Goal: Task Accomplishment & Management: Manage account settings

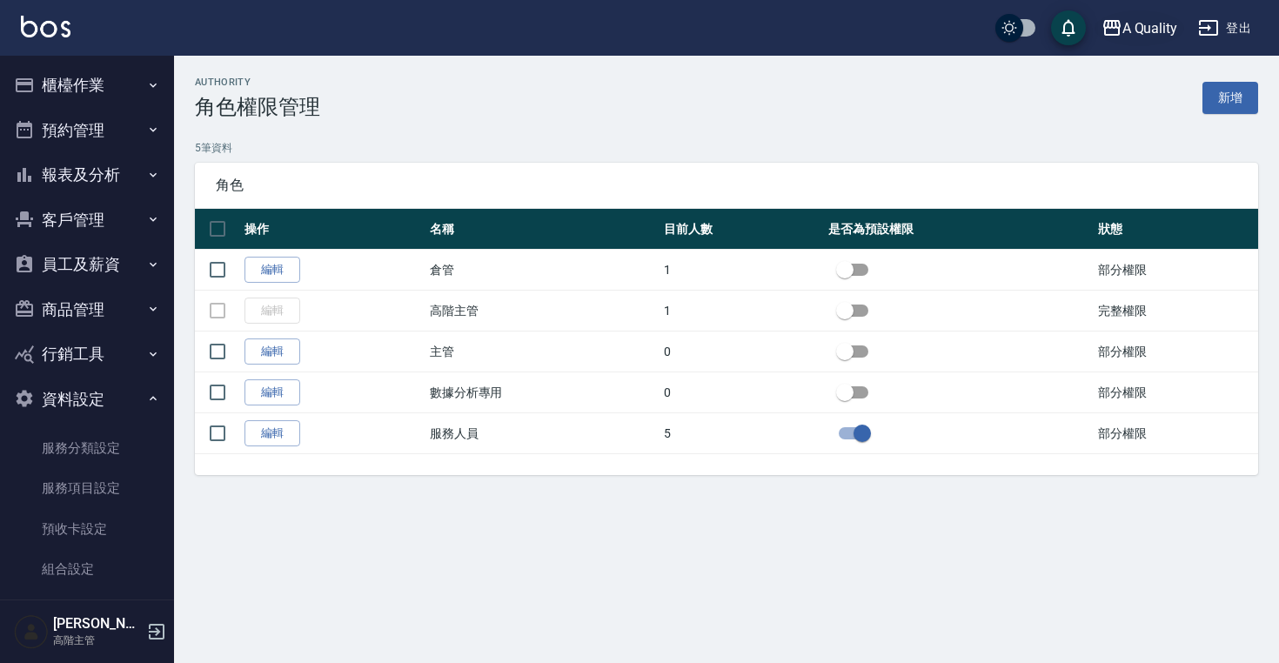
click at [1157, 28] on div "A Quality" at bounding box center [1150, 28] width 56 height 22
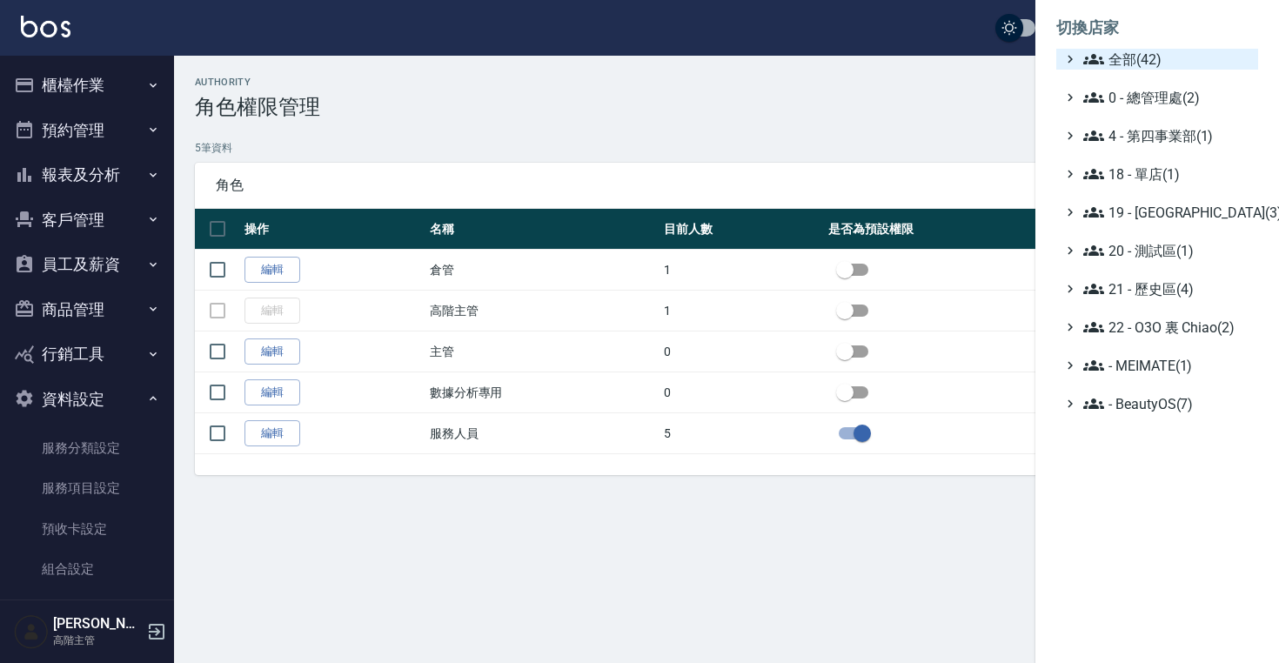
click at [1136, 52] on span "全部(42)" at bounding box center [1167, 59] width 168 height 21
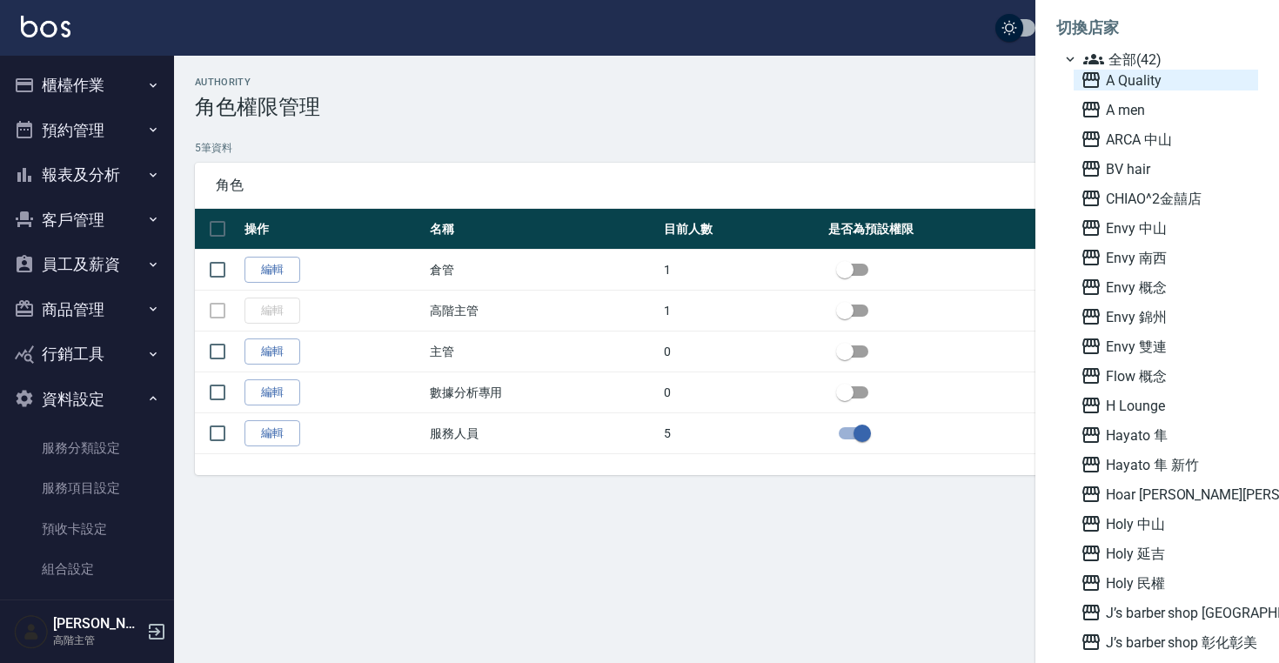
click at [1129, 89] on span "A Quality" at bounding box center [1166, 80] width 171 height 21
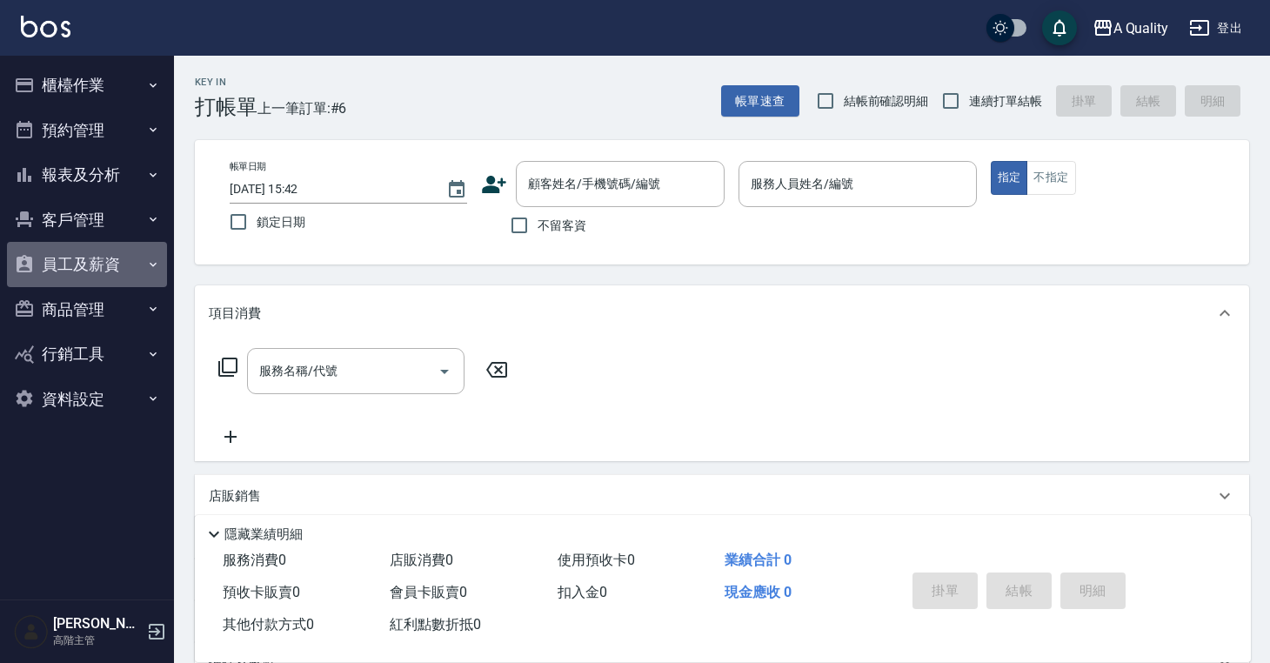
click at [81, 268] on button "員工及薪資" at bounding box center [87, 264] width 160 height 45
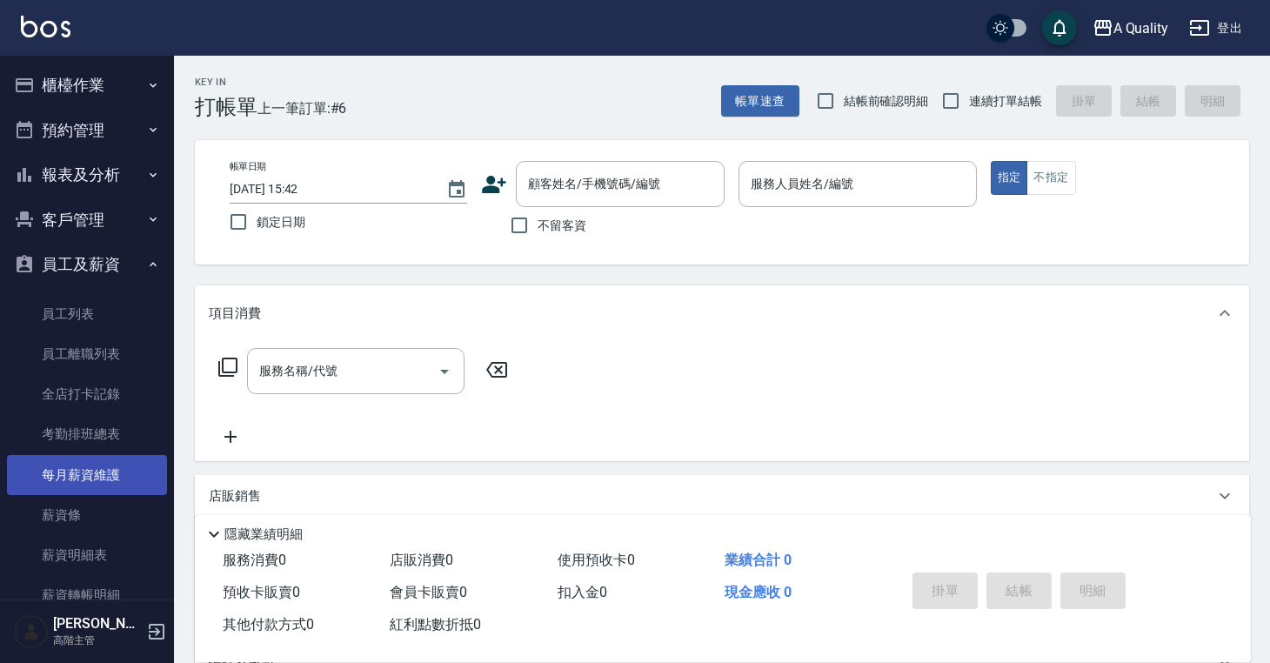
click at [79, 478] on link "每月薪資維護" at bounding box center [87, 475] width 160 height 40
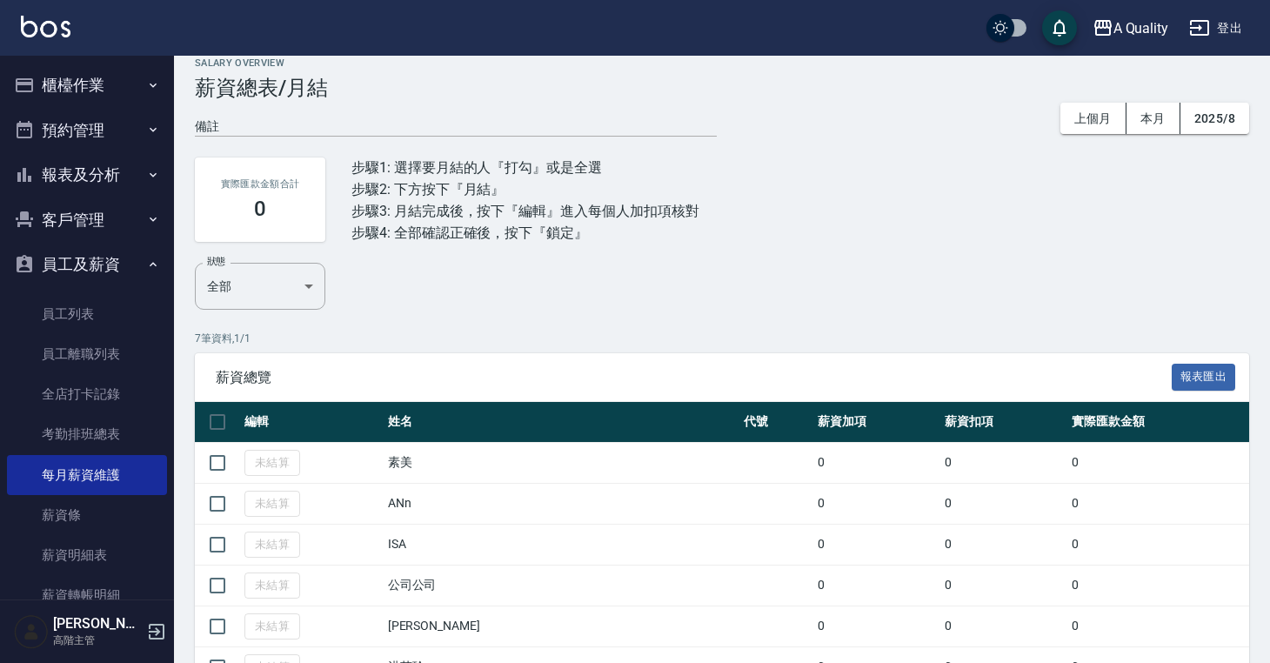
scroll to position [38, 0]
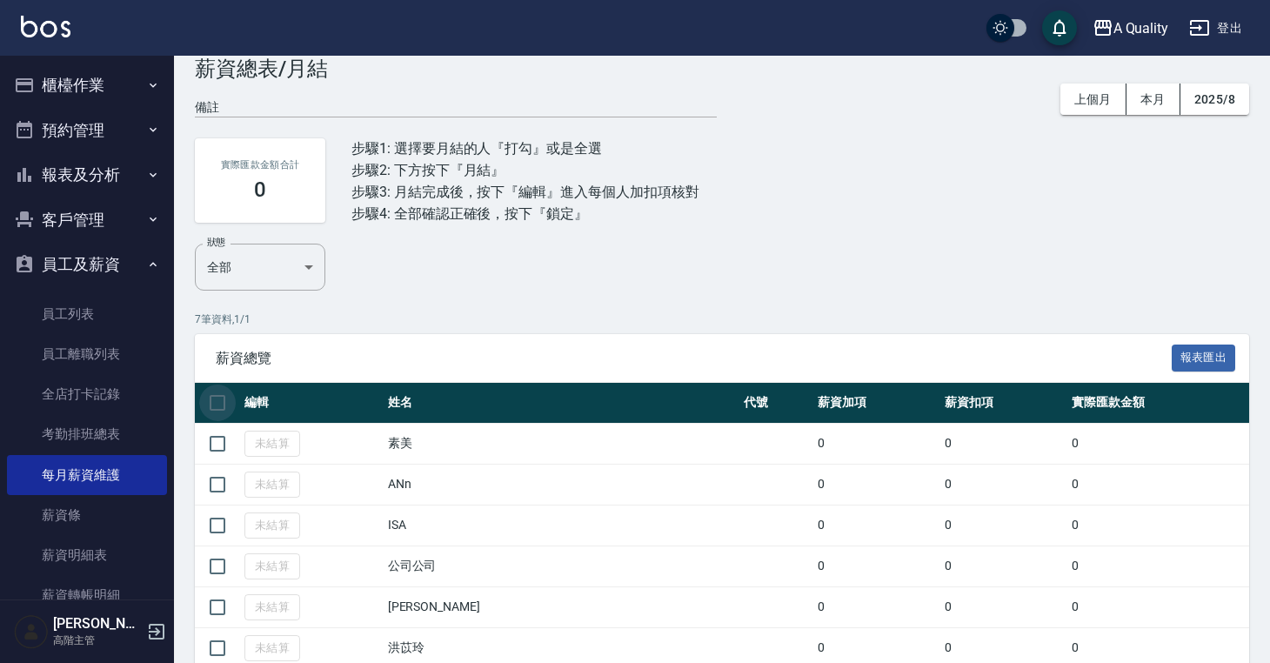
click at [213, 400] on input "checkbox" at bounding box center [217, 403] width 37 height 37
checkbox input "true"
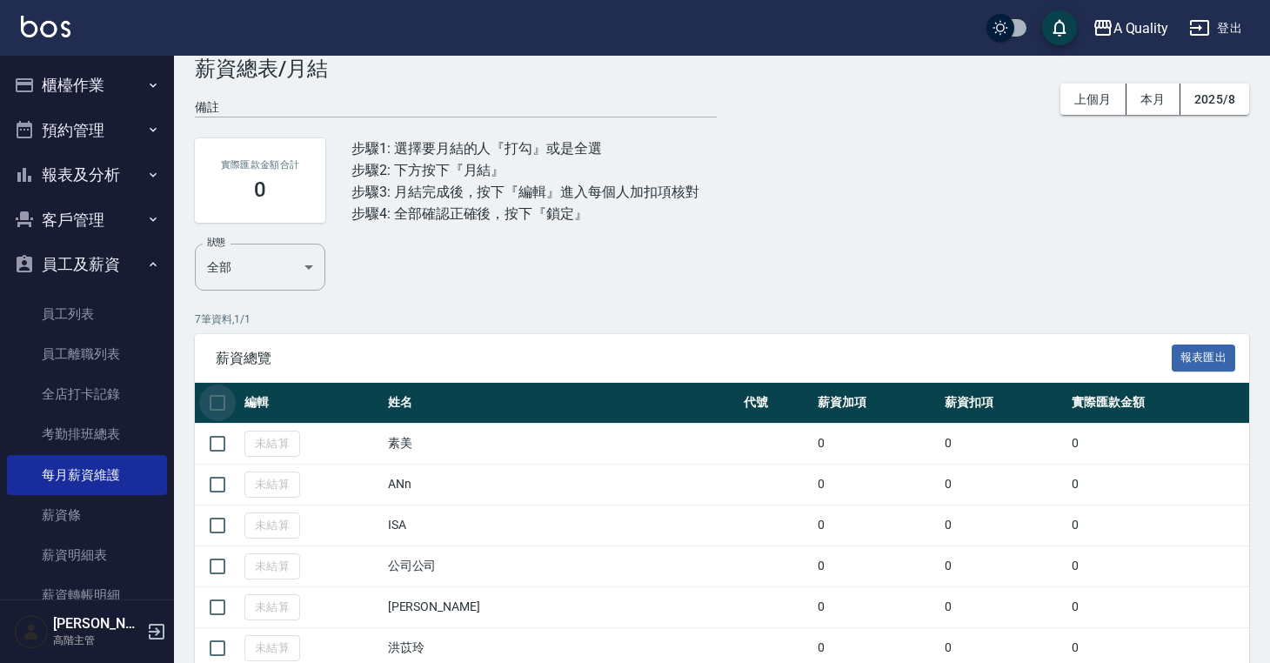
checkbox input "true"
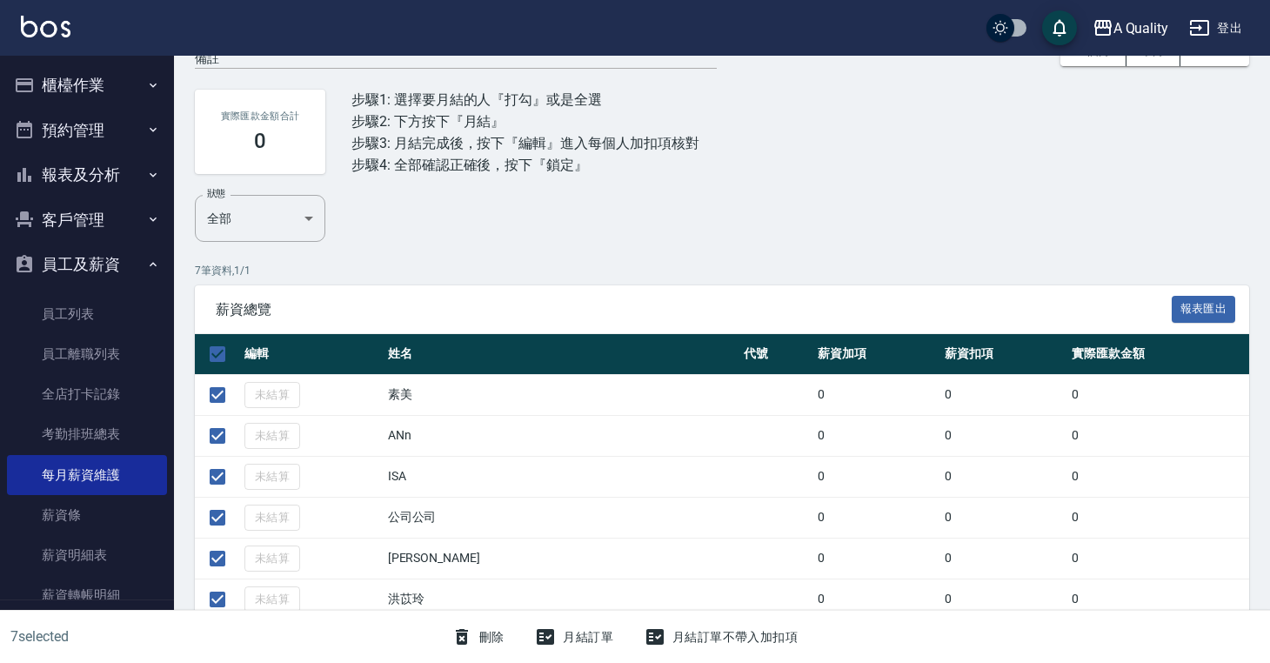
scroll to position [141, 0]
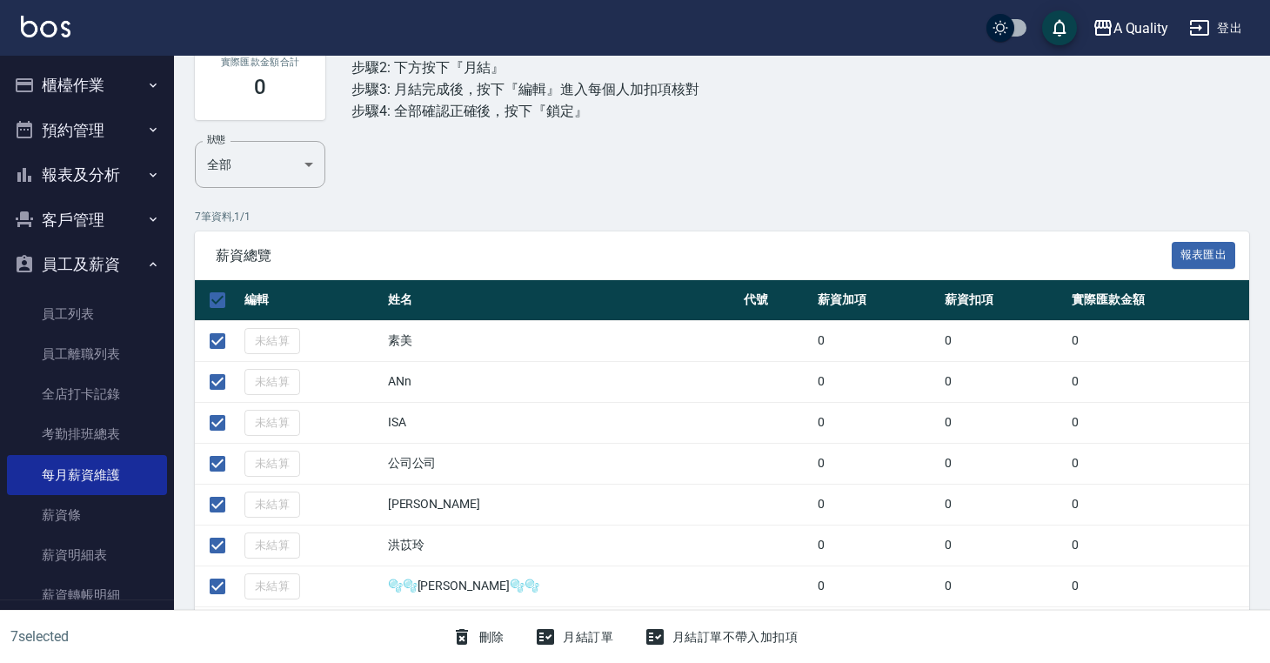
click at [566, 637] on button "月結訂單" at bounding box center [574, 637] width 92 height 32
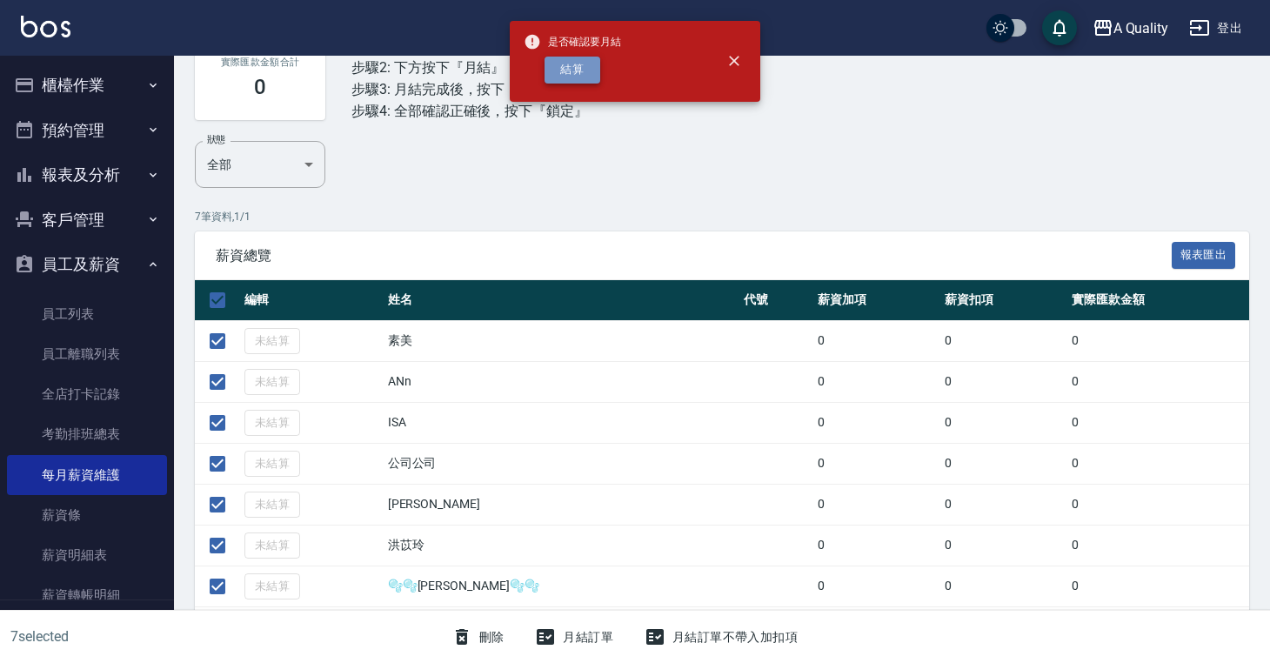
click at [579, 70] on button "結算" at bounding box center [573, 70] width 56 height 27
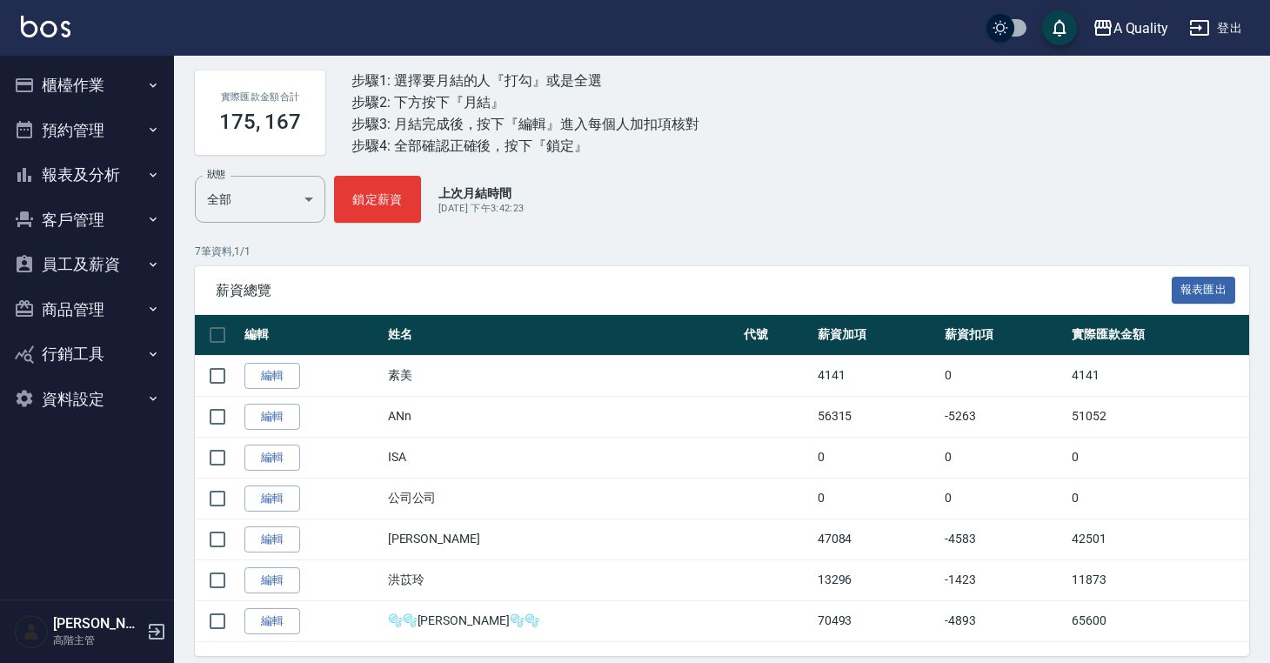
scroll to position [142, 0]
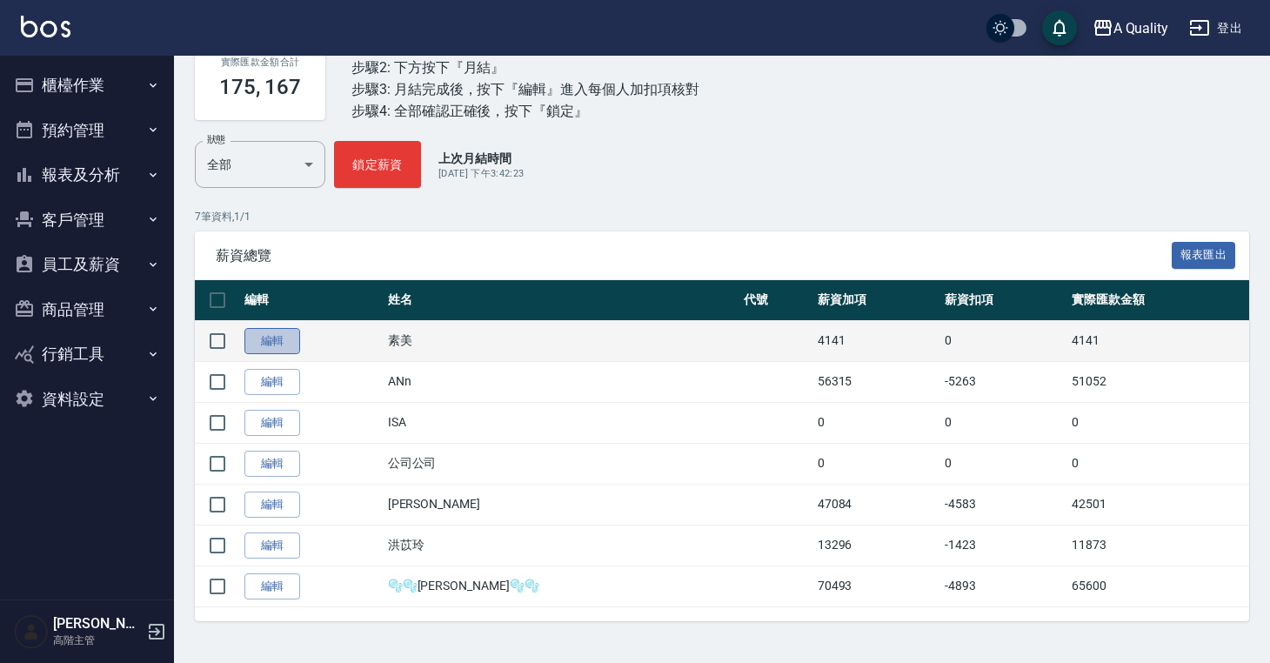
click at [286, 339] on link "編輯" at bounding box center [272, 341] width 56 height 27
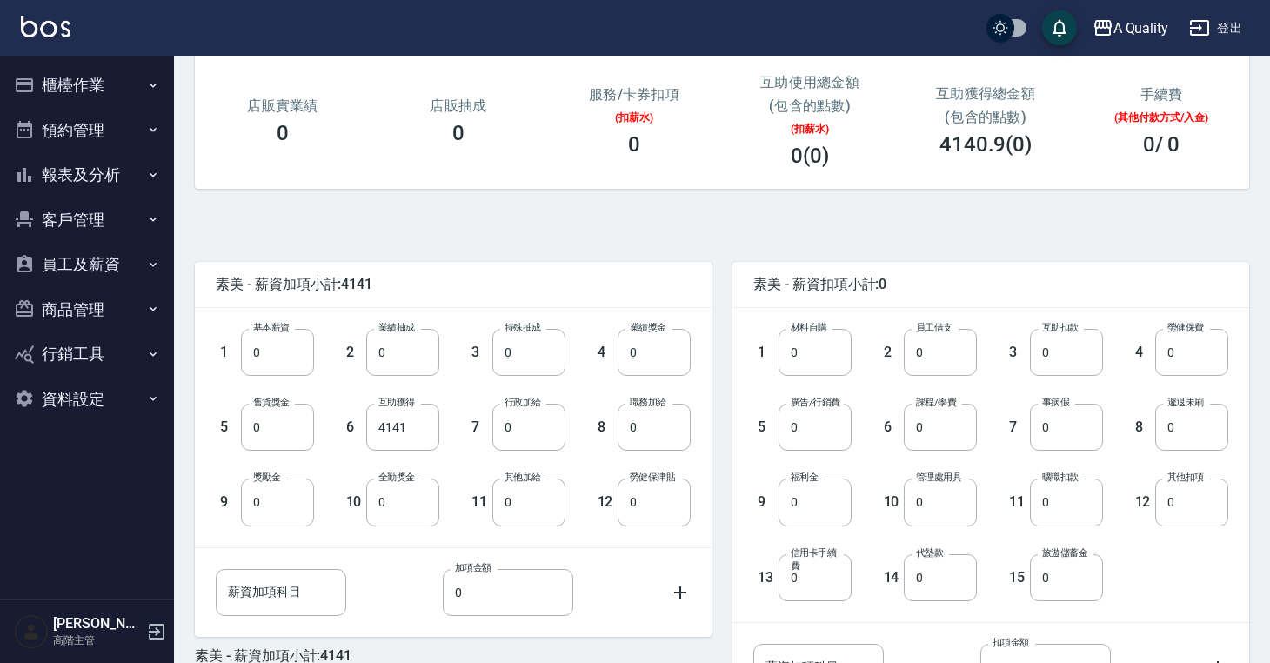
scroll to position [234, 0]
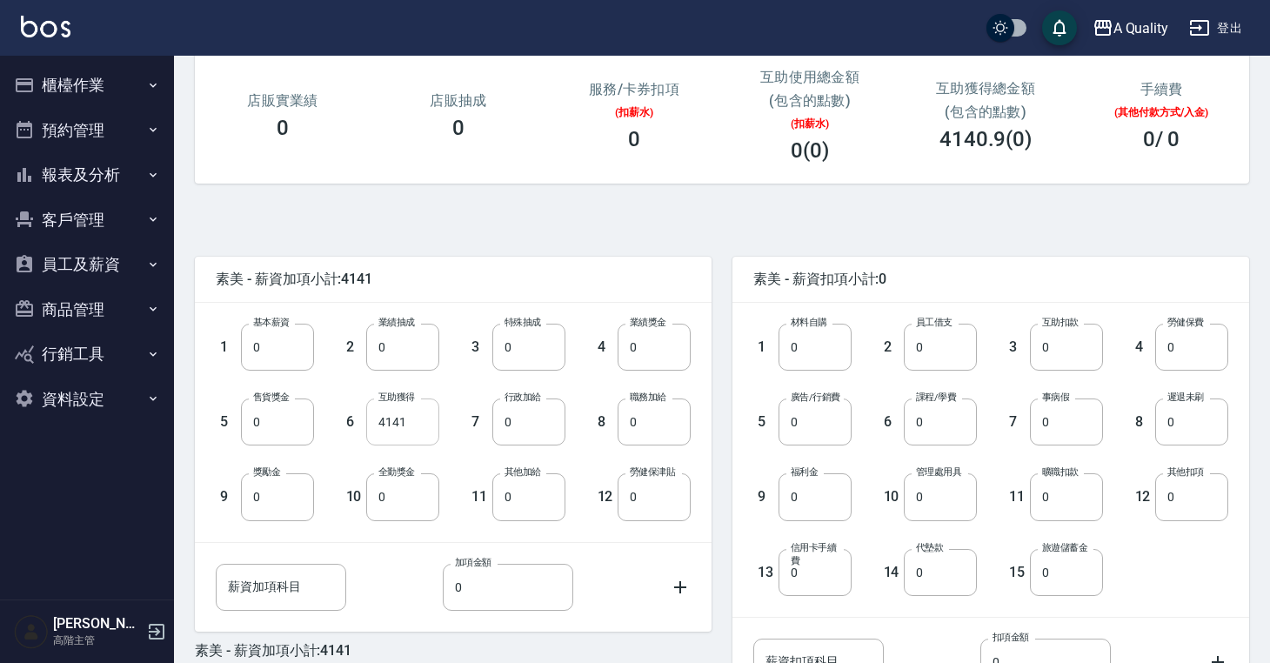
click at [416, 426] on input "4141" at bounding box center [402, 421] width 73 height 47
type input "0"
click at [271, 343] on input "0" at bounding box center [277, 347] width 73 height 47
drag, startPoint x: 268, startPoint y: 344, endPoint x: 244, endPoint y: 344, distance: 24.4
click at [244, 344] on input "0" at bounding box center [277, 347] width 73 height 47
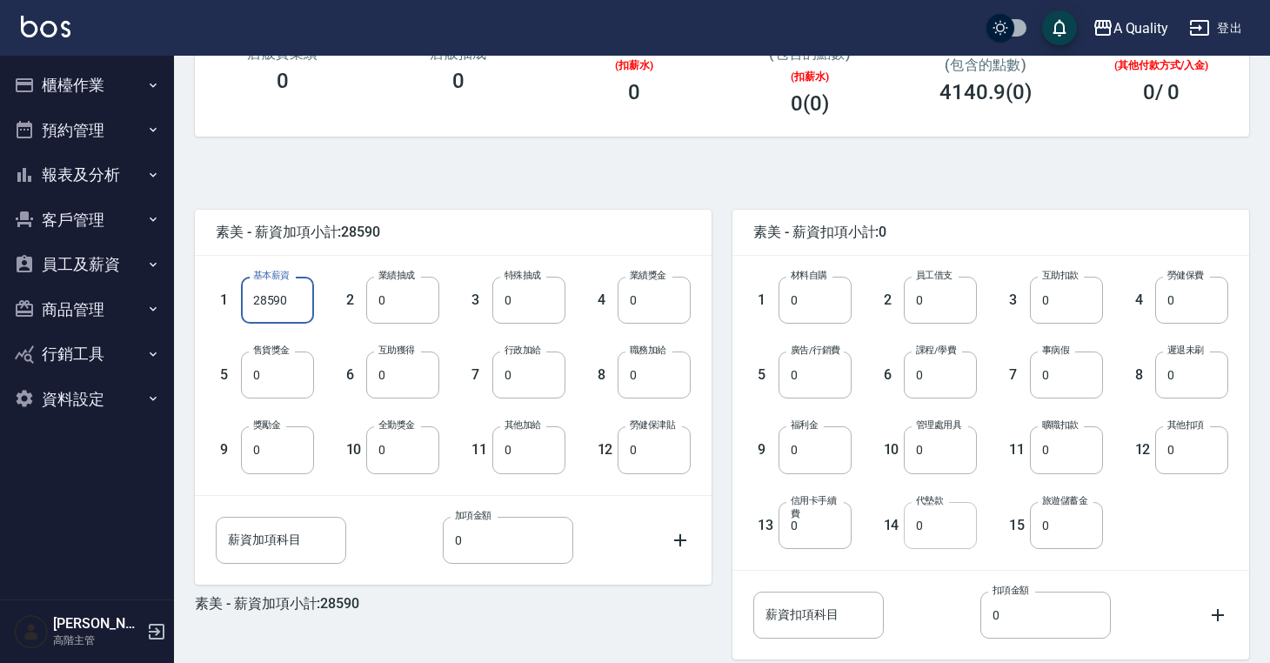
scroll to position [288, 0]
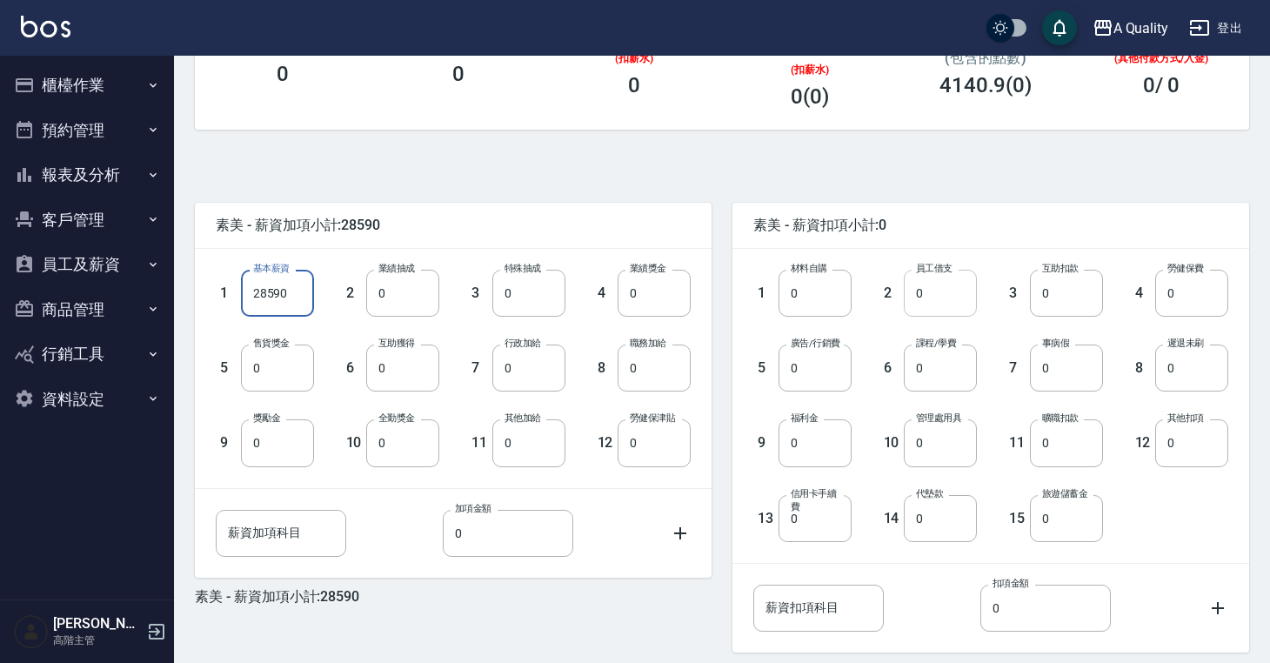
type input "28590"
click at [926, 299] on input "0" at bounding box center [940, 293] width 73 height 47
type input "1000"
click at [926, 364] on input "0" at bounding box center [940, 368] width 73 height 47
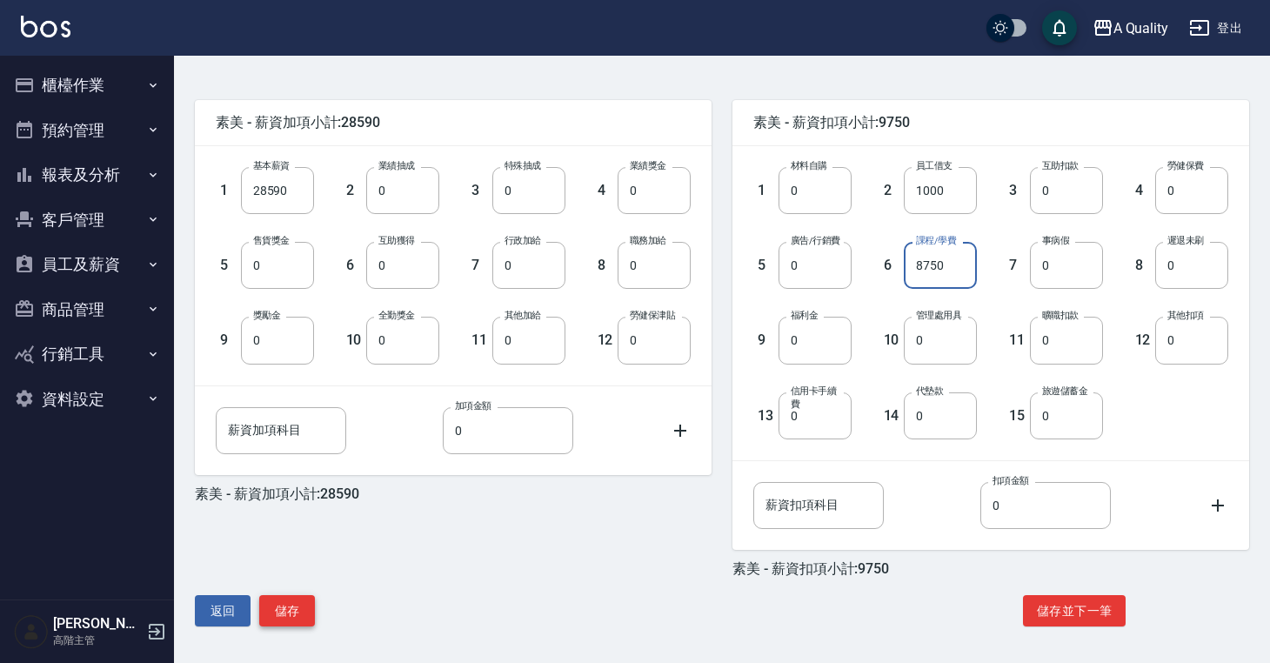
type input "8750"
click at [288, 613] on button "儲存" at bounding box center [287, 611] width 56 height 32
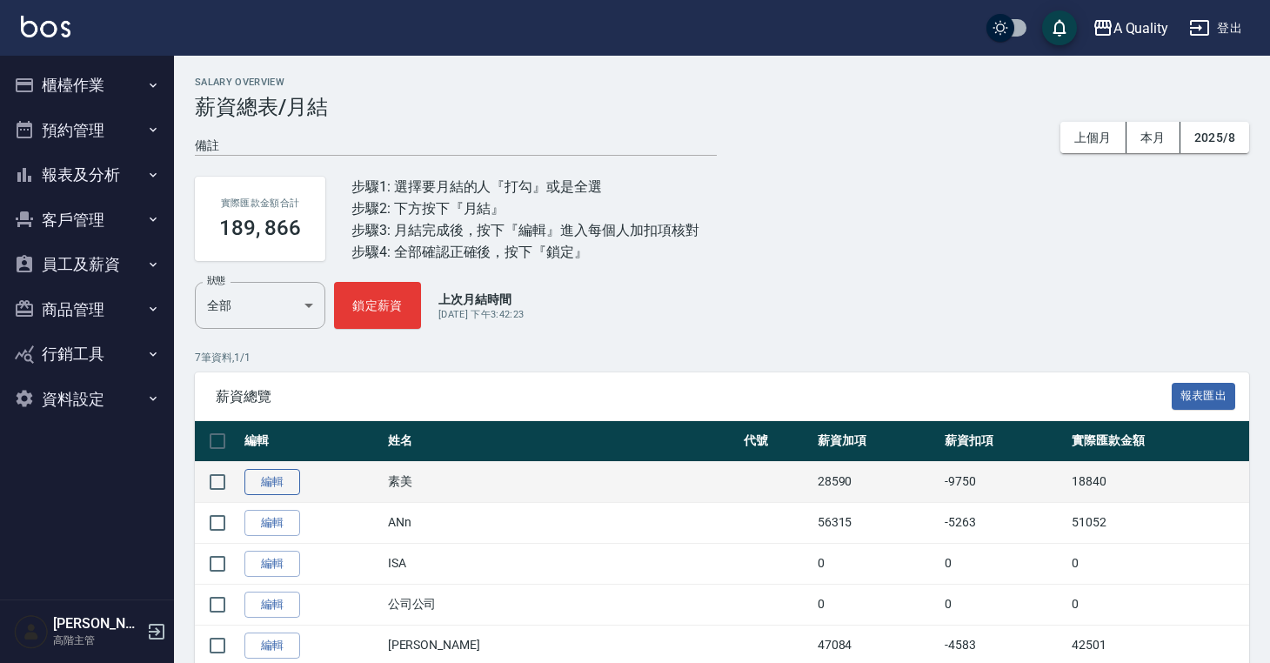
click at [265, 491] on link "編輯" at bounding box center [272, 482] width 56 height 27
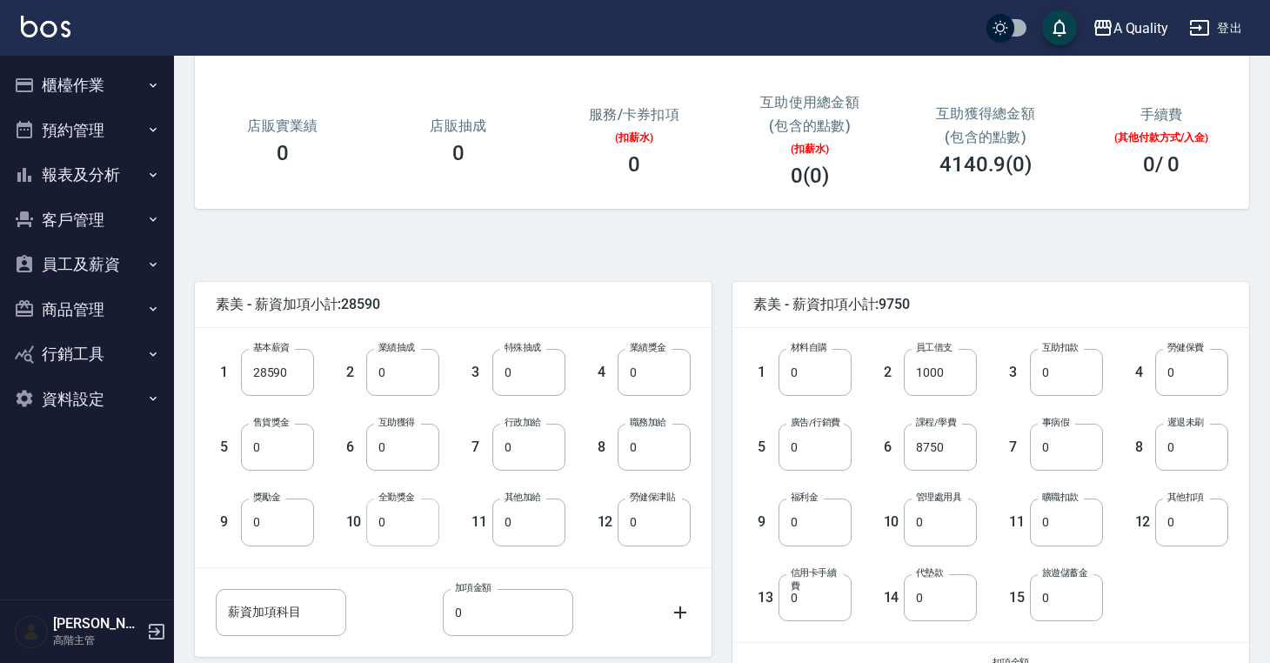
scroll to position [213, 0]
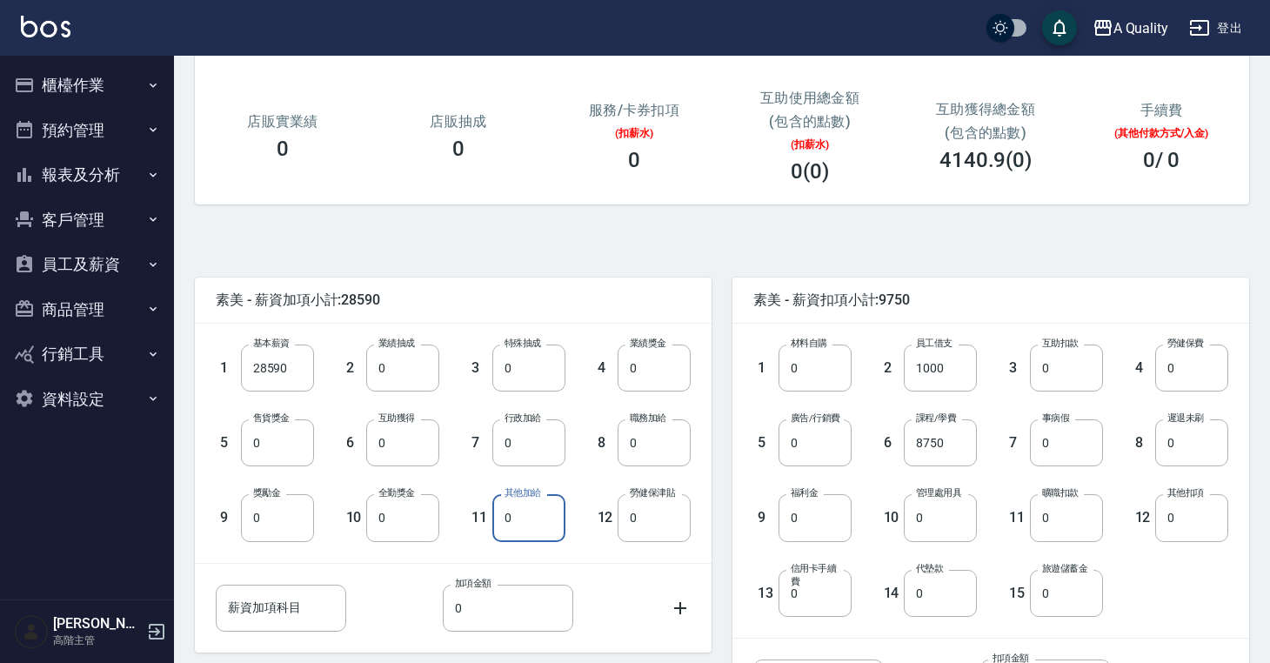
click at [542, 521] on input "0" at bounding box center [528, 517] width 73 height 47
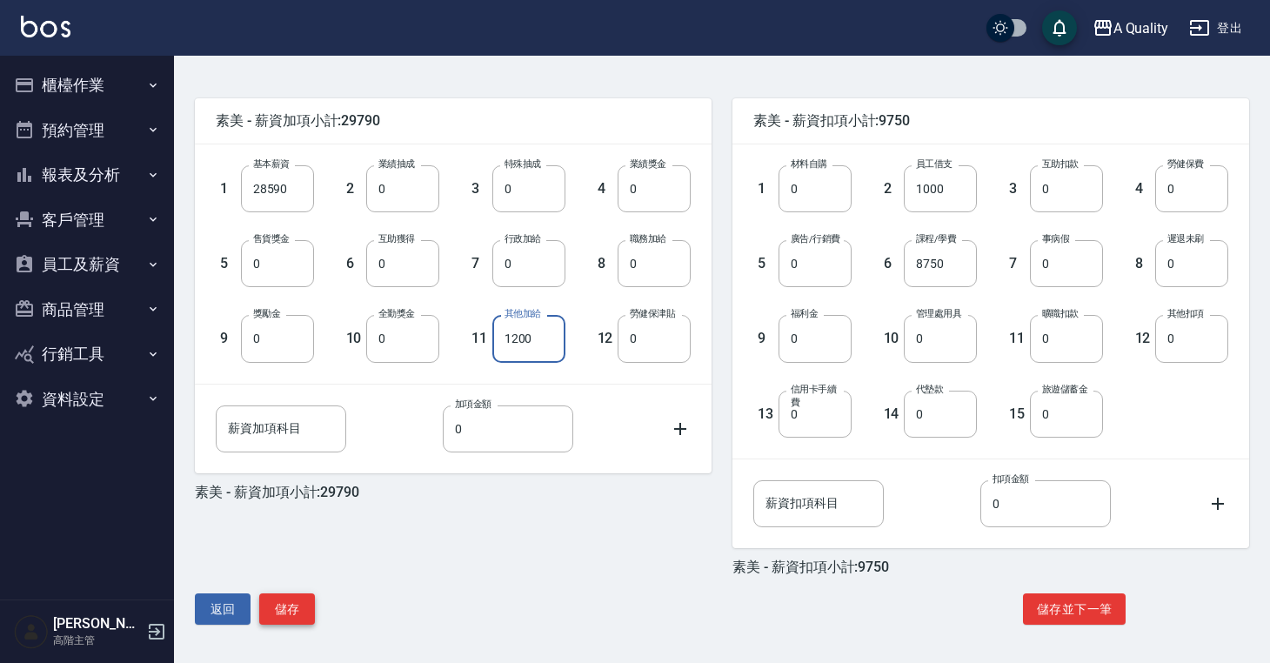
type input "1200"
click at [294, 613] on button "儲存" at bounding box center [287, 609] width 56 height 32
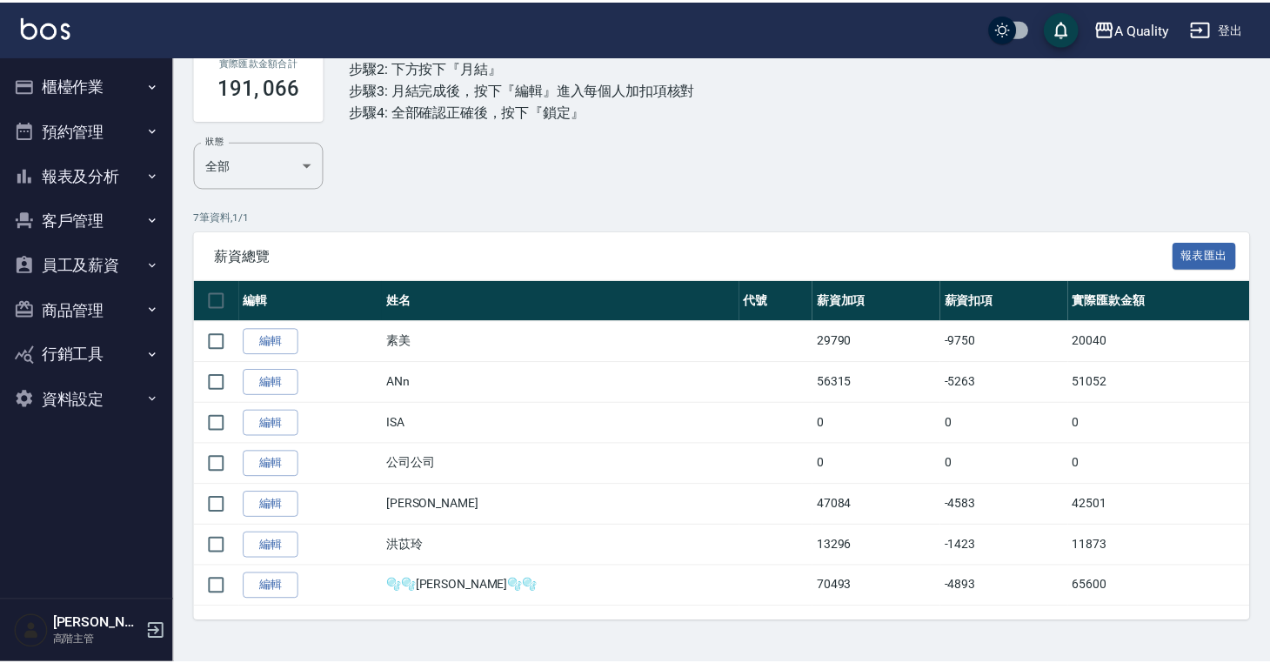
scroll to position [141, 0]
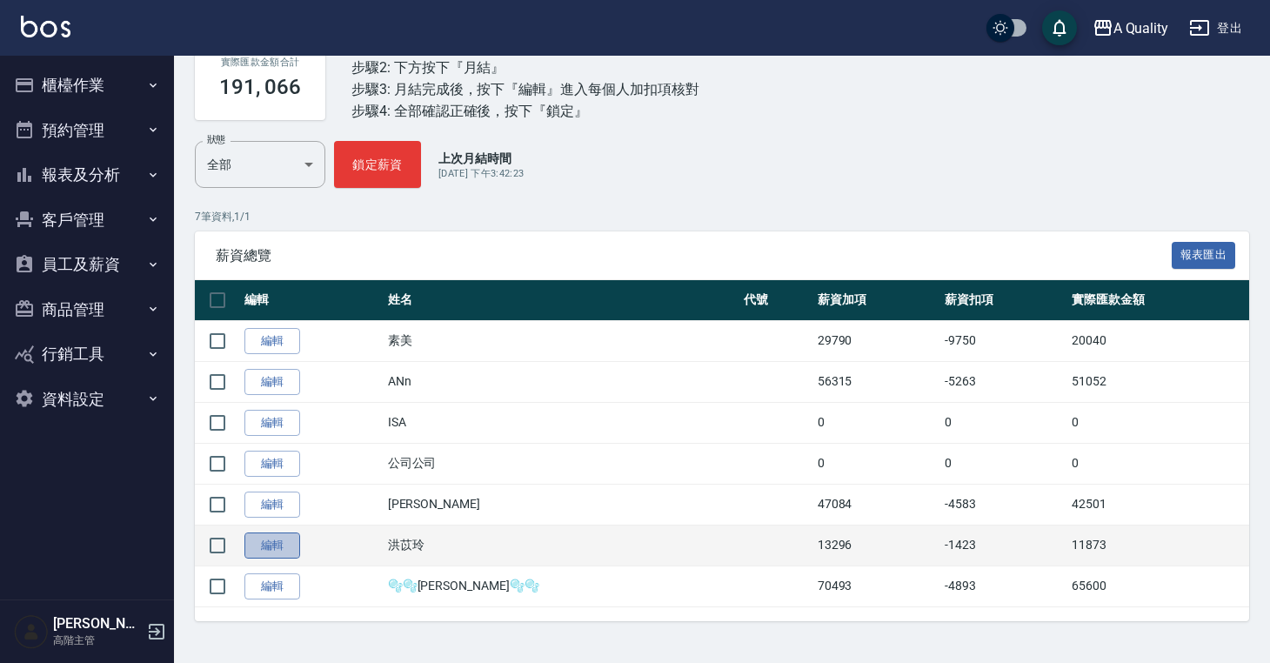
click at [288, 544] on link "編輯" at bounding box center [272, 545] width 56 height 27
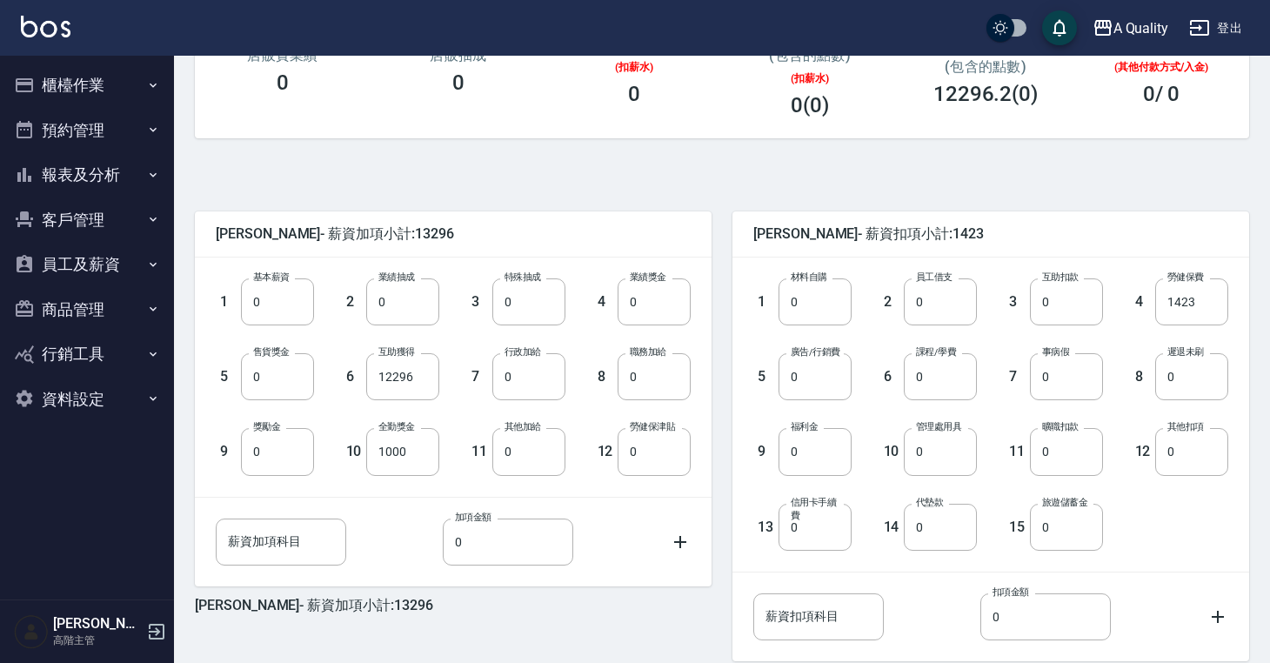
scroll to position [286, 0]
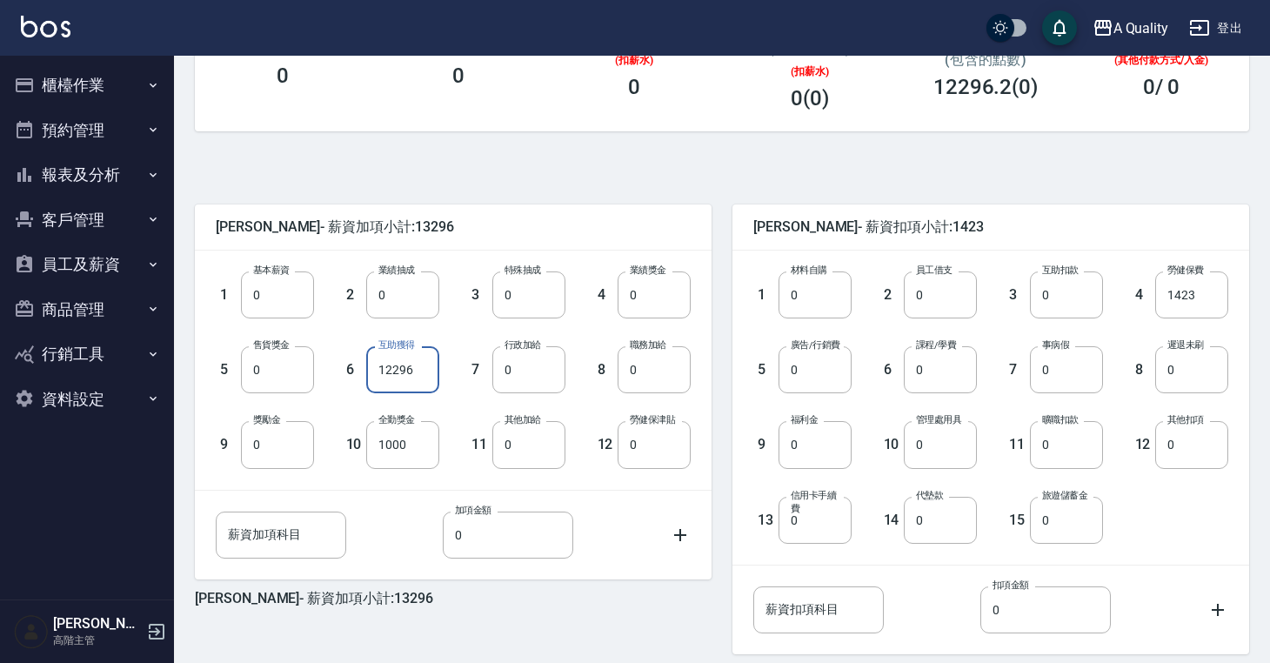
click at [433, 367] on input "12296" at bounding box center [402, 369] width 73 height 47
type input "0"
click at [282, 305] on input "0" at bounding box center [277, 294] width 73 height 47
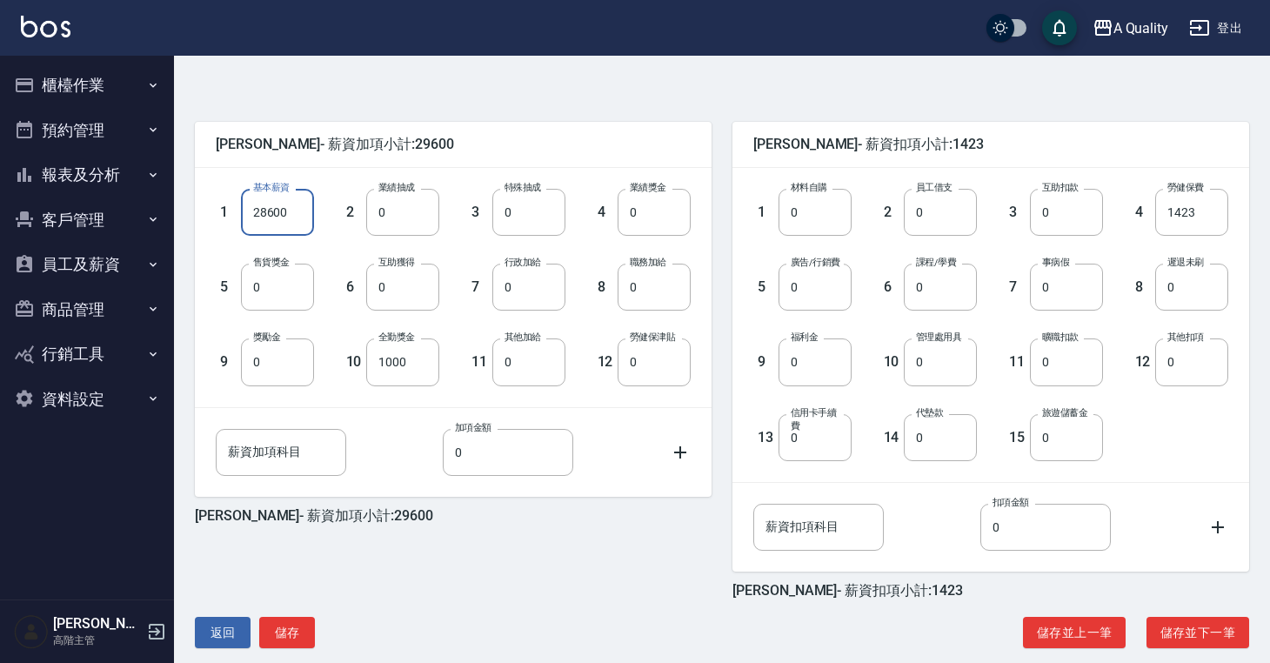
scroll to position [392, 0]
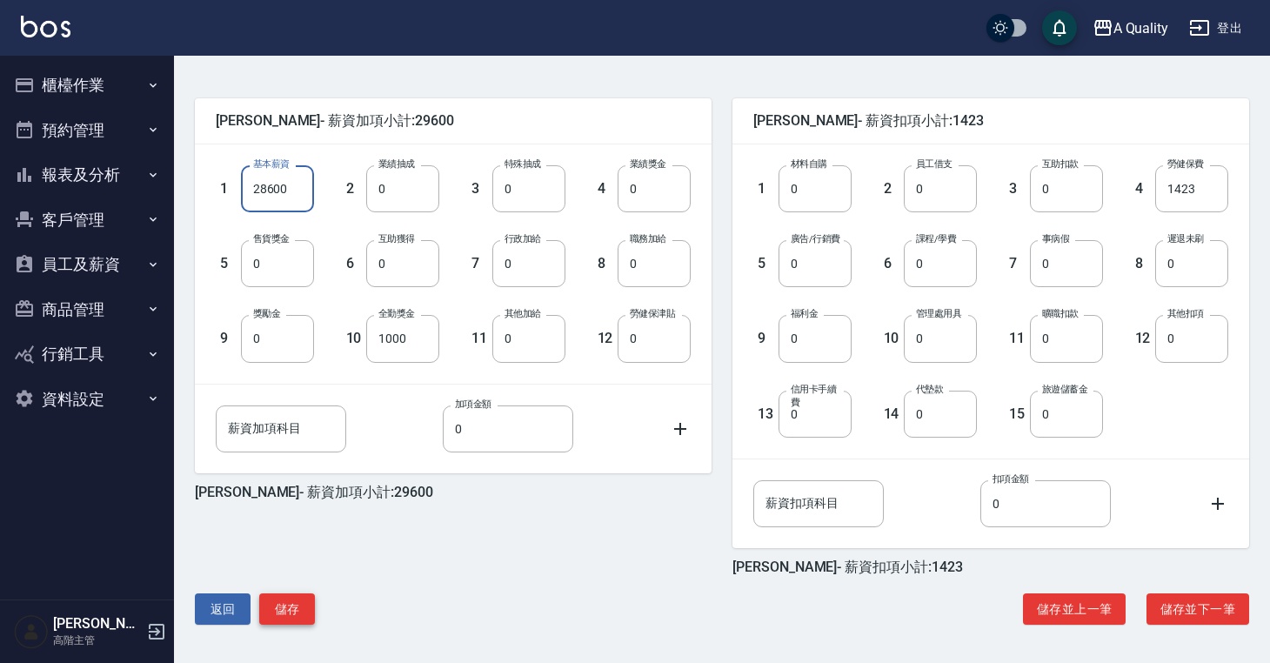
type input "28600"
click at [289, 609] on button "儲存" at bounding box center [287, 609] width 56 height 32
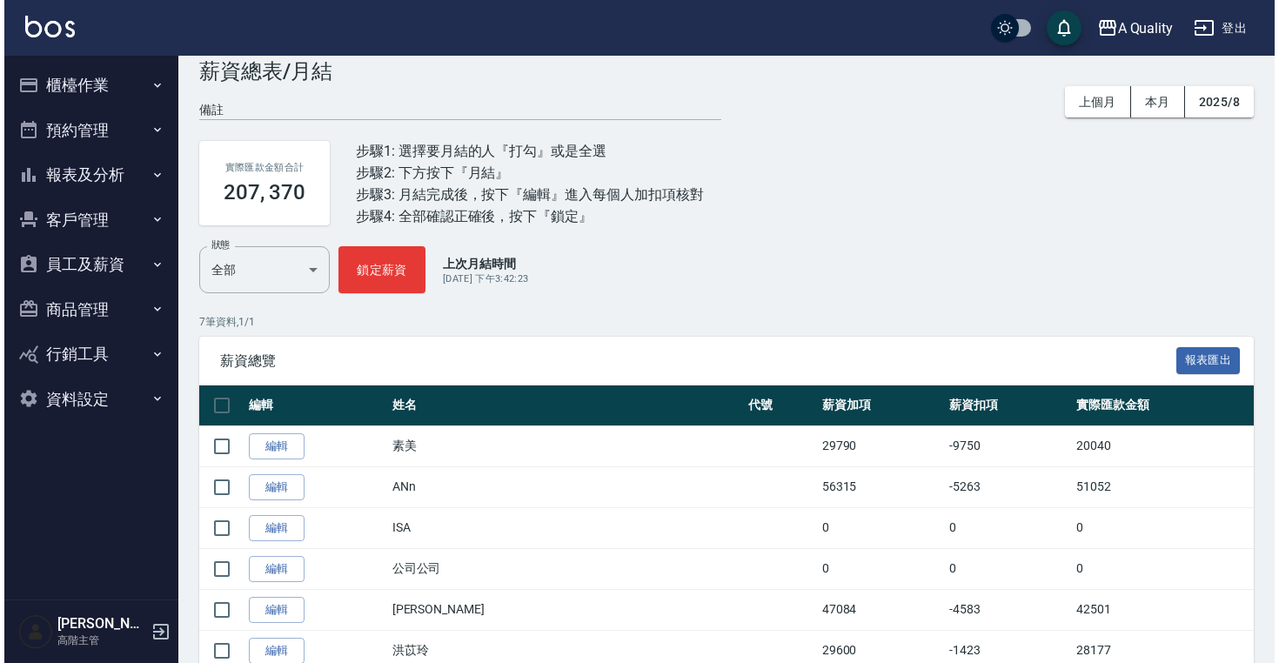
scroll to position [43, 0]
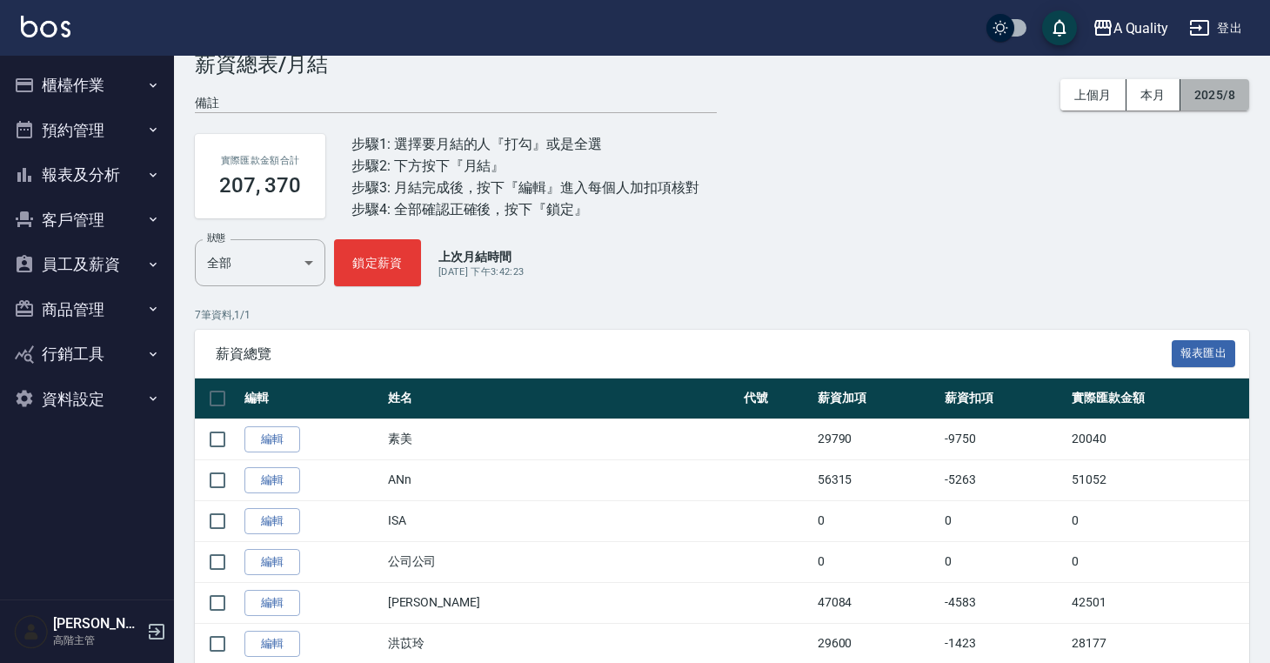
click at [1226, 83] on button "2025/8" at bounding box center [1215, 95] width 69 height 32
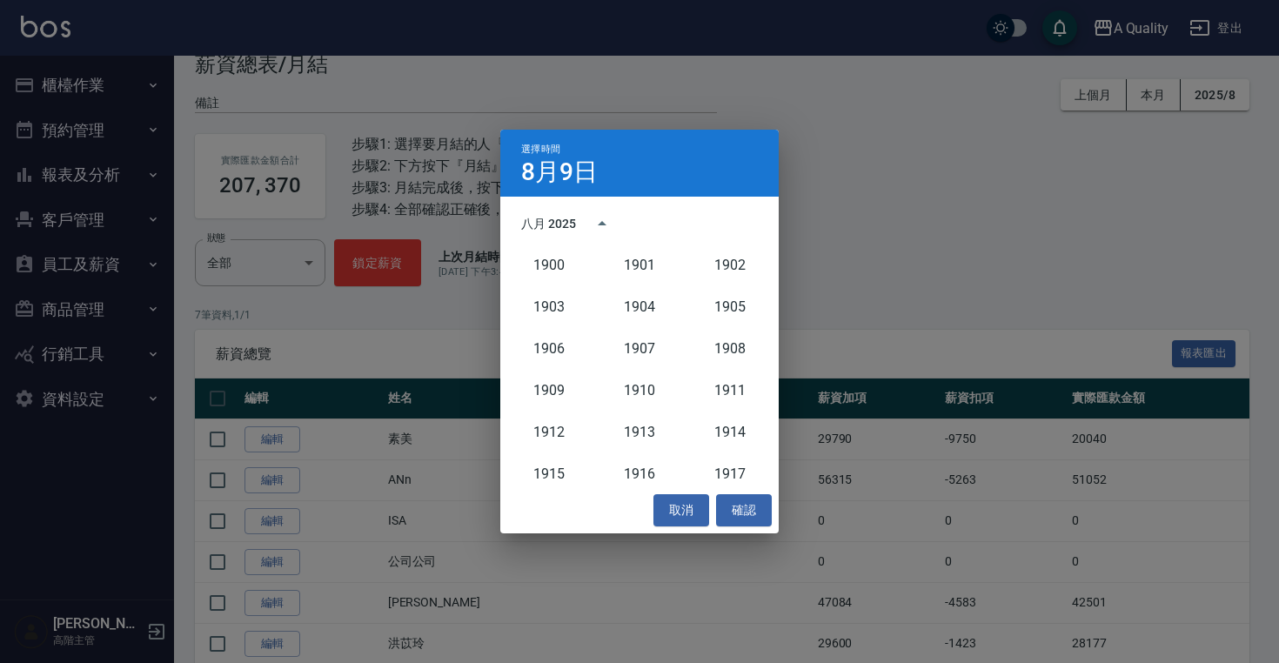
scroll to position [1611, 0]
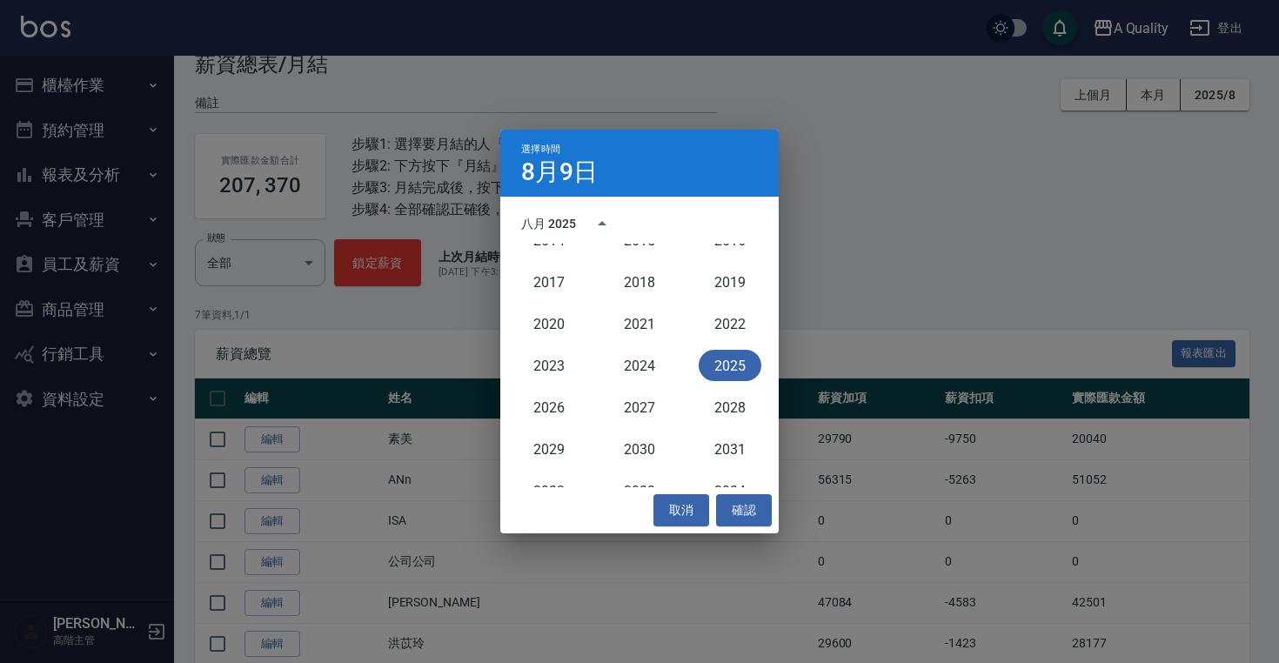
click at [715, 367] on button "2025" at bounding box center [730, 365] width 63 height 31
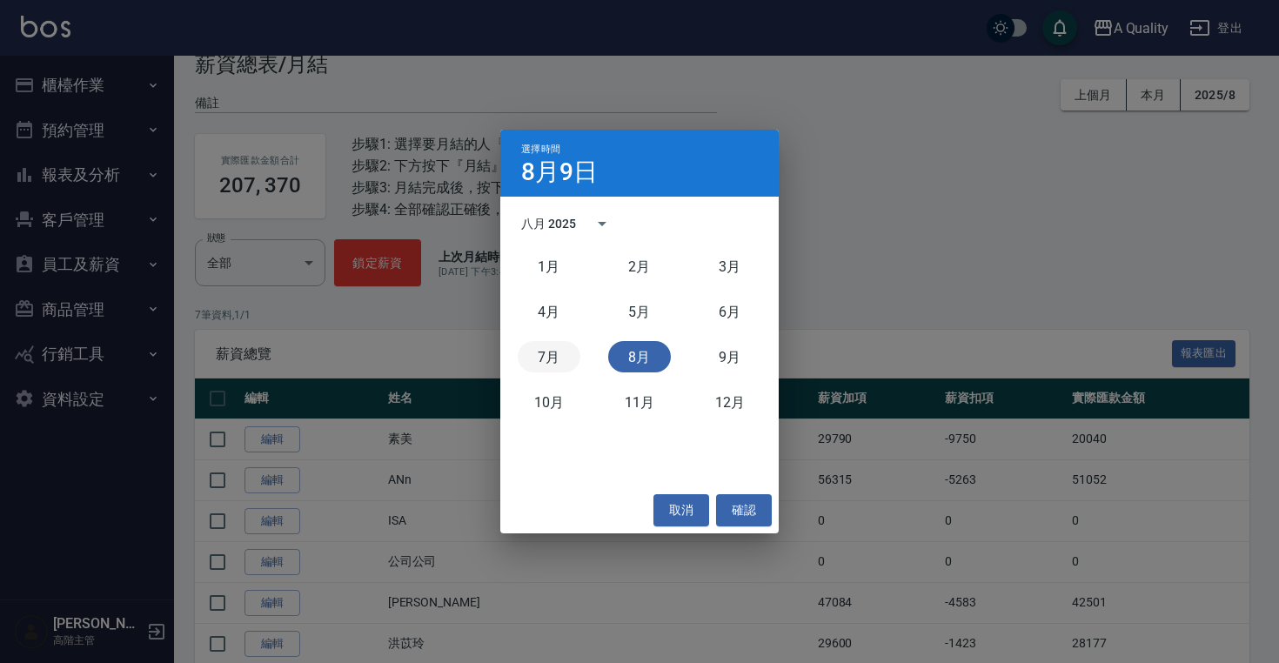
click at [559, 358] on button "7月" at bounding box center [549, 356] width 63 height 31
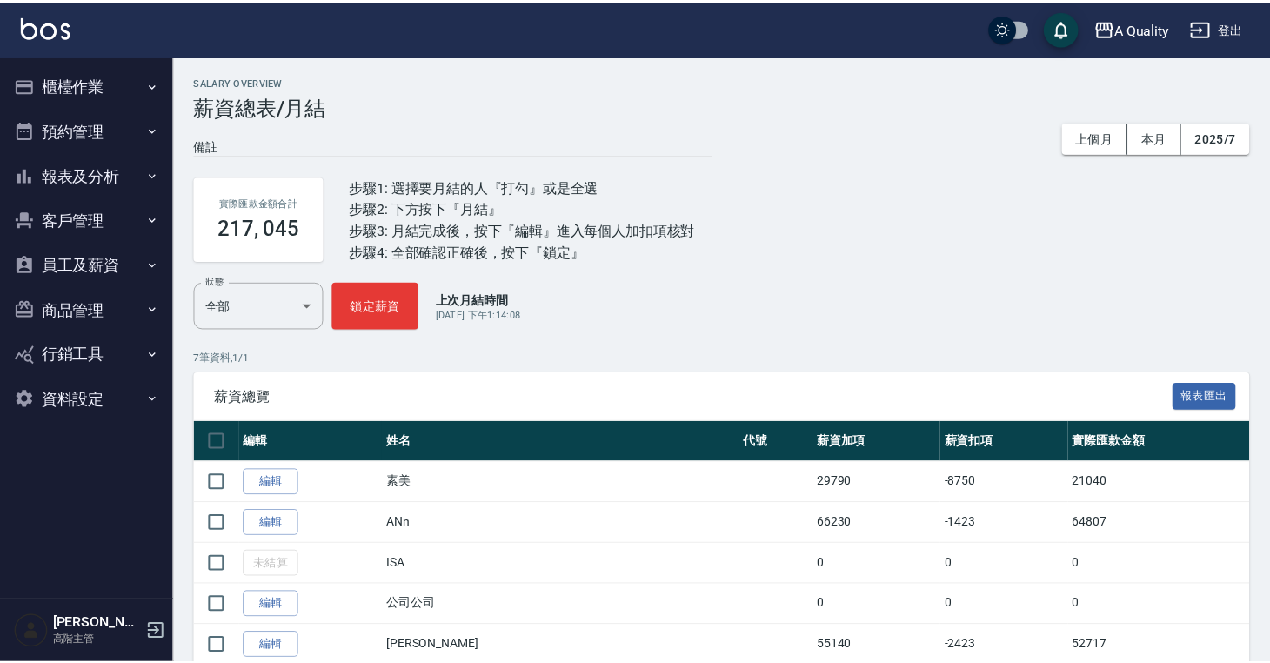
scroll to position [141, 0]
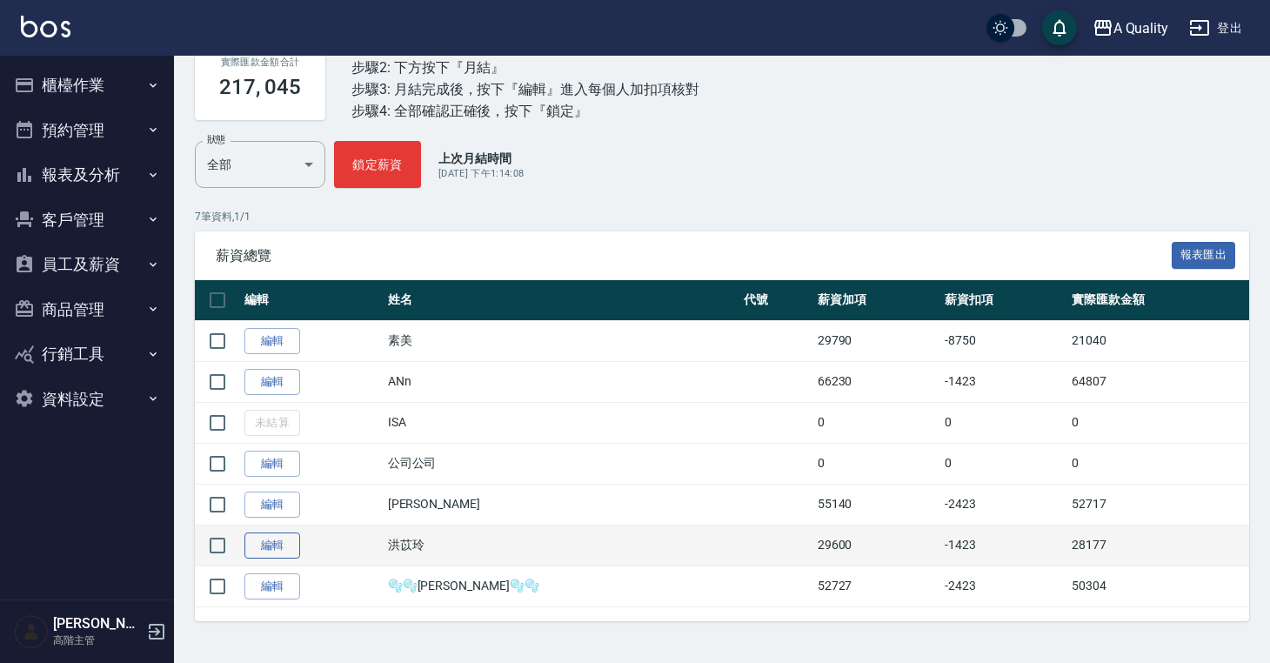
click at [262, 546] on link "編輯" at bounding box center [272, 545] width 56 height 27
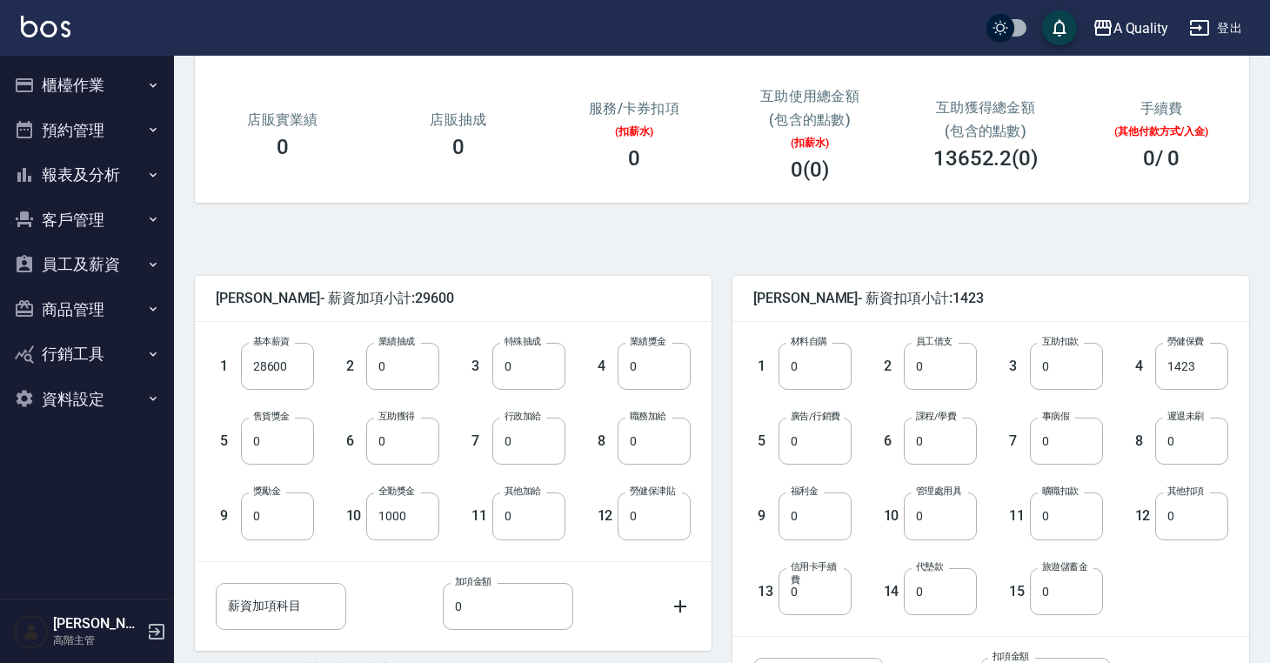
scroll to position [298, 0]
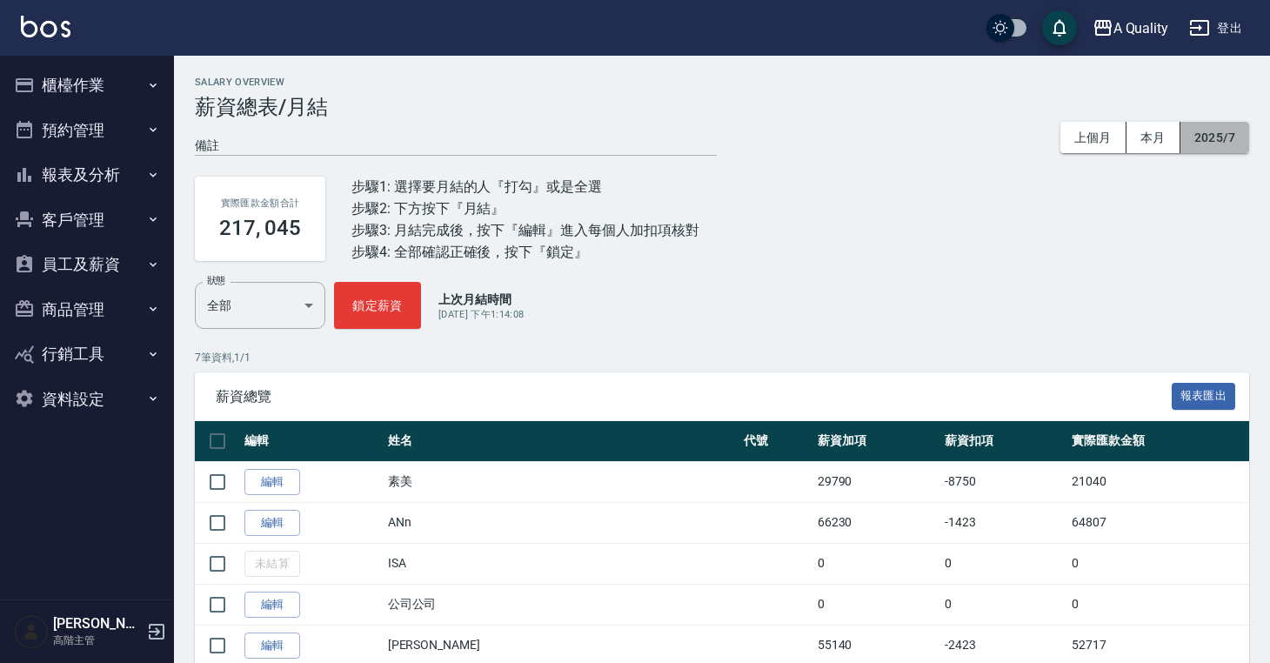
click at [1205, 132] on button "2025/7" at bounding box center [1215, 138] width 69 height 32
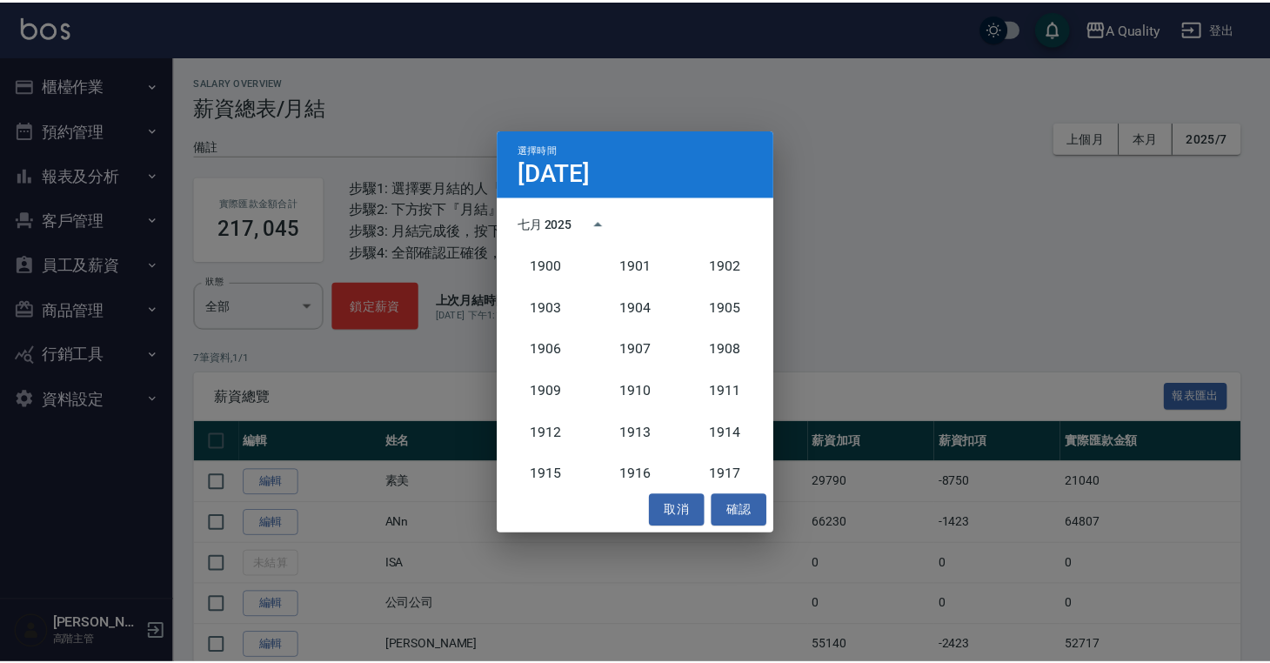
scroll to position [1611, 0]
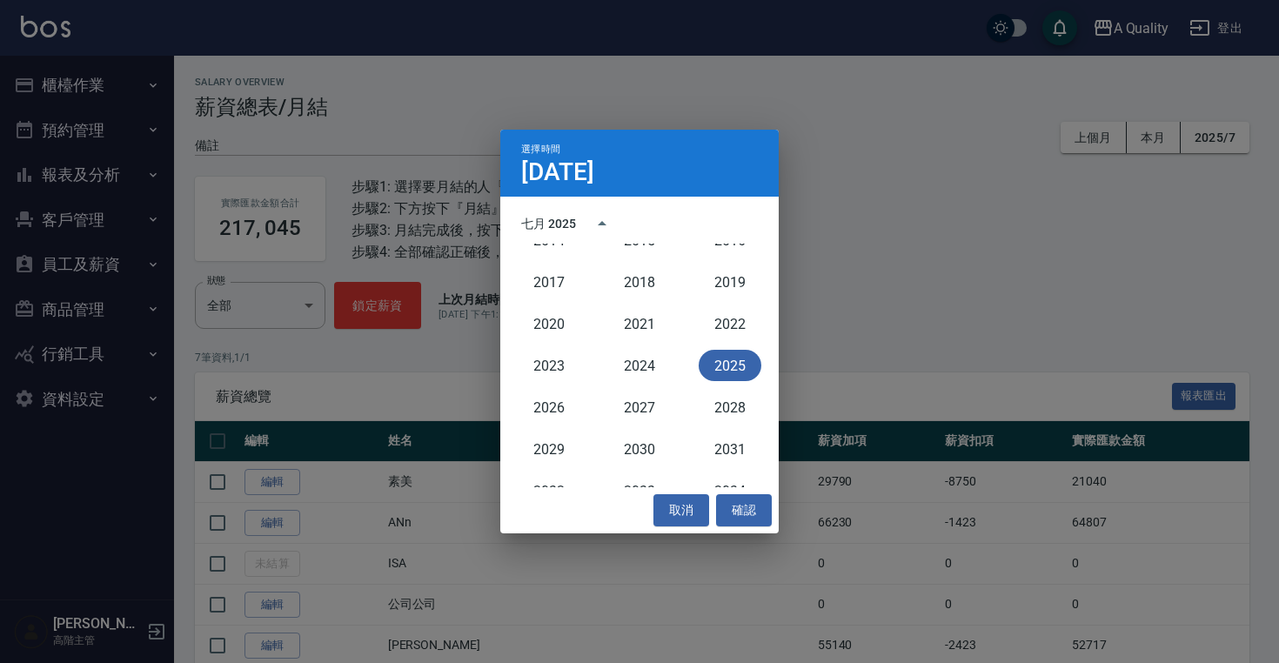
click at [726, 374] on button "2025" at bounding box center [730, 365] width 63 height 31
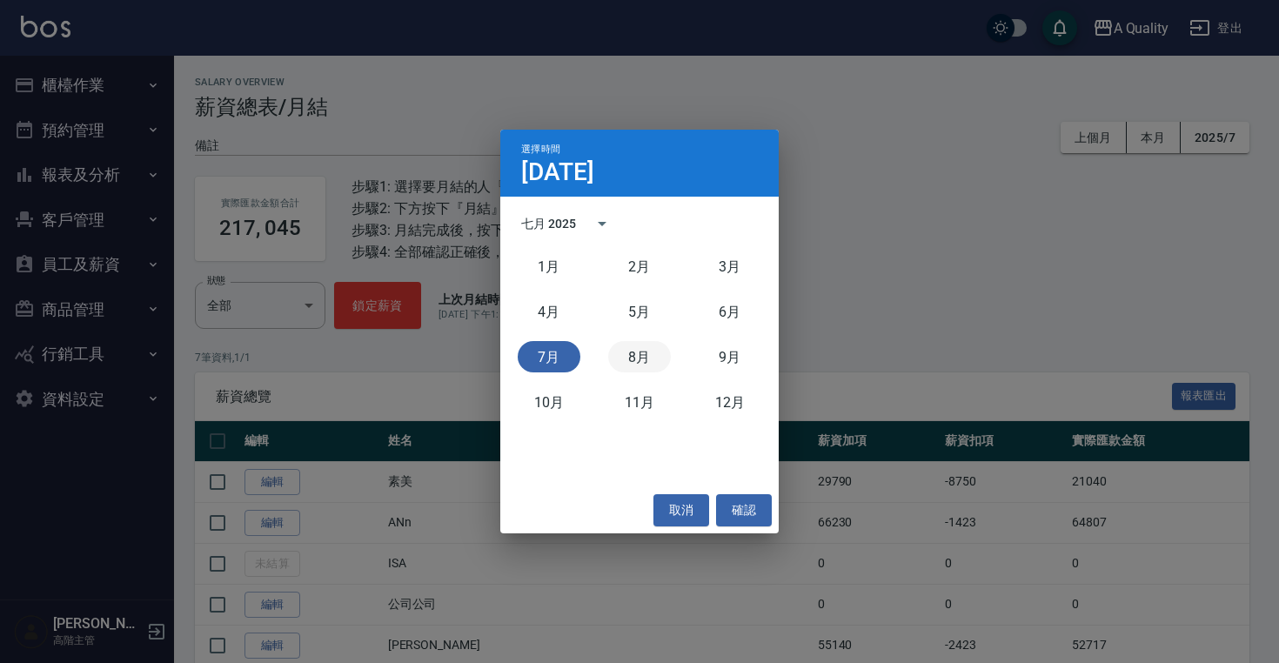
click at [629, 362] on button "8月" at bounding box center [639, 356] width 63 height 31
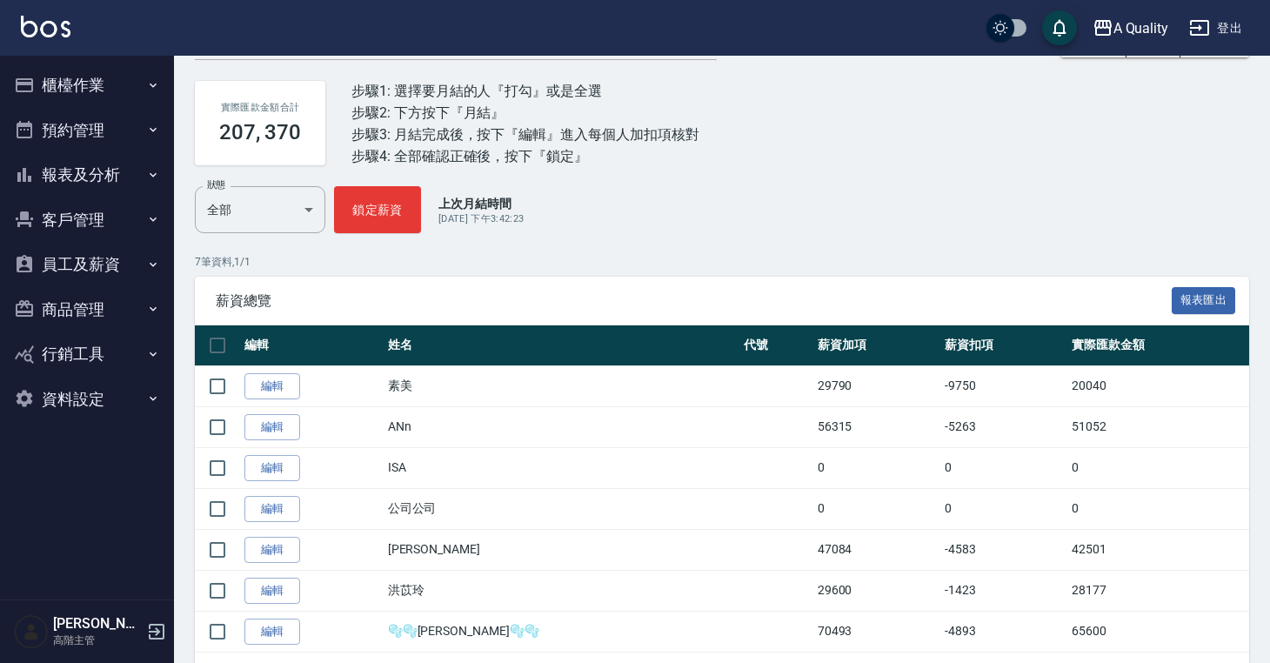
scroll to position [141, 0]
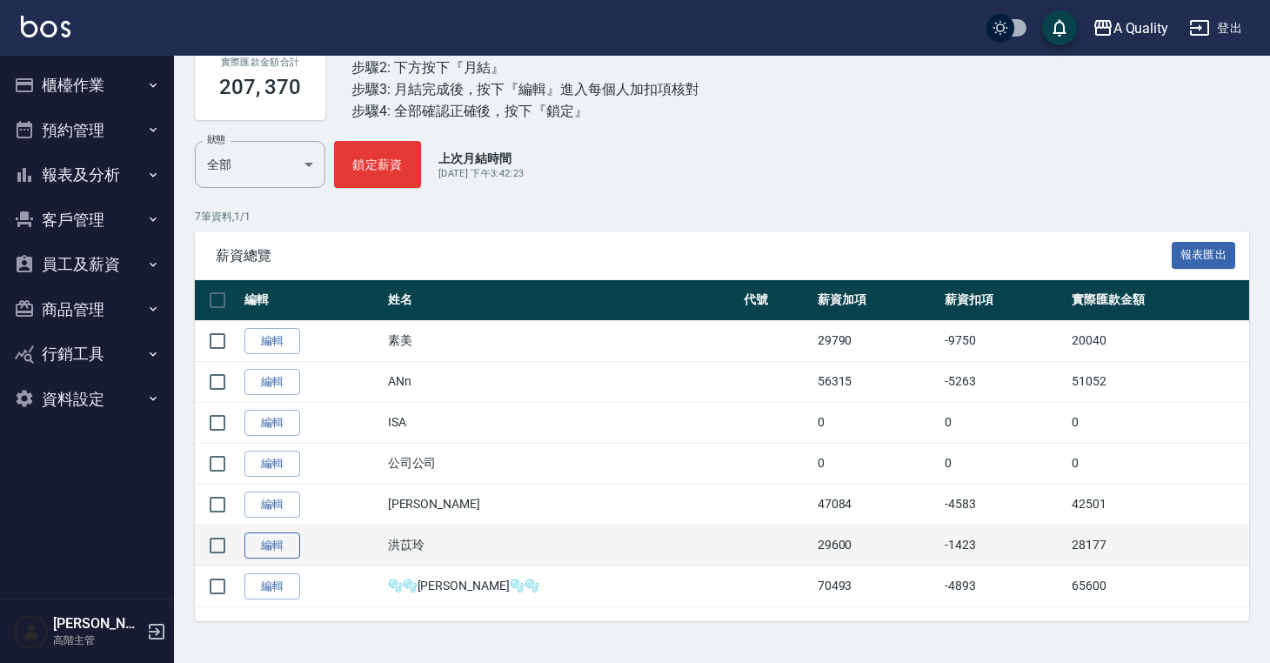
click at [281, 545] on link "編輯" at bounding box center [272, 545] width 56 height 27
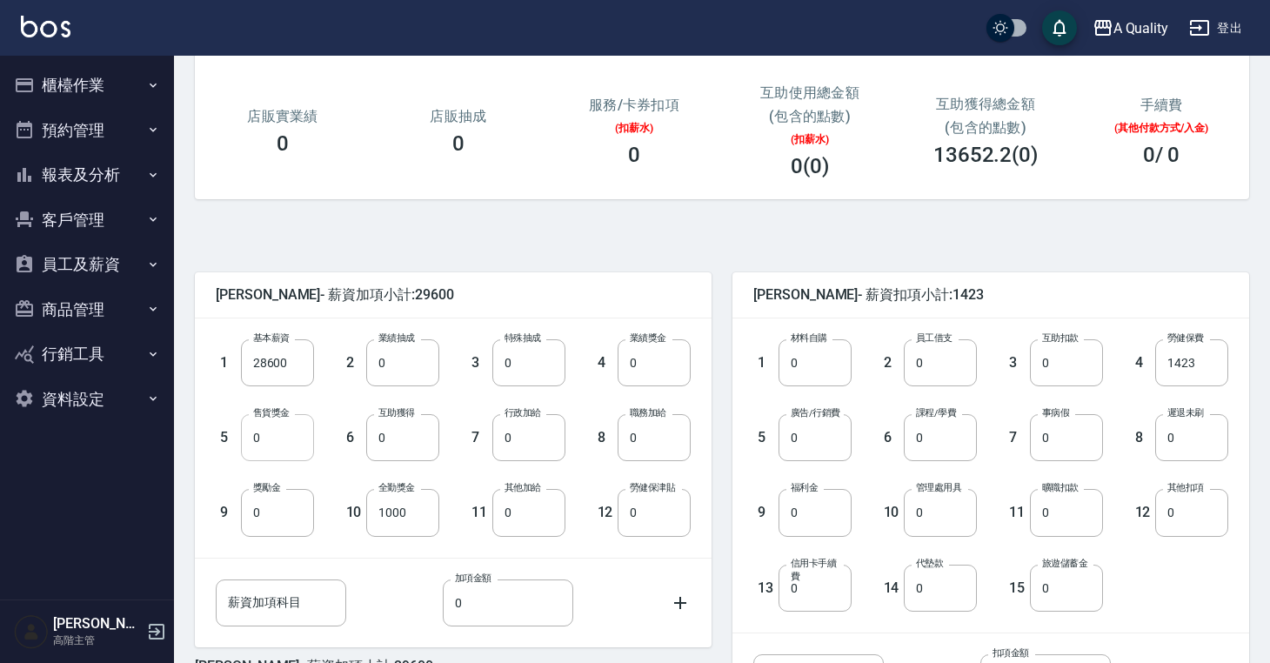
scroll to position [219, 0]
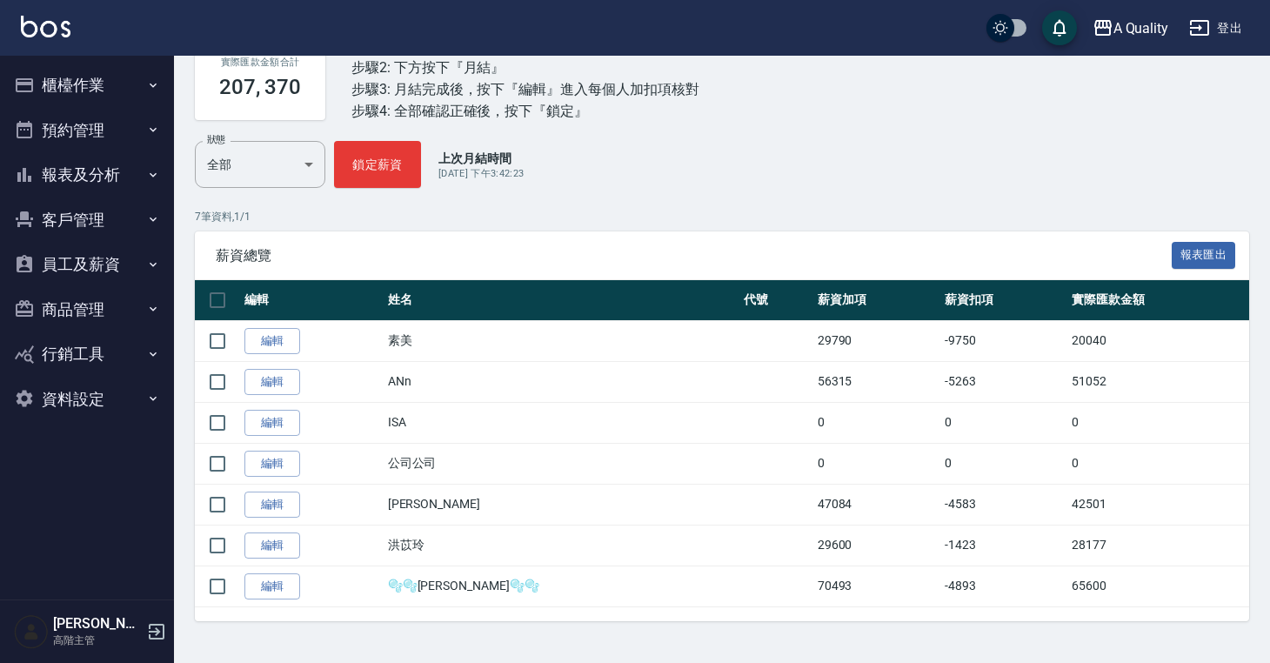
scroll to position [141, 0]
click at [78, 268] on button "員工及薪資" at bounding box center [87, 264] width 160 height 45
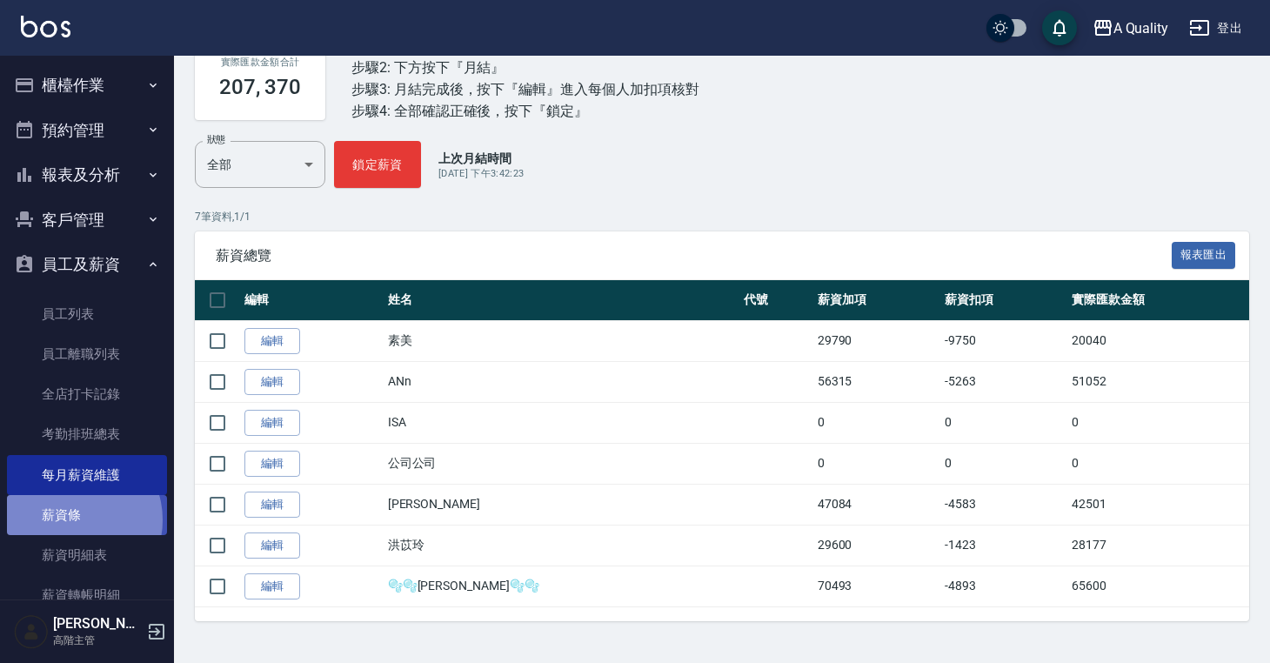
click at [74, 520] on link "薪資條" at bounding box center [87, 515] width 160 height 40
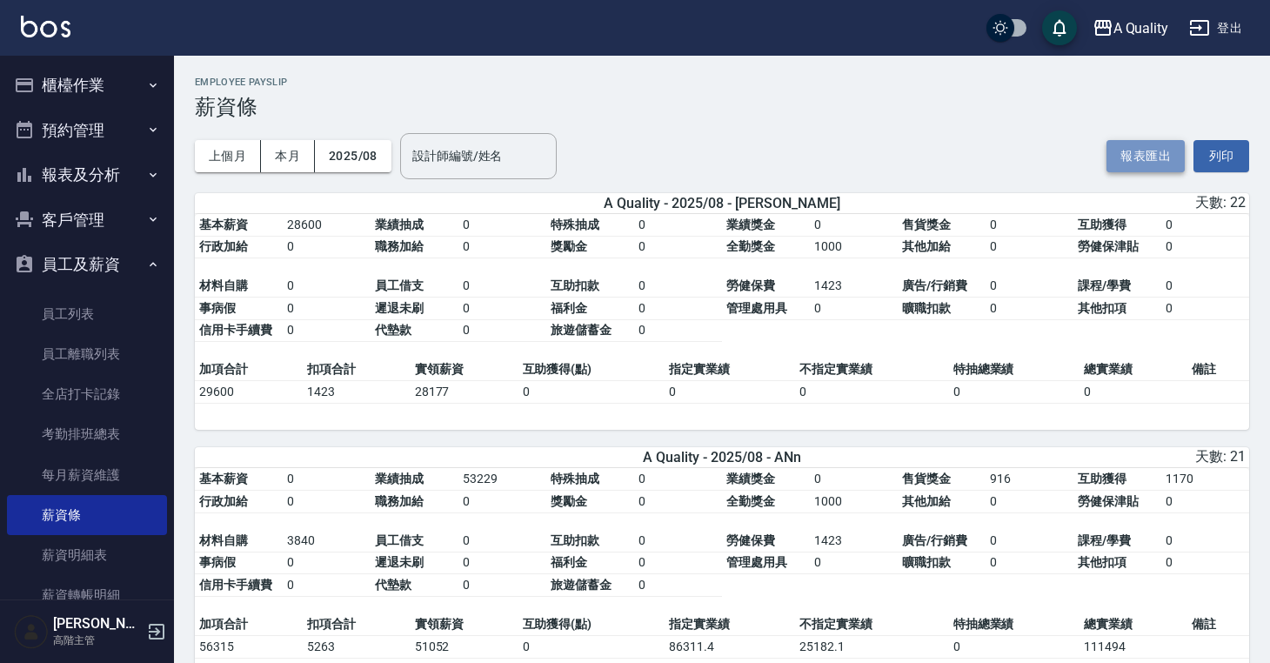
click at [1148, 143] on button "報表匯出" at bounding box center [1146, 156] width 78 height 32
click at [1150, 28] on div "A Quality" at bounding box center [1142, 28] width 56 height 22
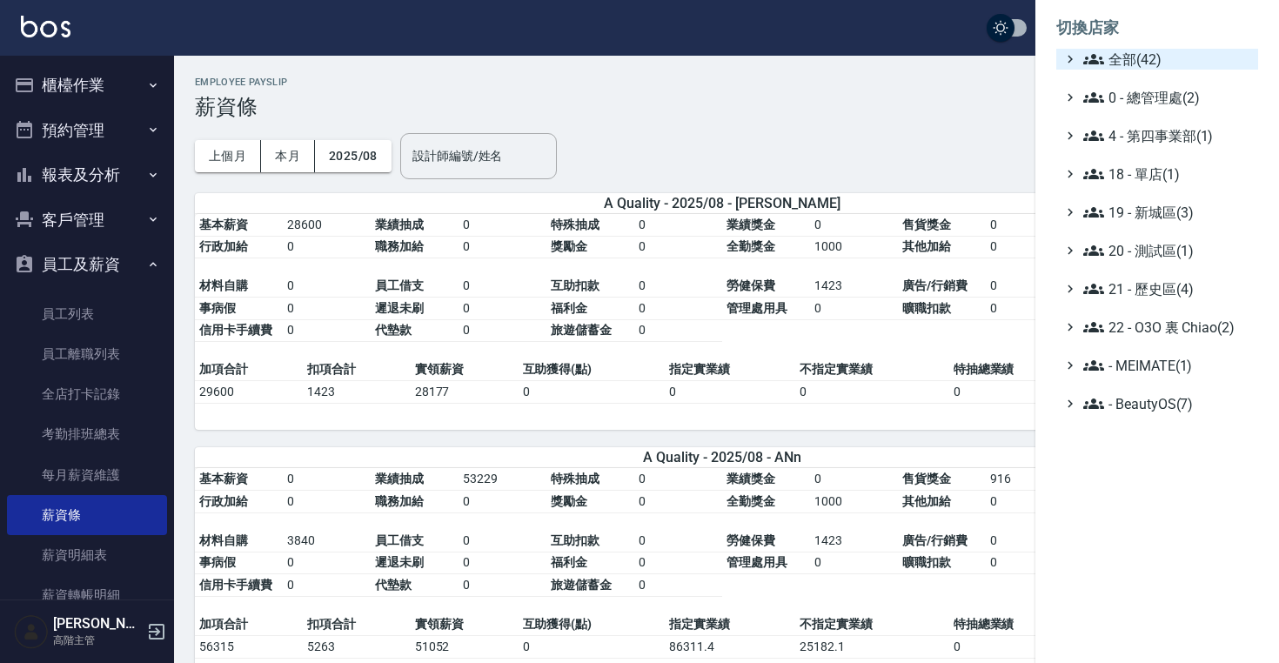
click at [1152, 53] on span "全部(42)" at bounding box center [1167, 59] width 168 height 21
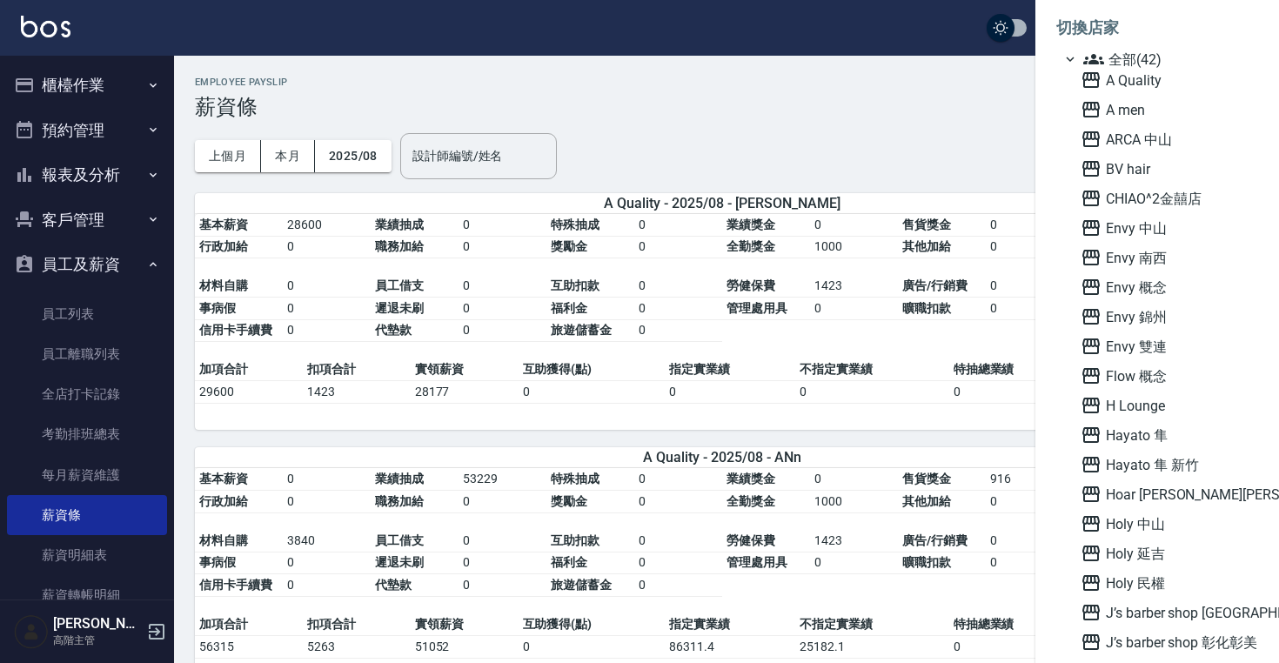
click at [903, 330] on div at bounding box center [639, 331] width 1279 height 663
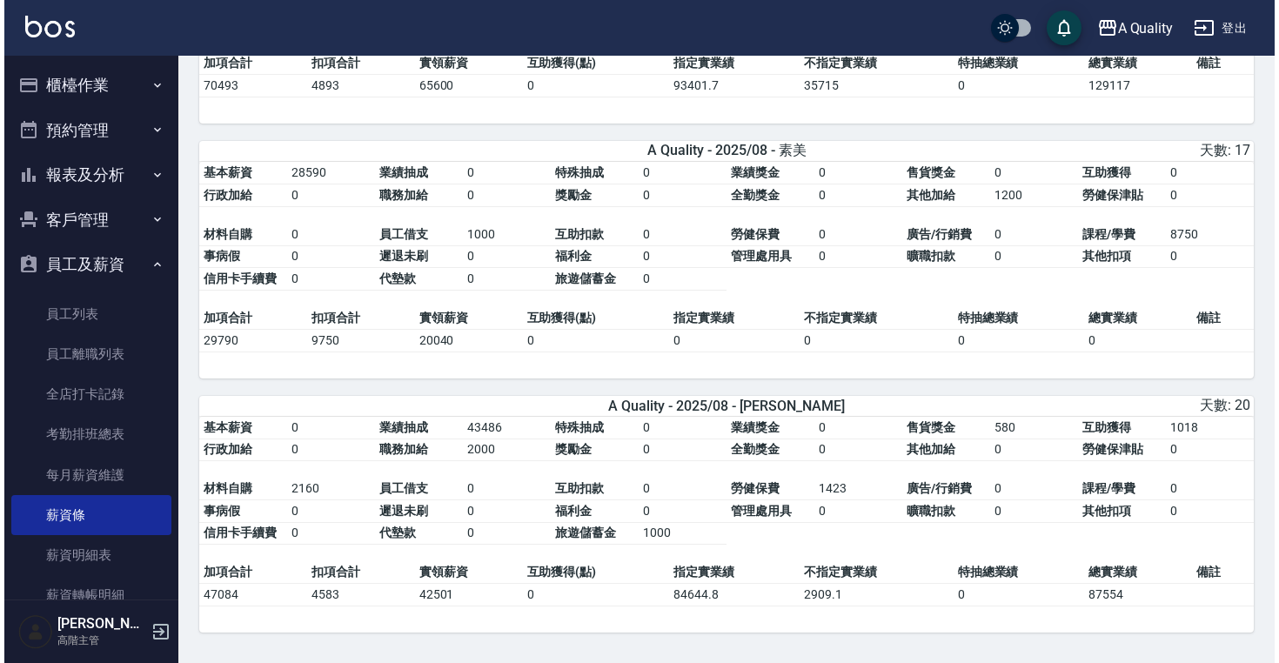
scroll to position [832, 0]
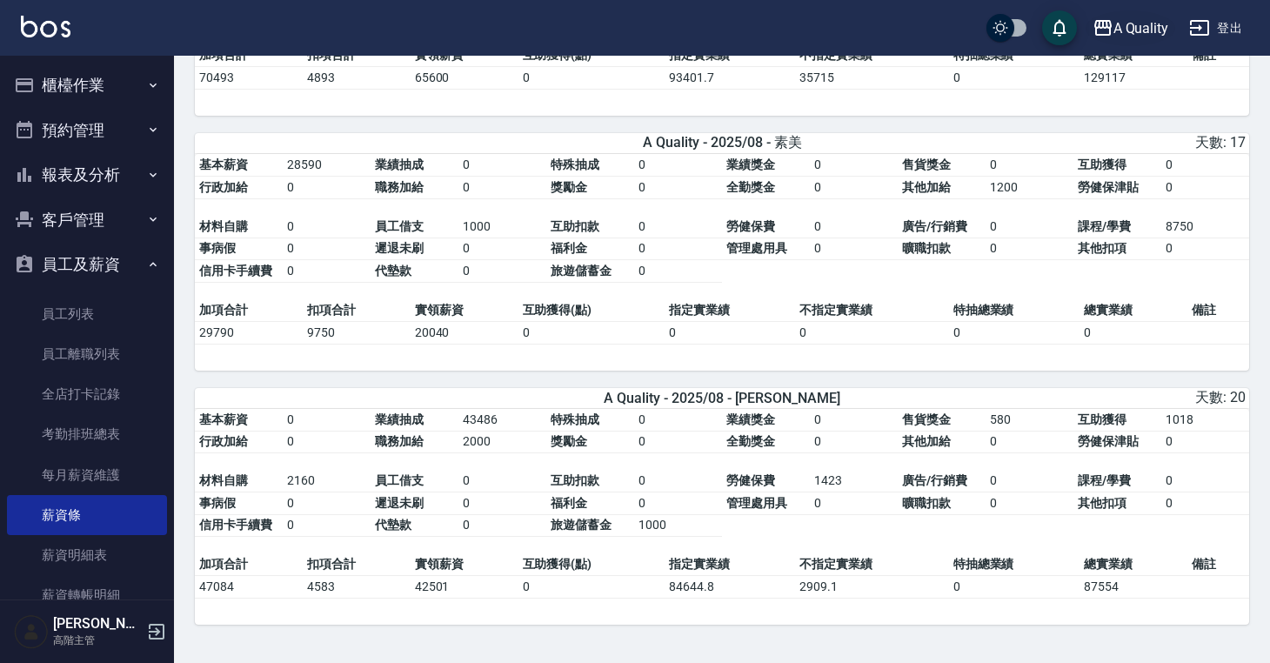
click at [1128, 37] on div "A Quality" at bounding box center [1142, 28] width 56 height 22
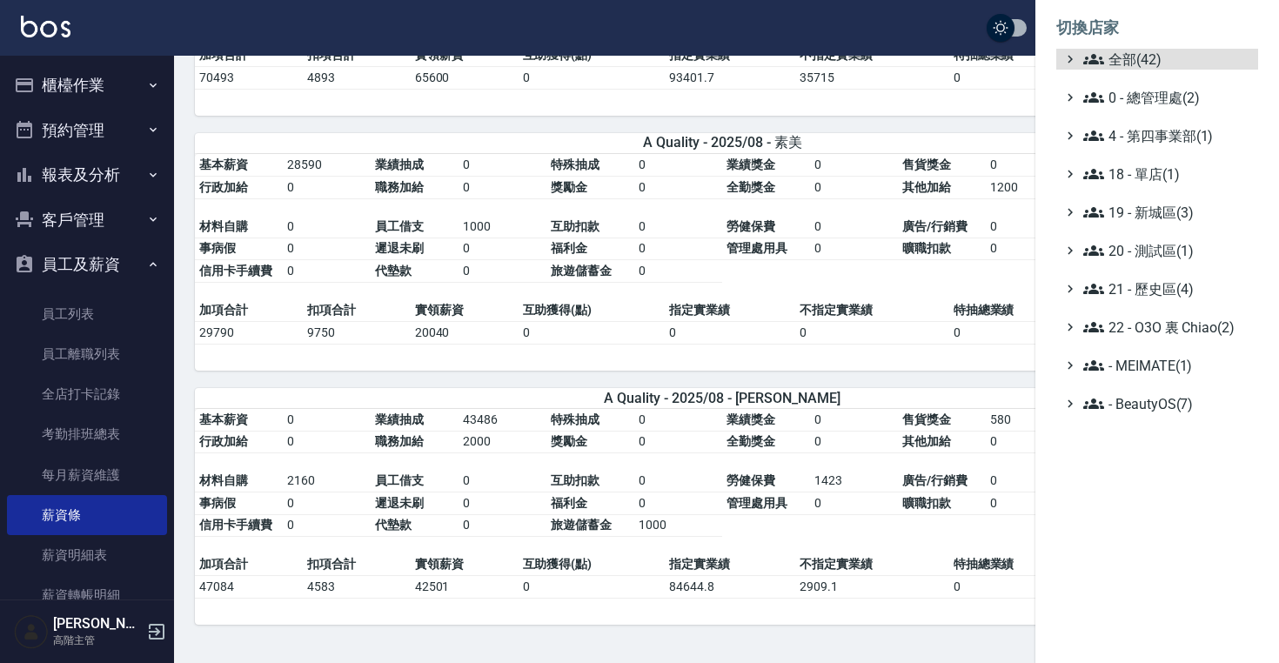
click at [1128, 70] on ul "全部(42) 0 - 總管理處(2) 4 - 第四事業部(1) 18 - 單店(1) 19 - 新城區(3) 20 - 測試區(1) 21 - 歷史區(4) …" at bounding box center [1157, 231] width 202 height 365
click at [1129, 60] on span "全部(42)" at bounding box center [1167, 59] width 168 height 21
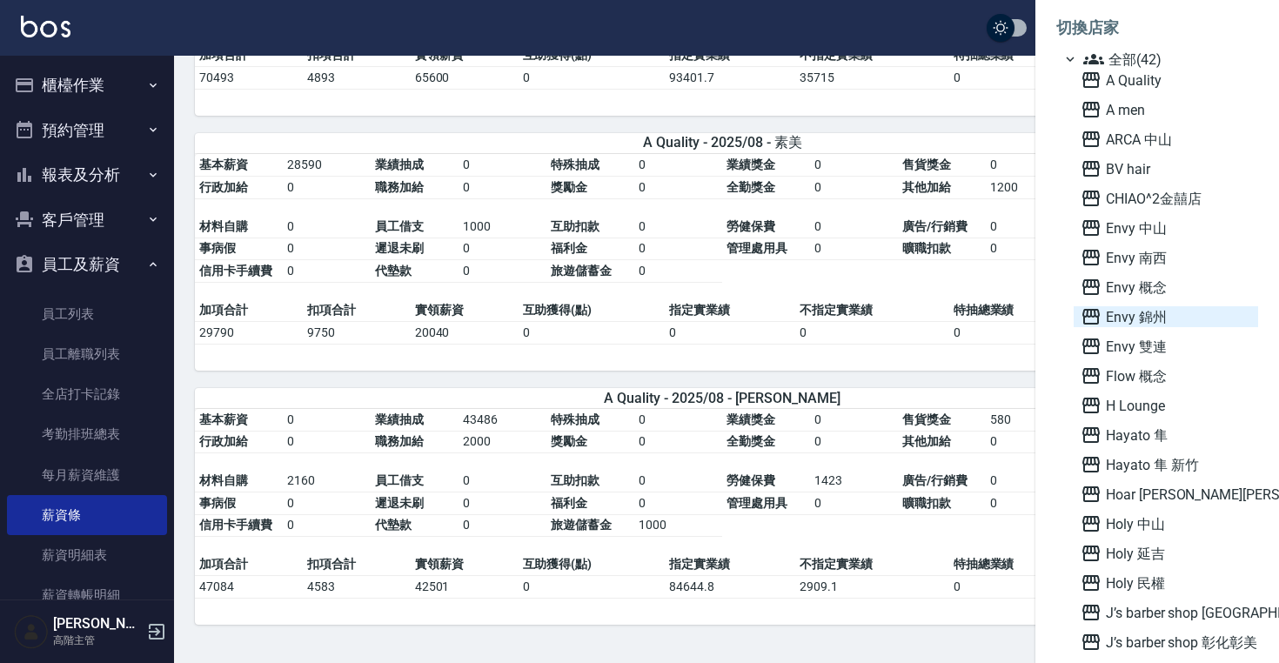
click at [1154, 323] on span "Envy 錦州" at bounding box center [1166, 316] width 171 height 21
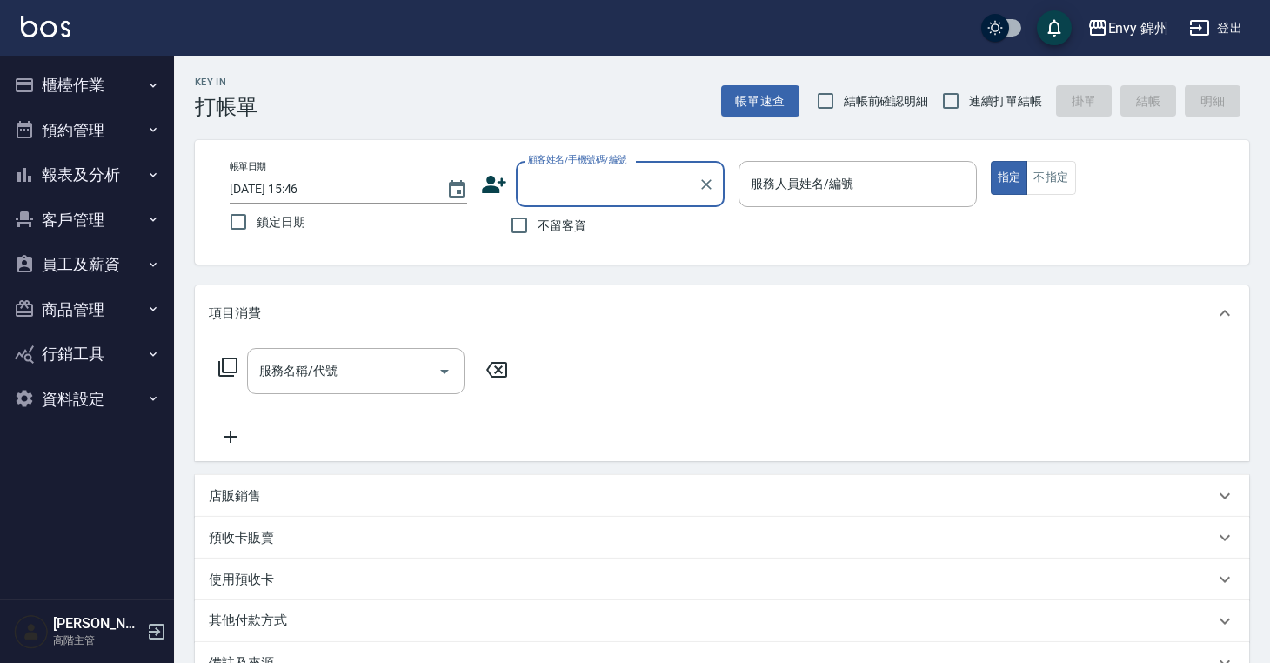
click at [94, 271] on button "員工及薪資" at bounding box center [87, 264] width 160 height 45
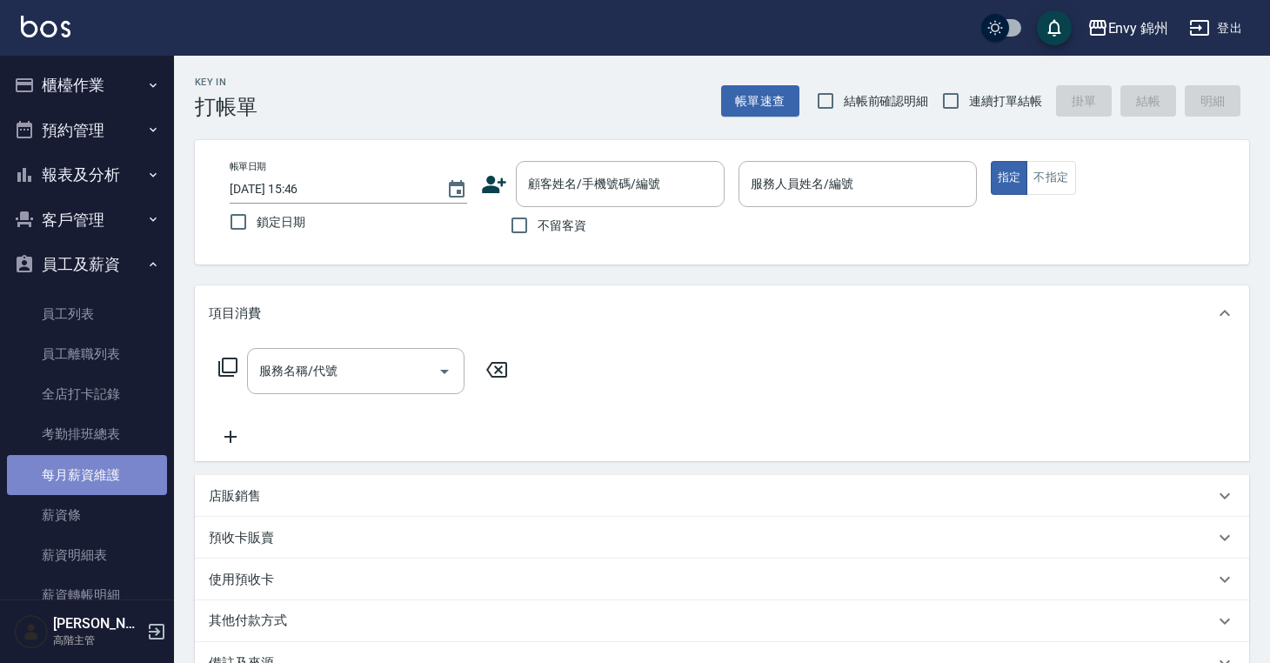
click at [87, 478] on link "每月薪資維護" at bounding box center [87, 475] width 160 height 40
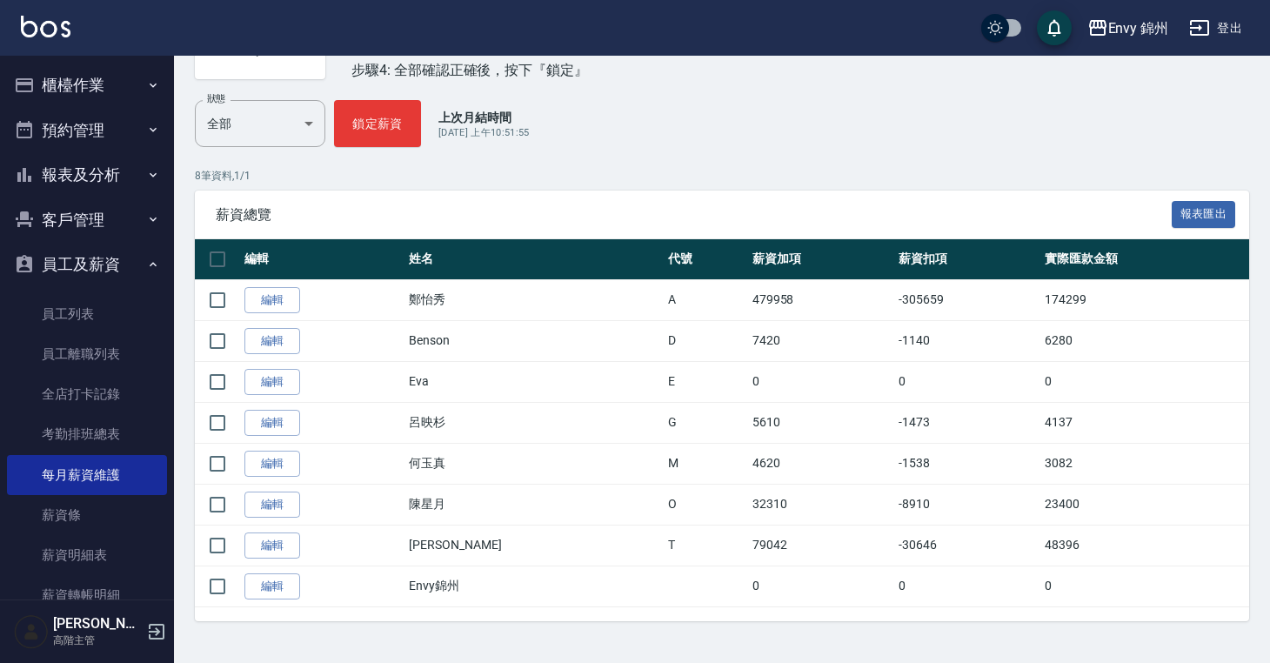
scroll to position [347, 0]
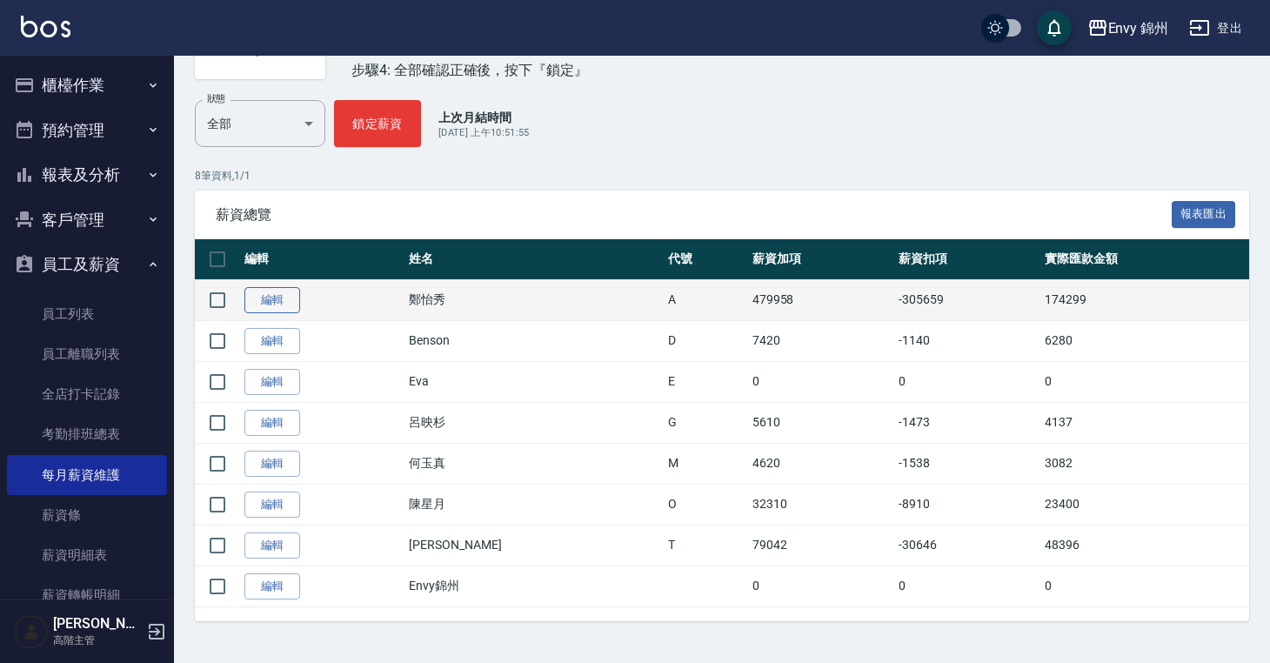
click at [269, 309] on link "編輯" at bounding box center [272, 300] width 56 height 27
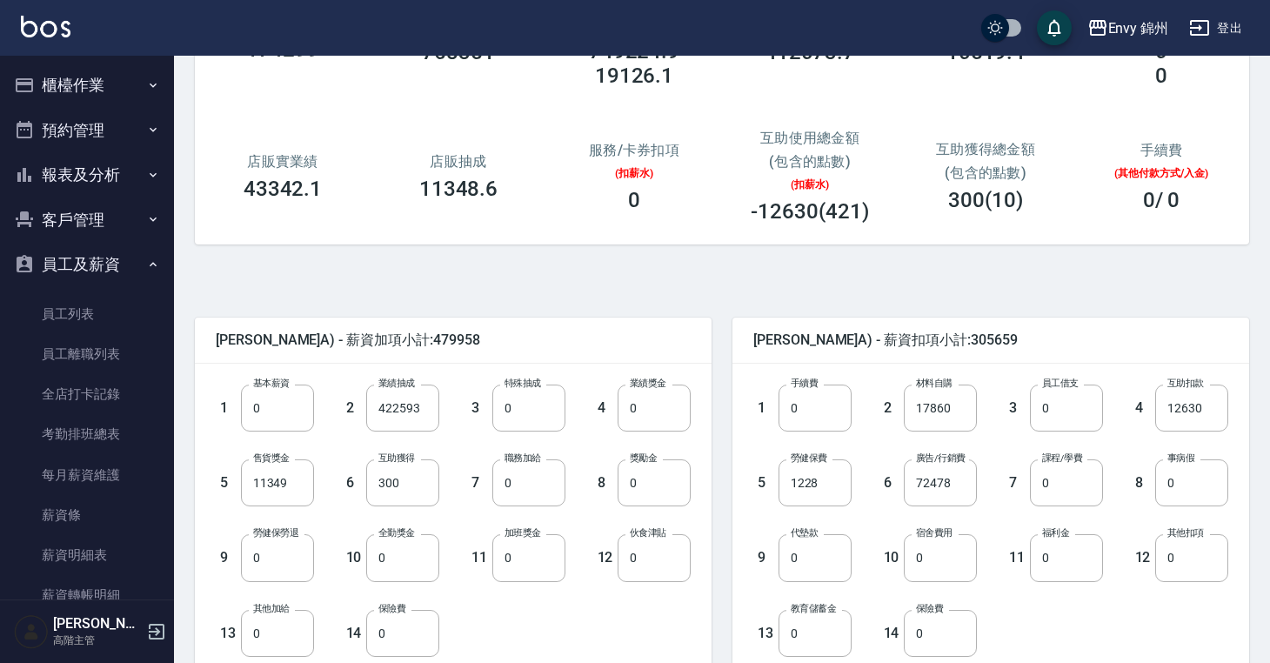
scroll to position [204, 0]
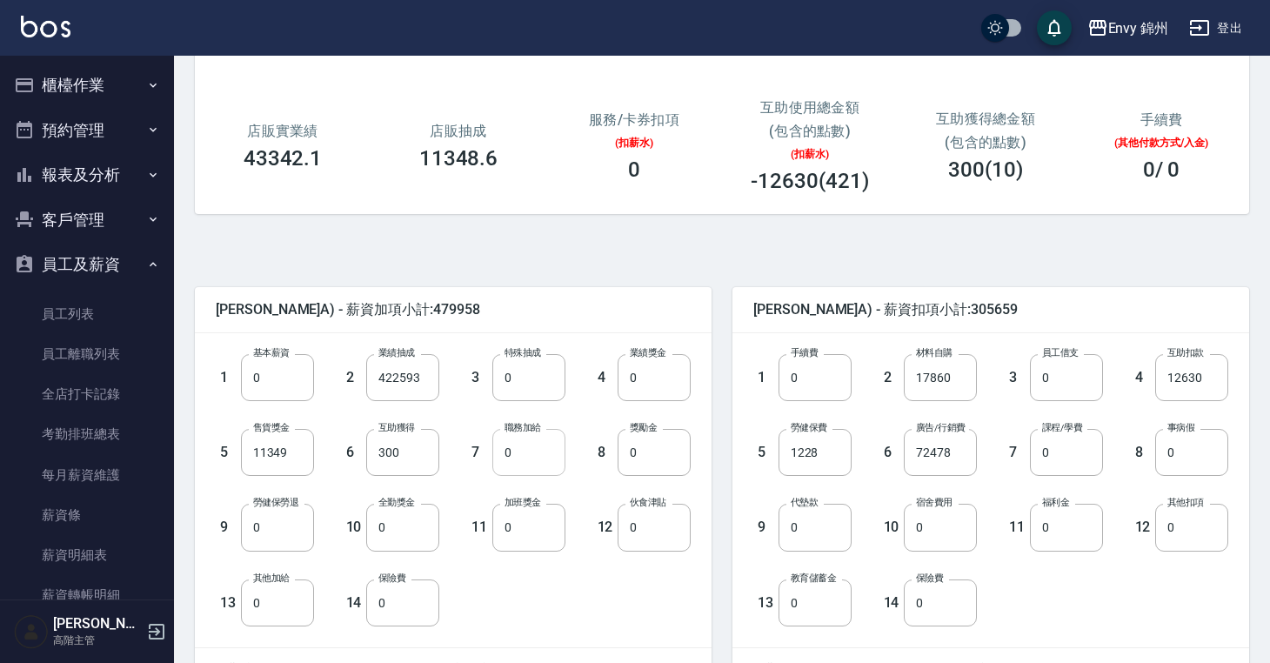
click at [543, 449] on input "0" at bounding box center [528, 452] width 73 height 47
type input "3000"
click at [395, 530] on input "0" at bounding box center [402, 527] width 73 height 47
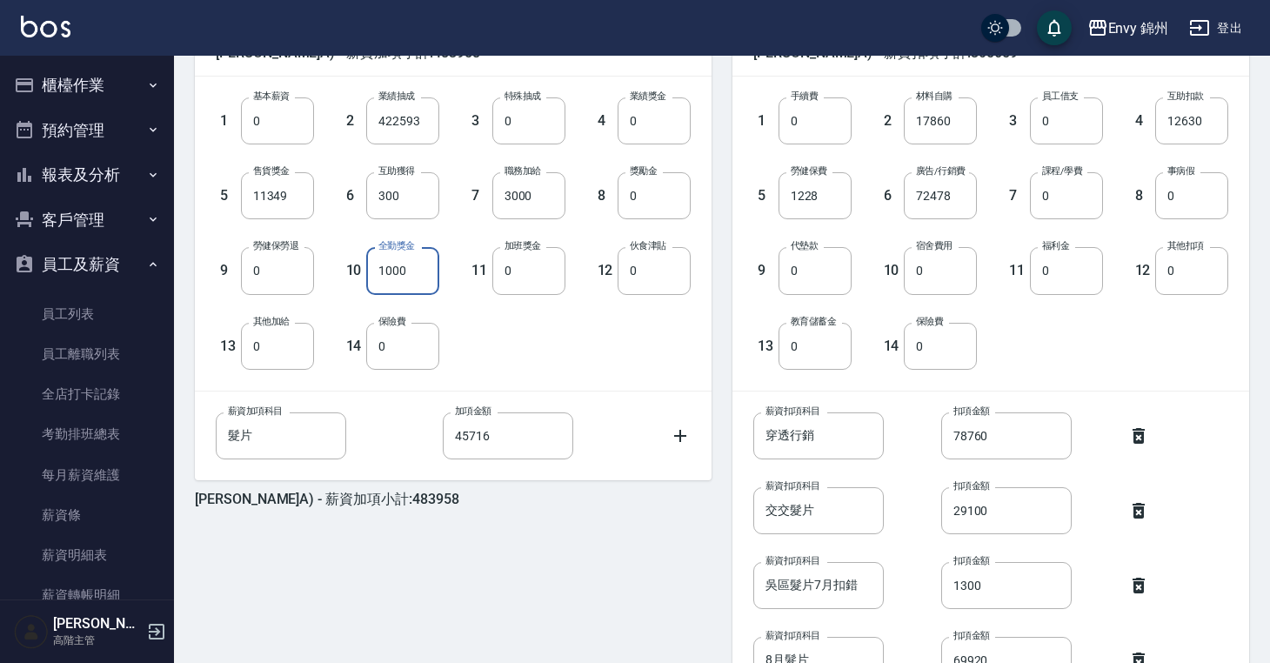
scroll to position [693, 0]
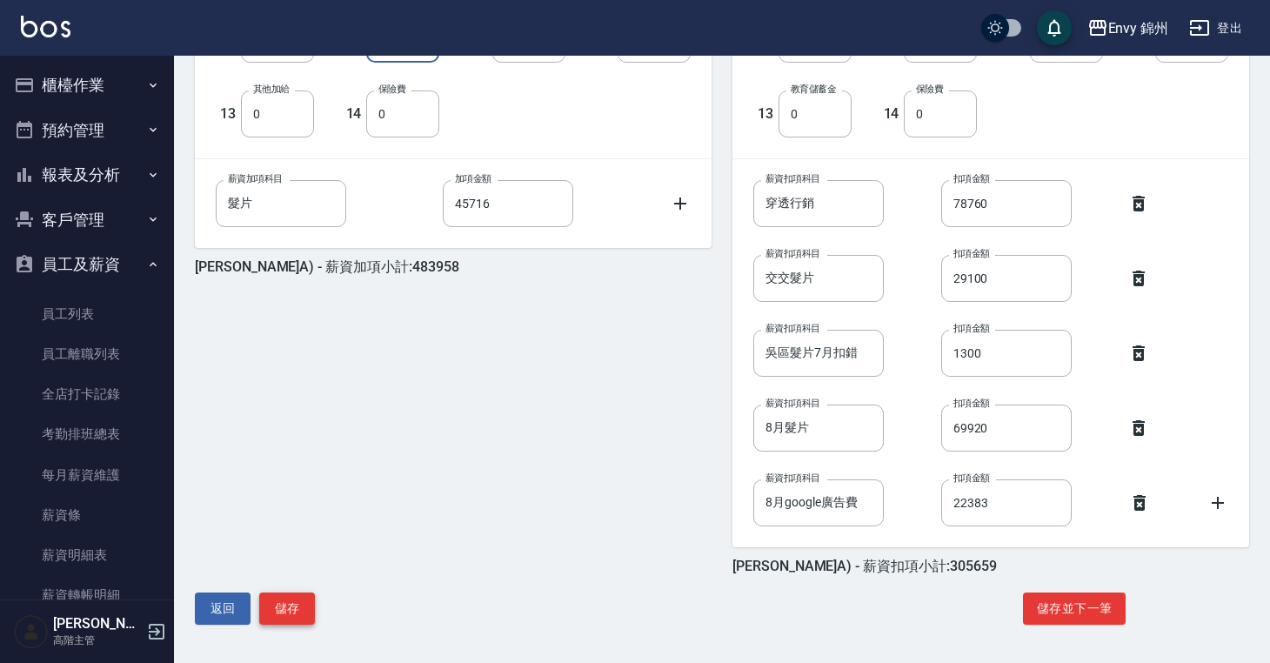
type input "1000"
click at [298, 606] on button "儲存" at bounding box center [287, 609] width 56 height 32
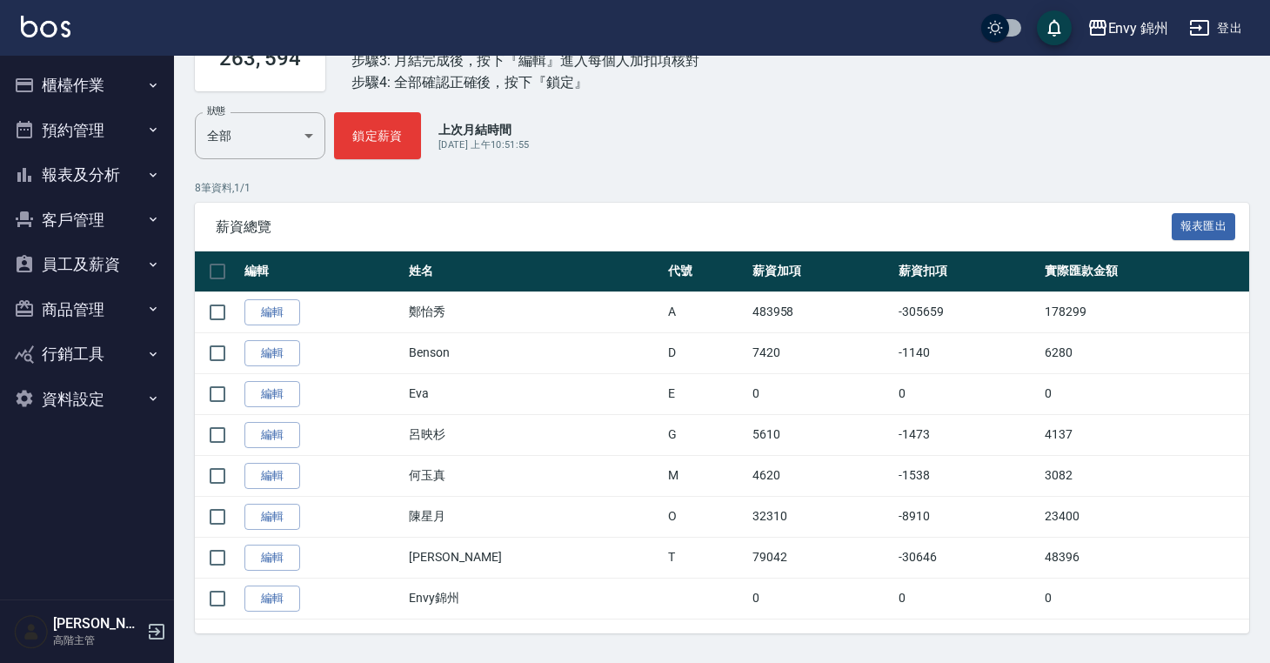
scroll to position [347, 0]
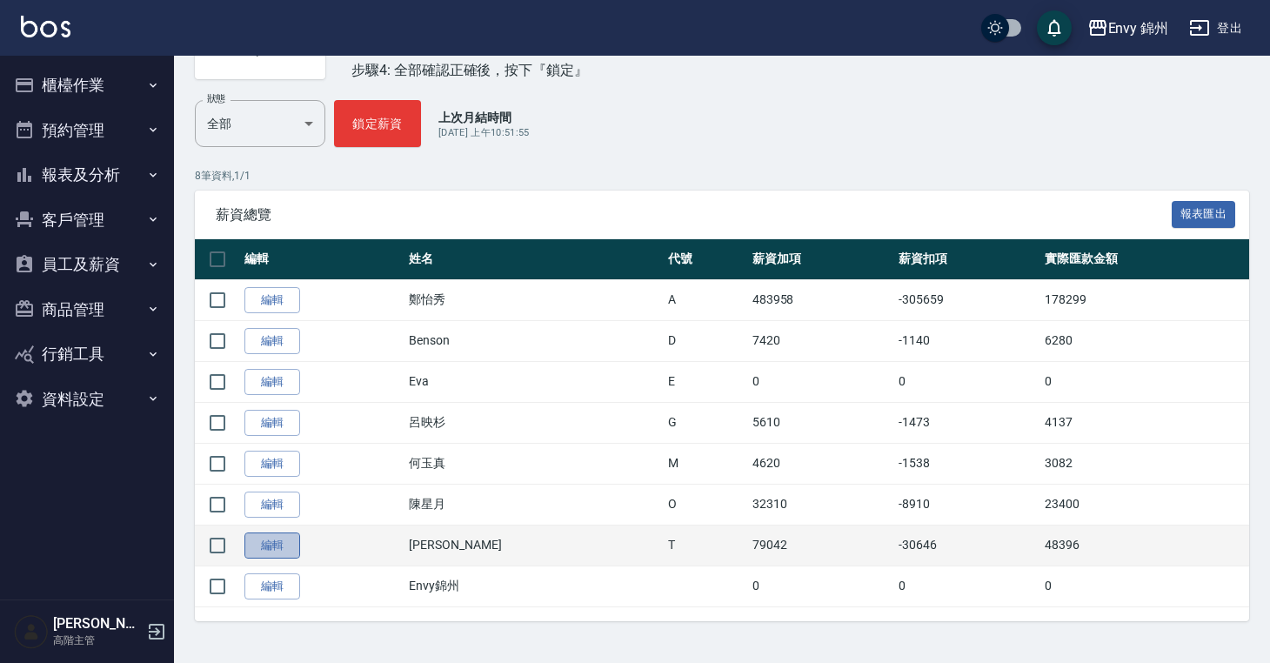
click at [285, 549] on link "編輯" at bounding box center [272, 545] width 56 height 27
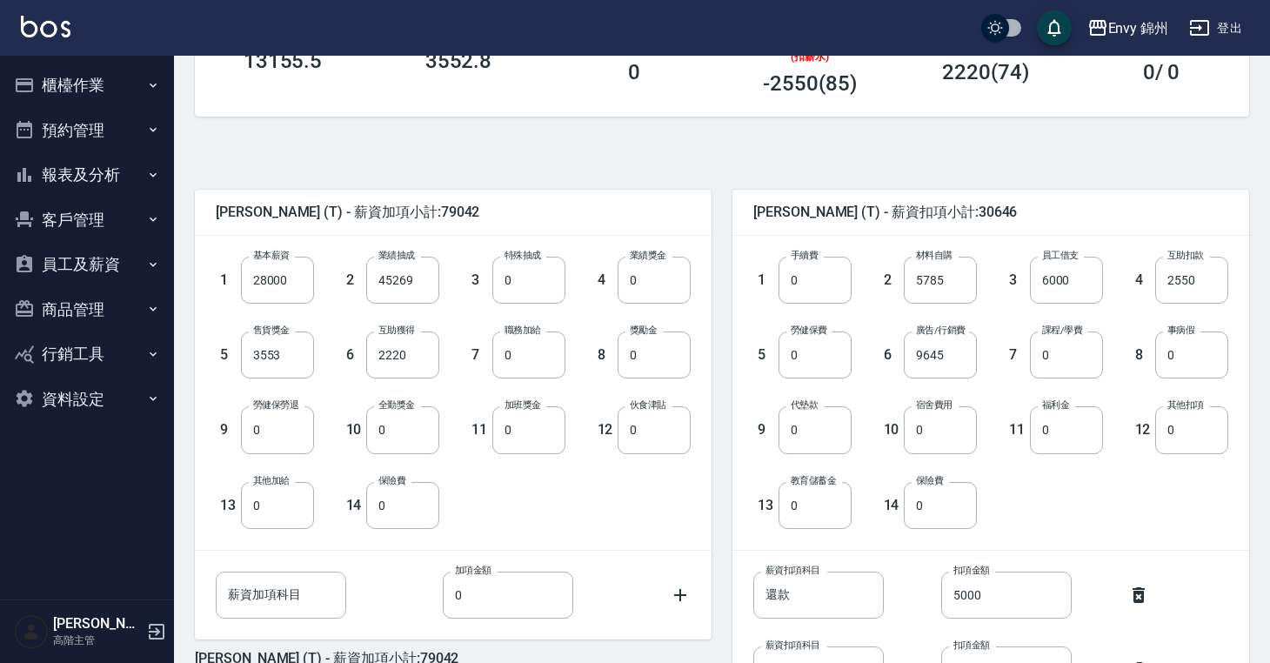
scroll to position [321, 0]
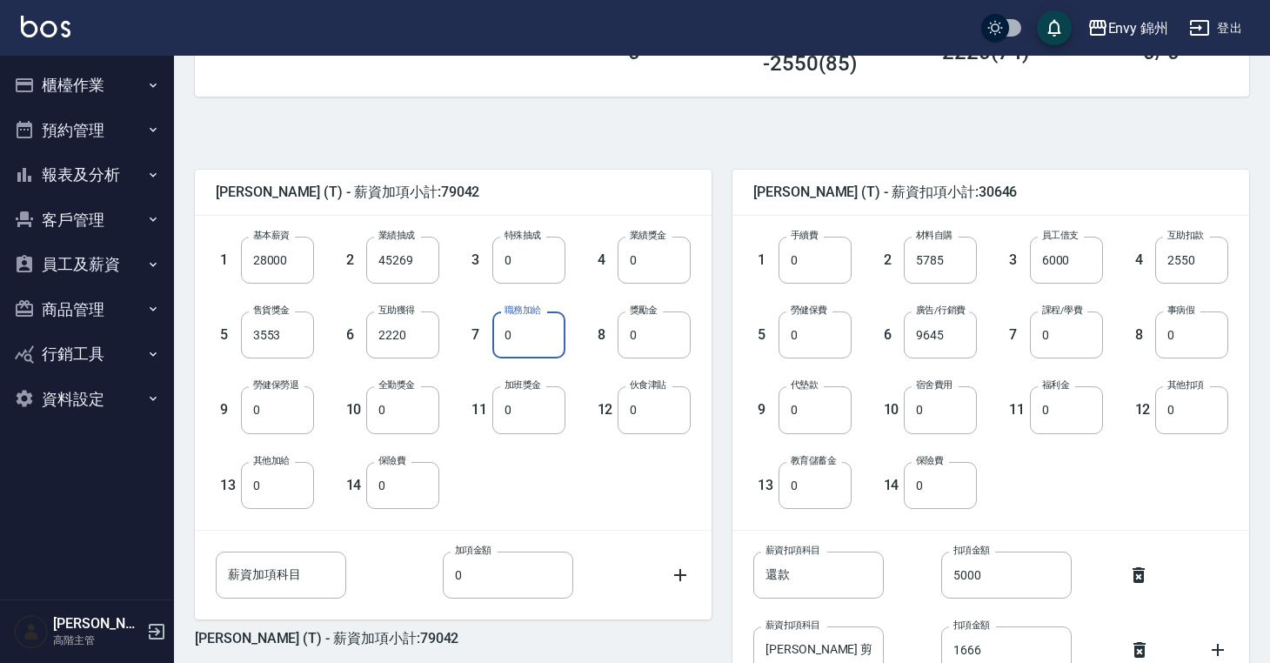
click at [552, 336] on input "0" at bounding box center [528, 334] width 73 height 47
type input "2000"
click at [396, 418] on input "0" at bounding box center [402, 409] width 73 height 47
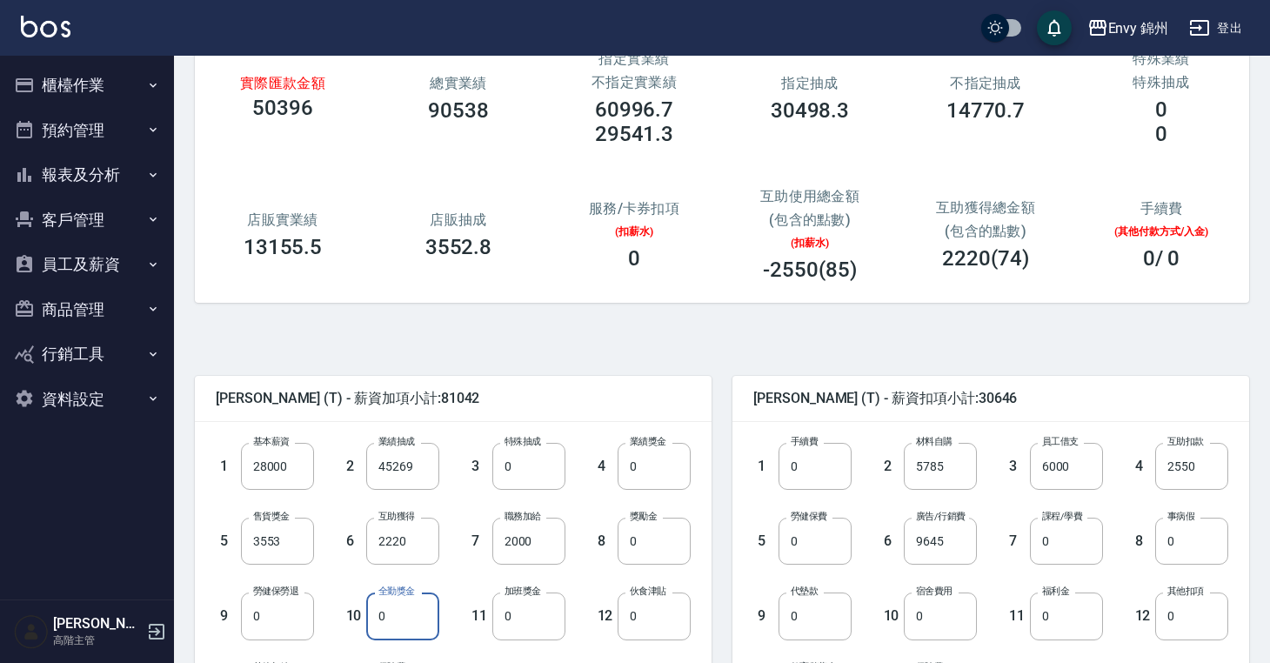
scroll to position [110, 0]
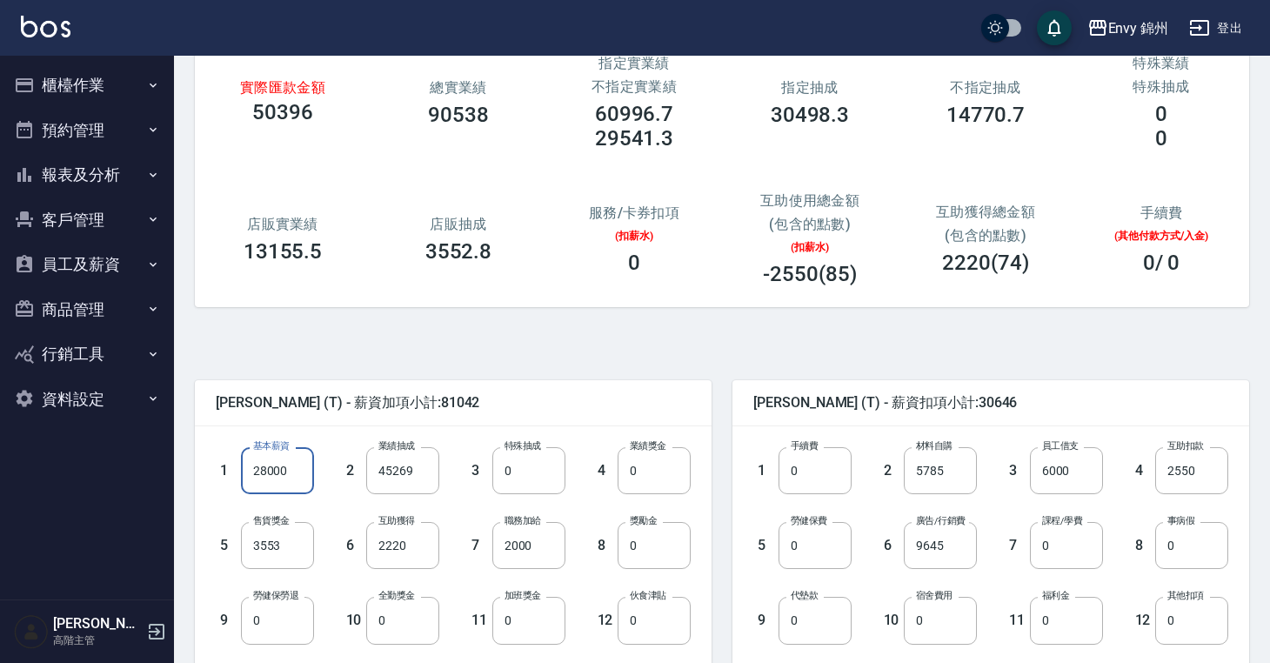
click at [297, 472] on input "28000" at bounding box center [277, 470] width 73 height 47
type input "32000"
click at [419, 467] on input "45269" at bounding box center [402, 470] width 73 height 47
click at [421, 471] on input "45269" at bounding box center [402, 470] width 73 height 47
drag, startPoint x: 428, startPoint y: 469, endPoint x: 346, endPoint y: 464, distance: 82.0
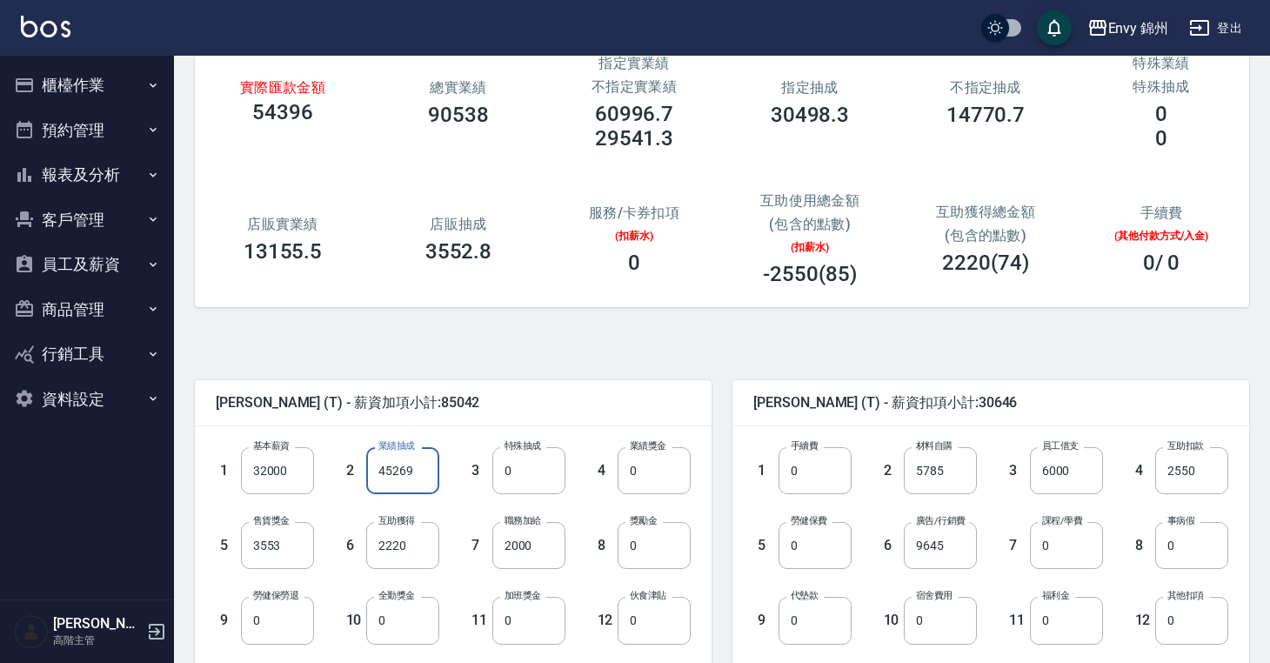
click at [346, 464] on div "2 業績抽成 45269 業績抽成" at bounding box center [377, 456] width 126 height 75
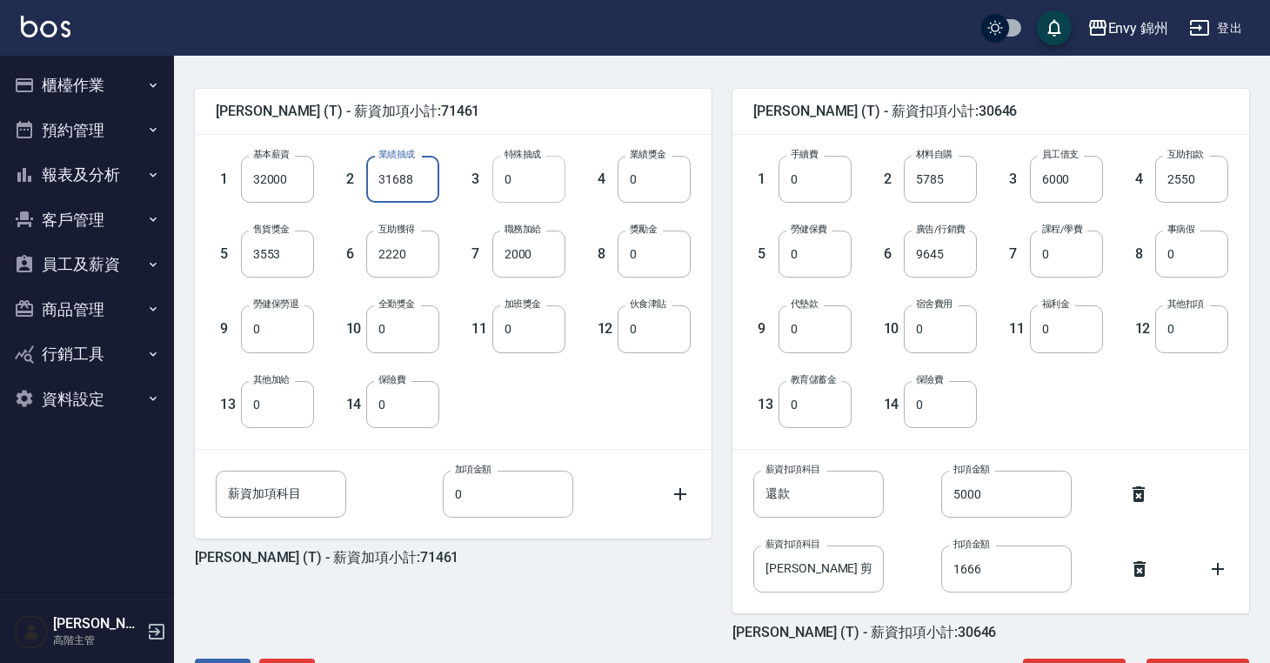
scroll to position [462, 0]
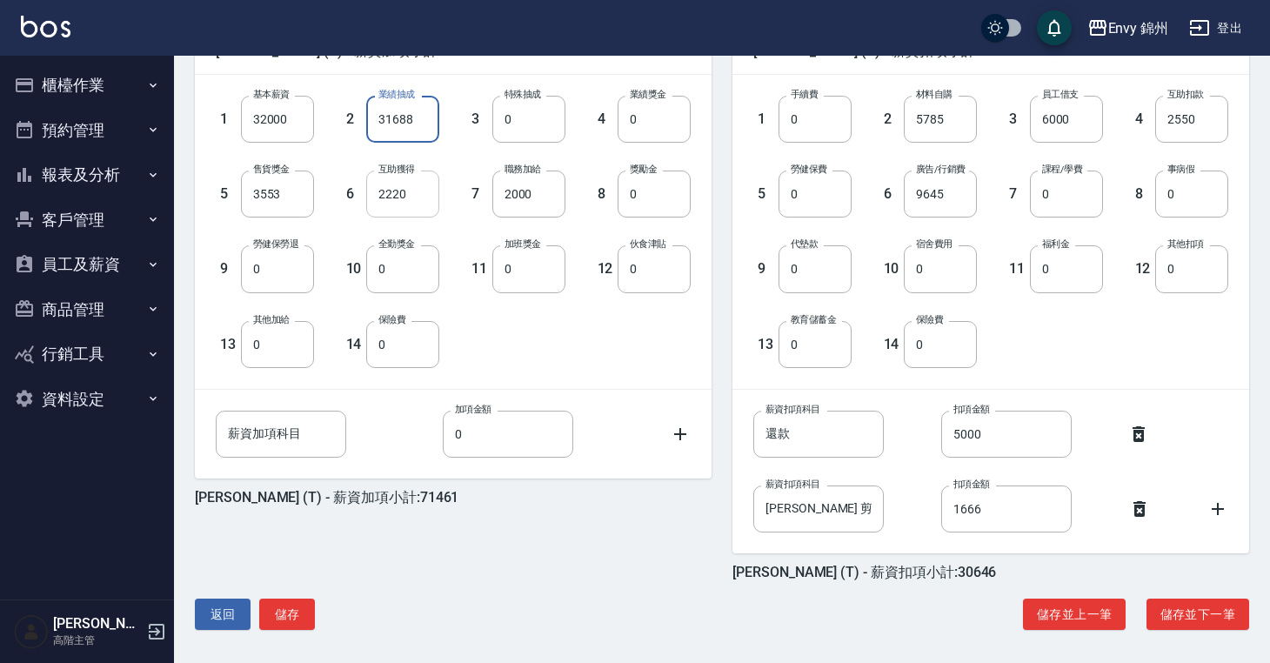
type input "31688"
click at [418, 193] on input "2220" at bounding box center [402, 194] width 73 height 47
type input "0"
click at [469, 586] on div "潘昀廷 (T) - 薪資加項小計:69241 1 基本薪資 32000 基本薪資 2 業績抽成 31688 業績抽成 3 特殊抽成 0 特殊抽成 4 業績獎金…" at bounding box center [715, 312] width 1068 height 671
click at [294, 613] on button "儲存" at bounding box center [287, 615] width 56 height 32
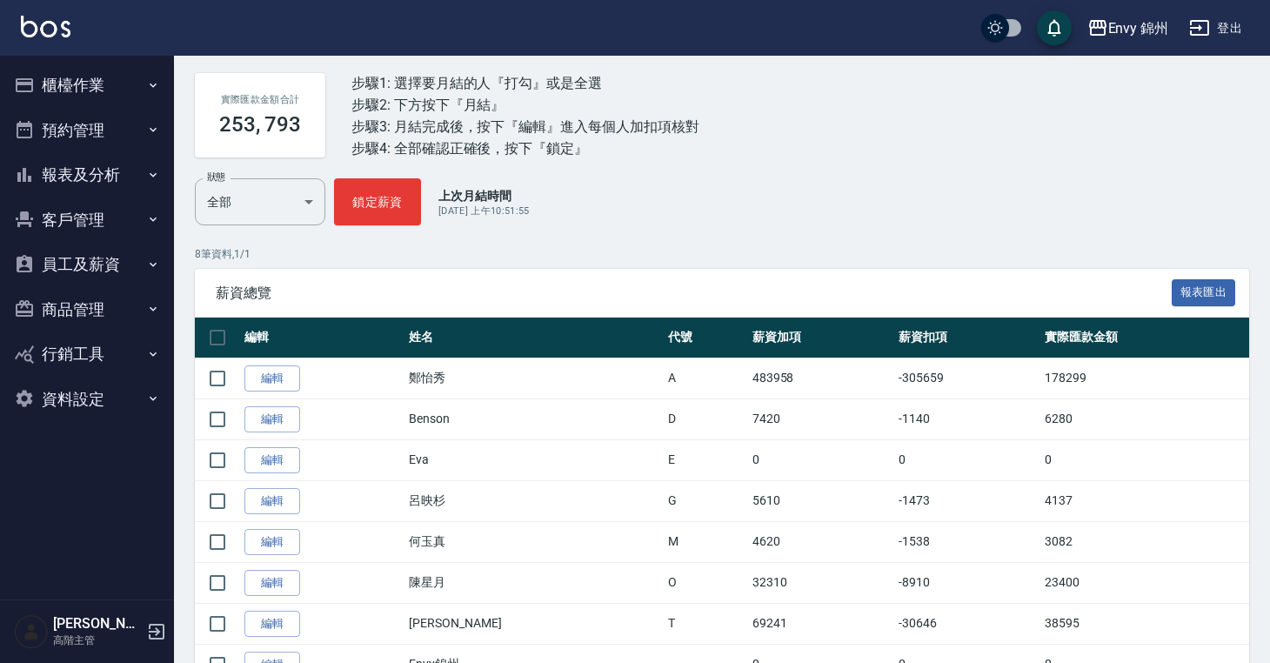
scroll to position [308, 0]
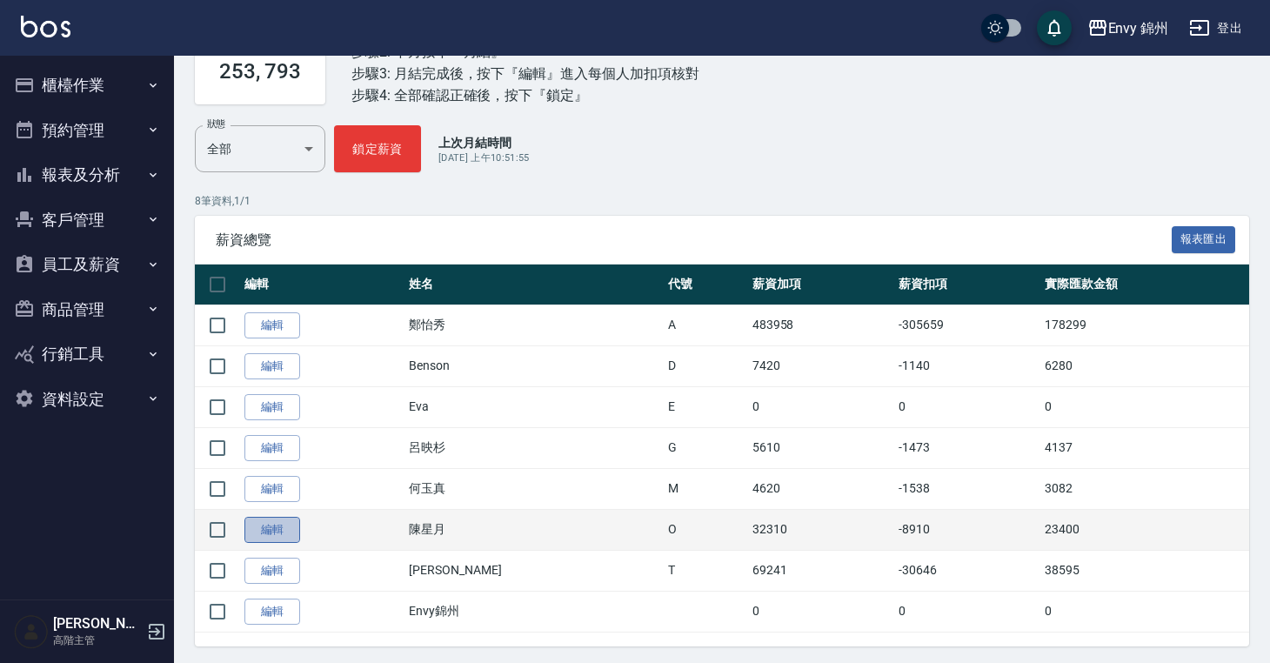
click at [284, 544] on link "編輯" at bounding box center [272, 530] width 56 height 27
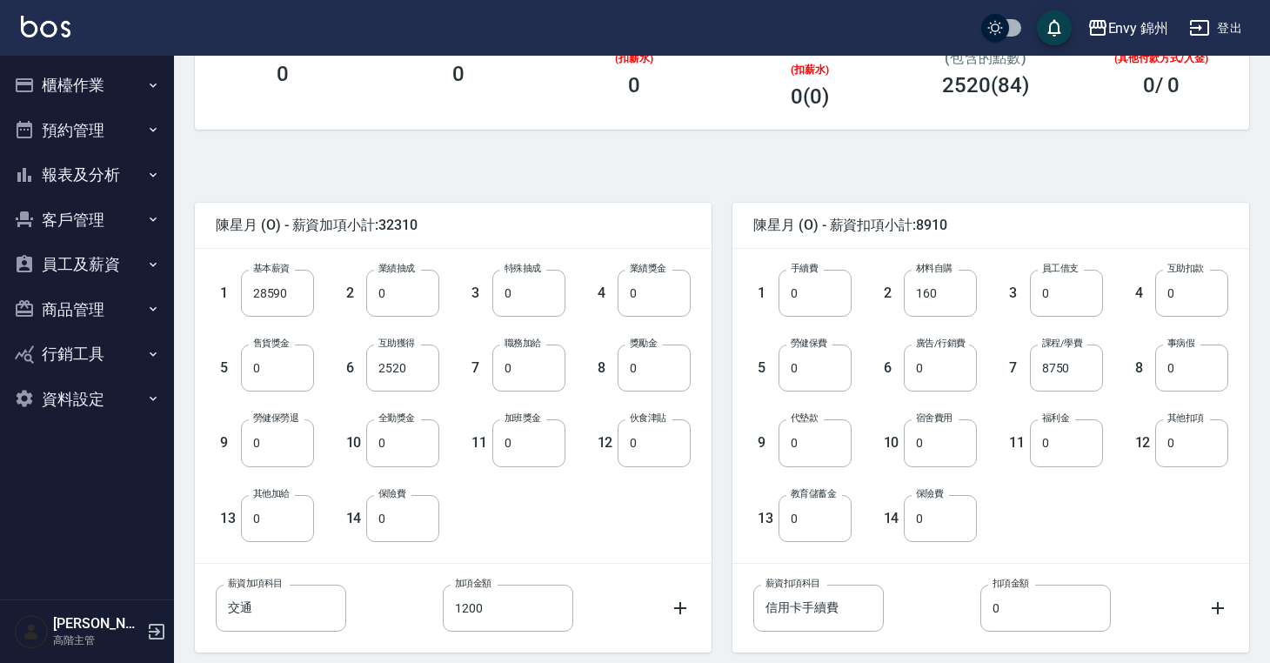
scroll to position [295, 0]
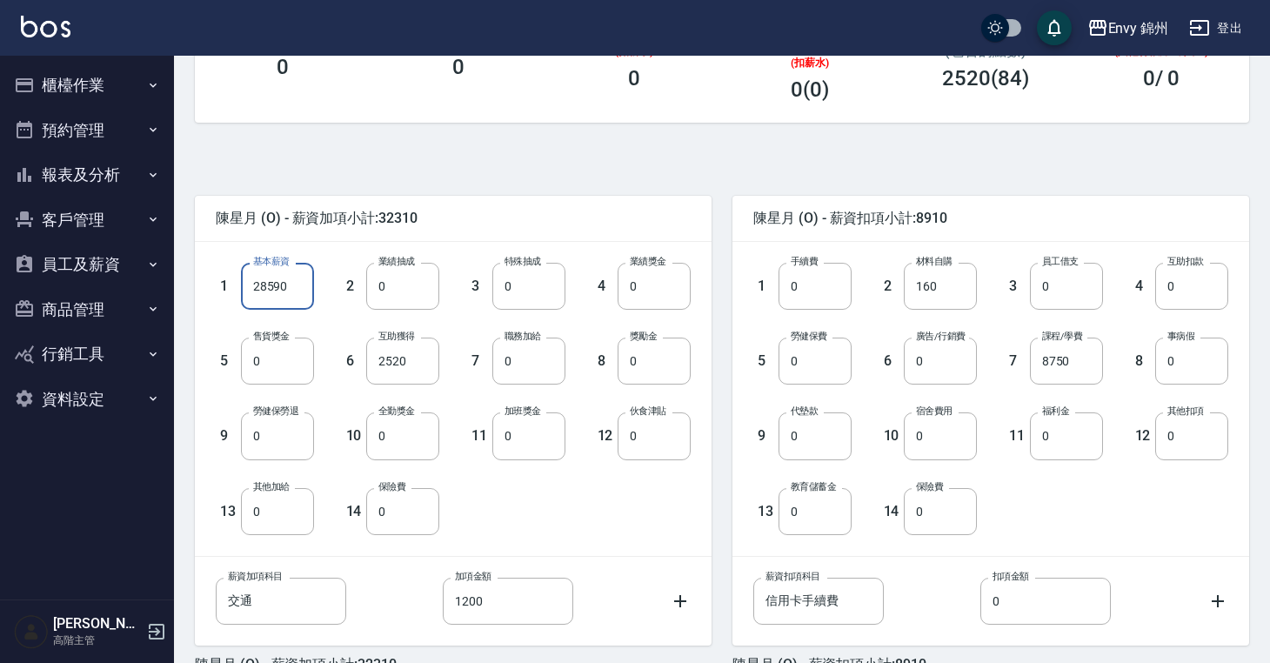
click at [292, 293] on input "28590" at bounding box center [277, 286] width 73 height 47
type input "20423"
click at [414, 372] on input "2520" at bounding box center [402, 361] width 73 height 47
type input "0"
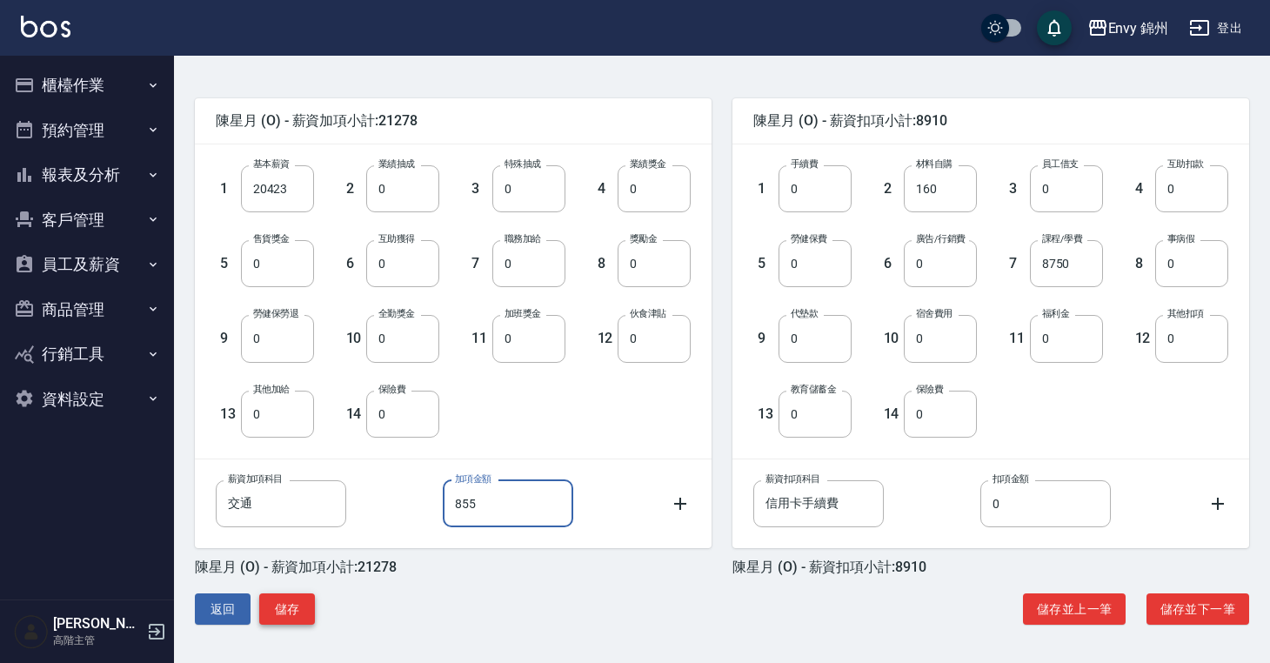
type input "855"
click at [297, 618] on button "儲存" at bounding box center [287, 609] width 56 height 32
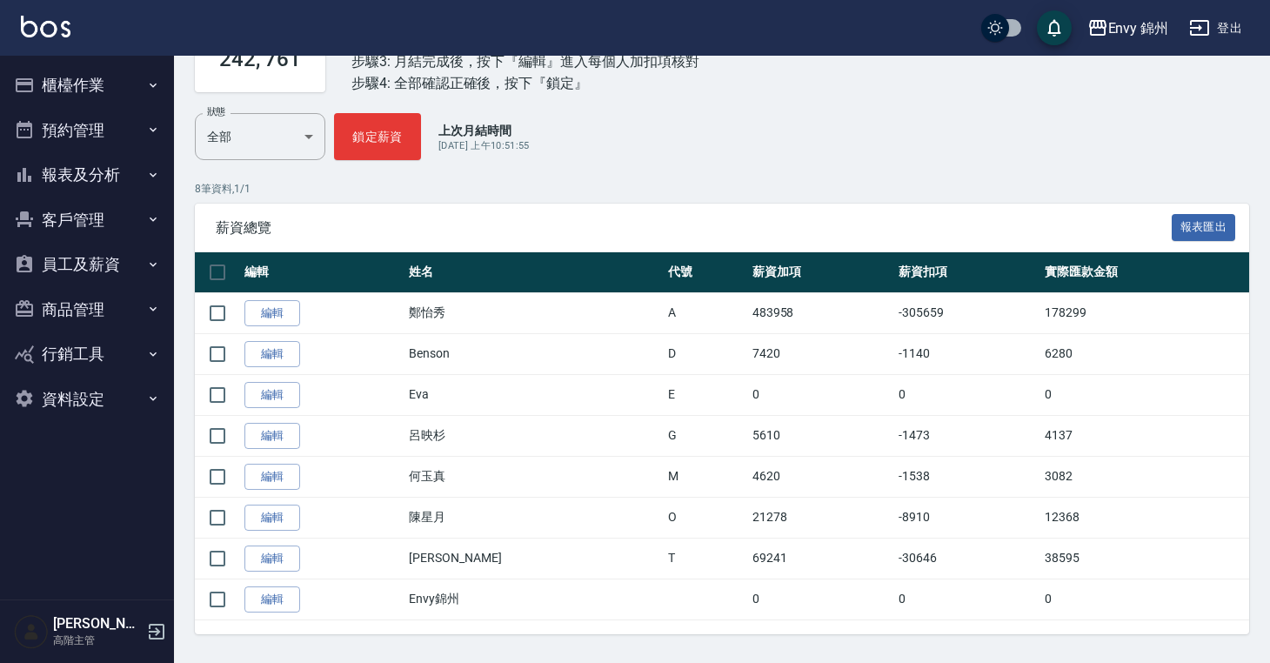
scroll to position [347, 0]
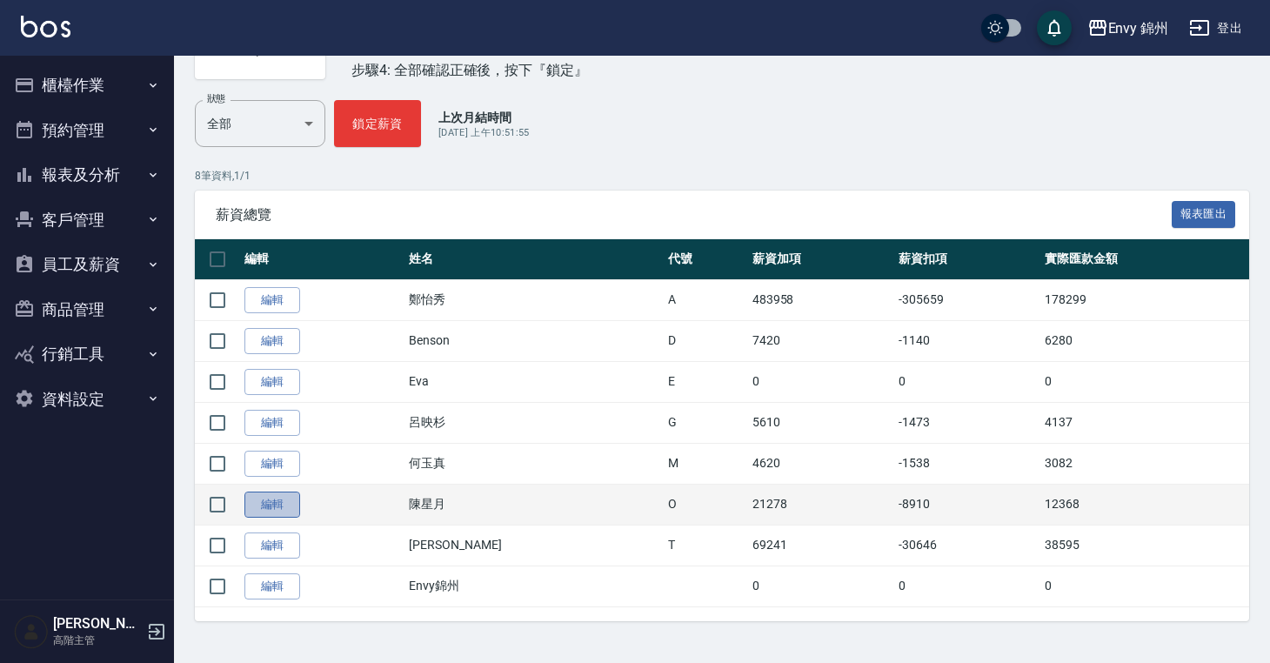
click at [278, 511] on link "編輯" at bounding box center [272, 505] width 56 height 27
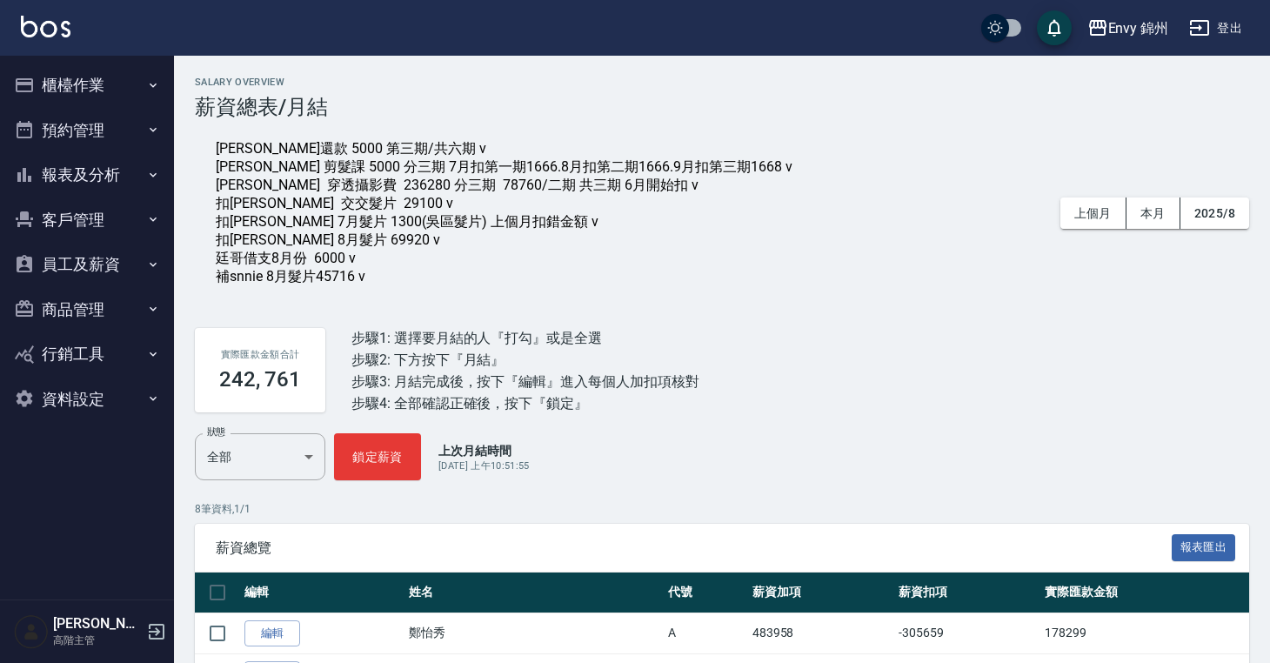
scroll to position [347, 0]
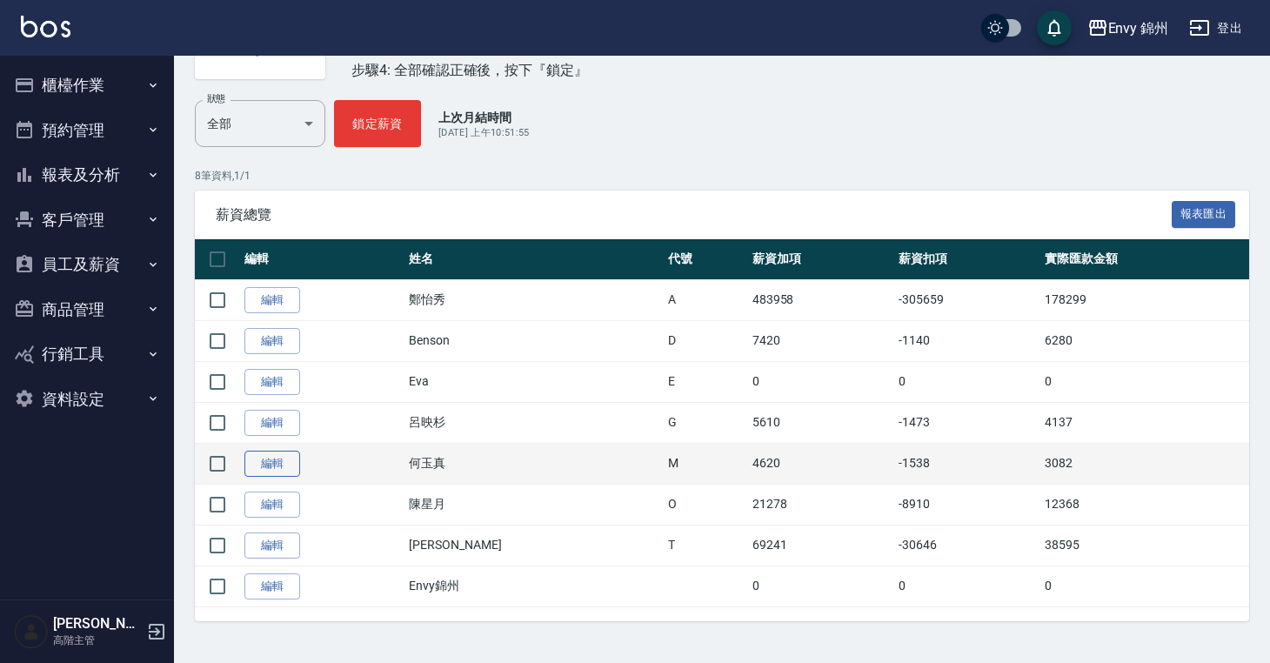
click at [282, 467] on link "編輯" at bounding box center [272, 464] width 56 height 27
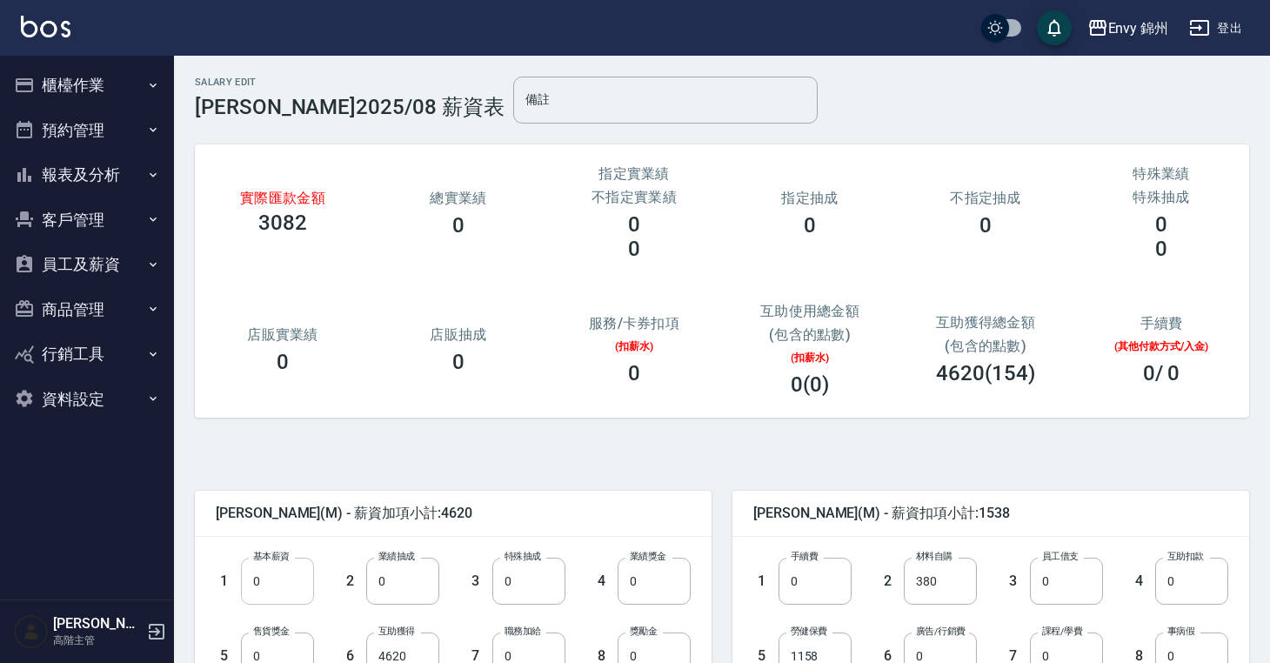
click at [285, 589] on input "0" at bounding box center [277, 581] width 73 height 47
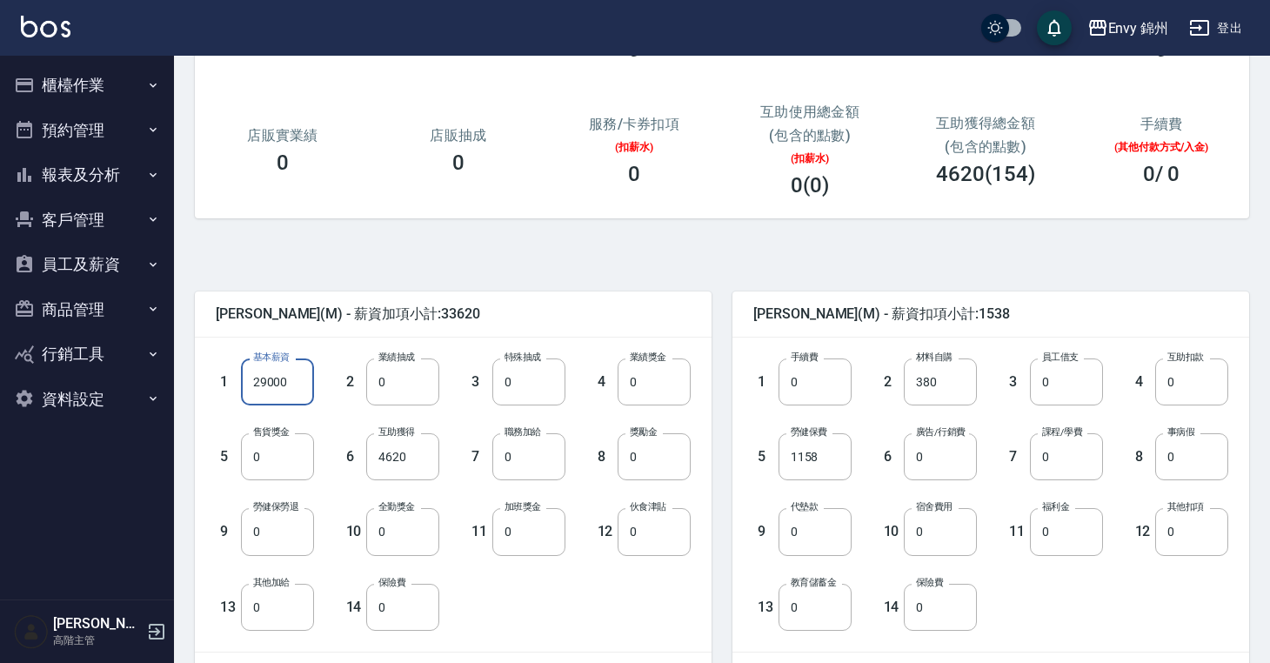
scroll to position [244, 0]
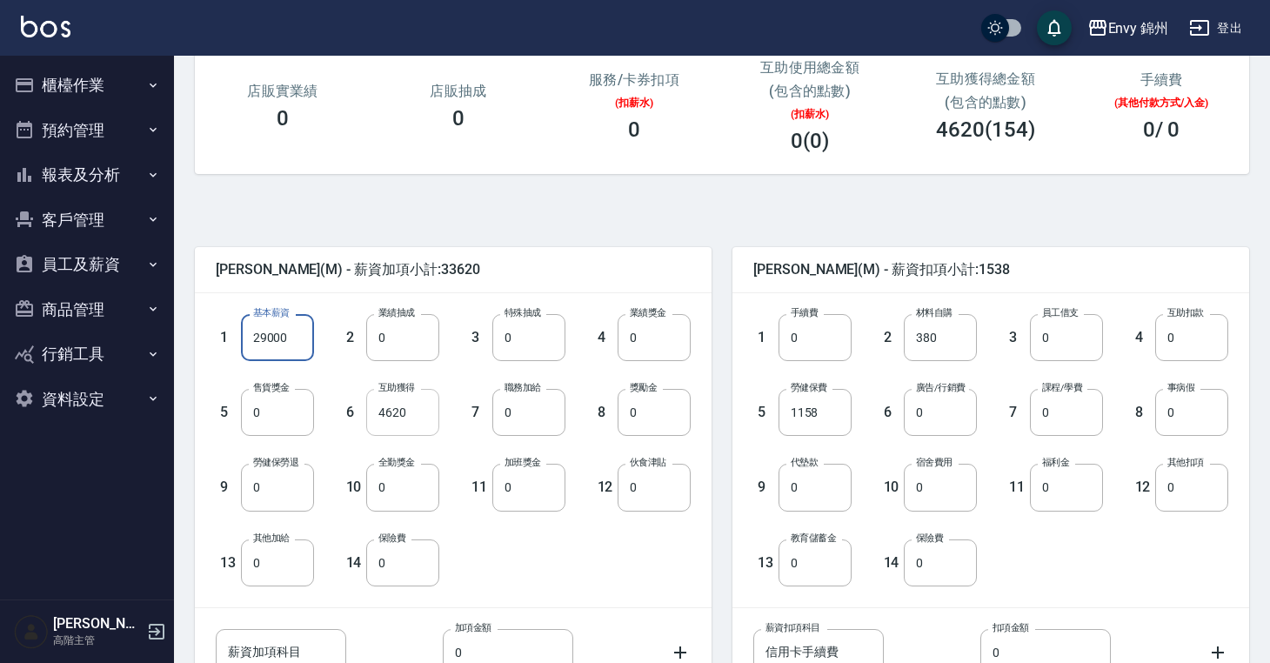
type input "29000"
click at [422, 420] on input "4620" at bounding box center [402, 412] width 73 height 47
type input "0"
click at [1189, 422] on input "0" at bounding box center [1191, 412] width 73 height 47
click at [1203, 420] on input "0" at bounding box center [1191, 412] width 73 height 47
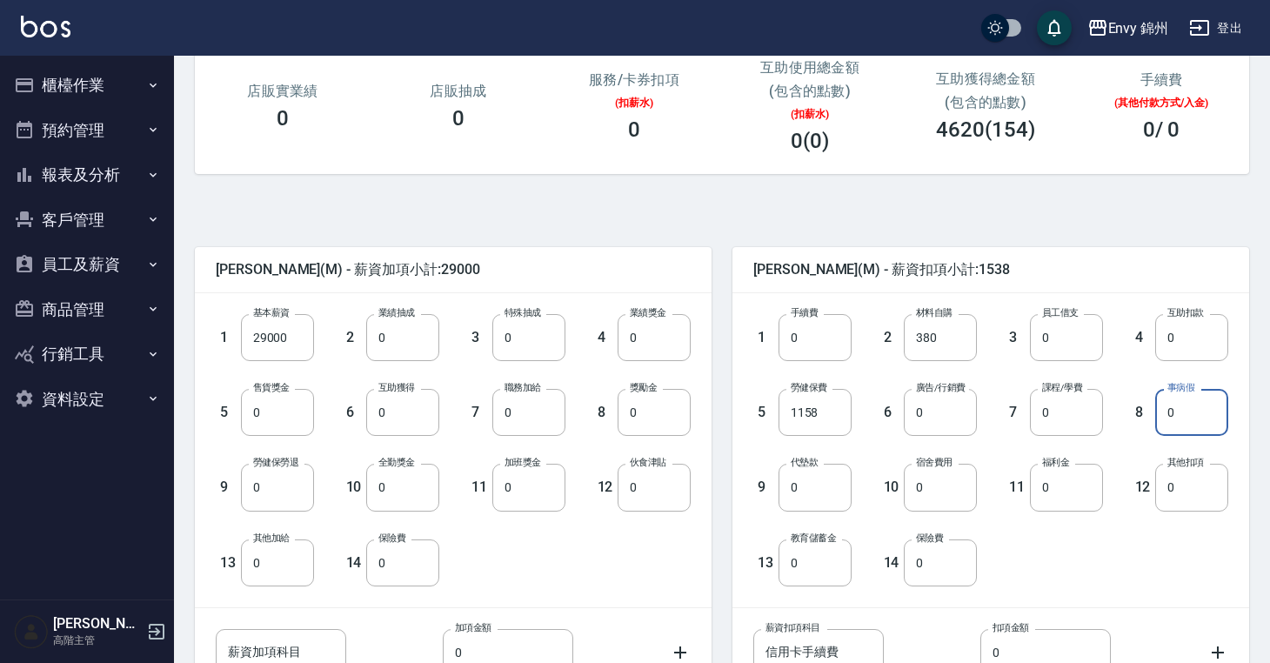
drag, startPoint x: 1218, startPoint y: 421, endPoint x: 1160, endPoint y: 412, distance: 58.9
click at [1160, 412] on input "0" at bounding box center [1191, 412] width 73 height 47
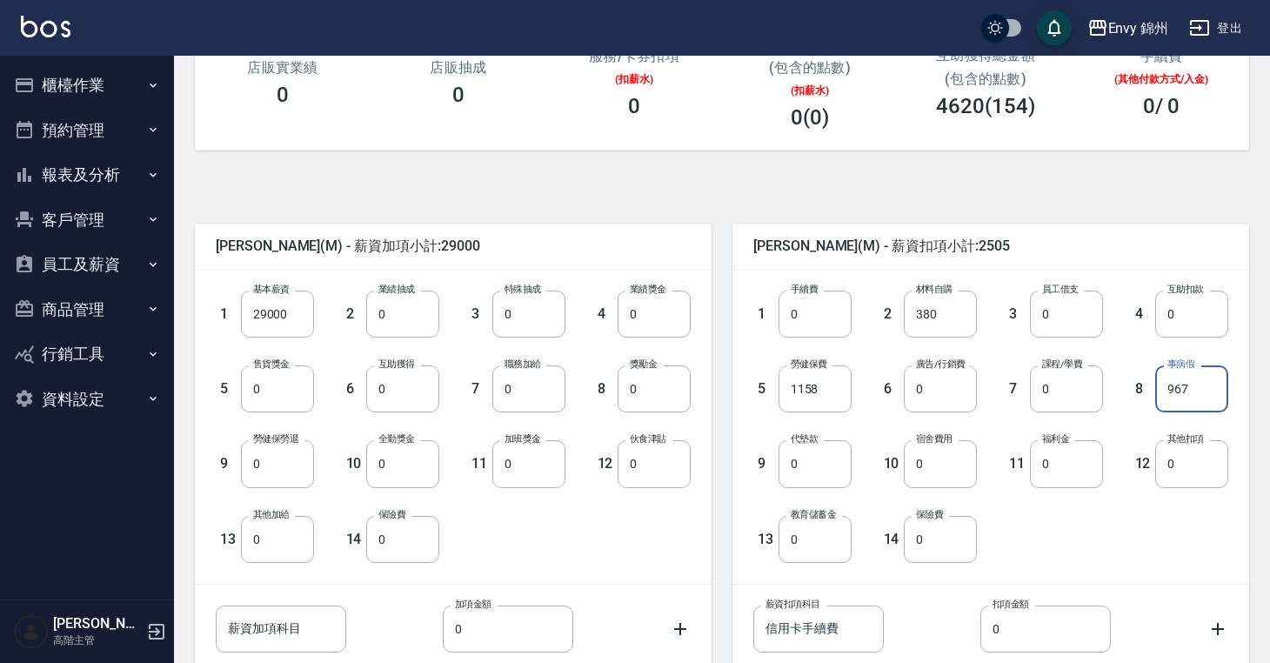
scroll to position [269, 0]
type input "967"
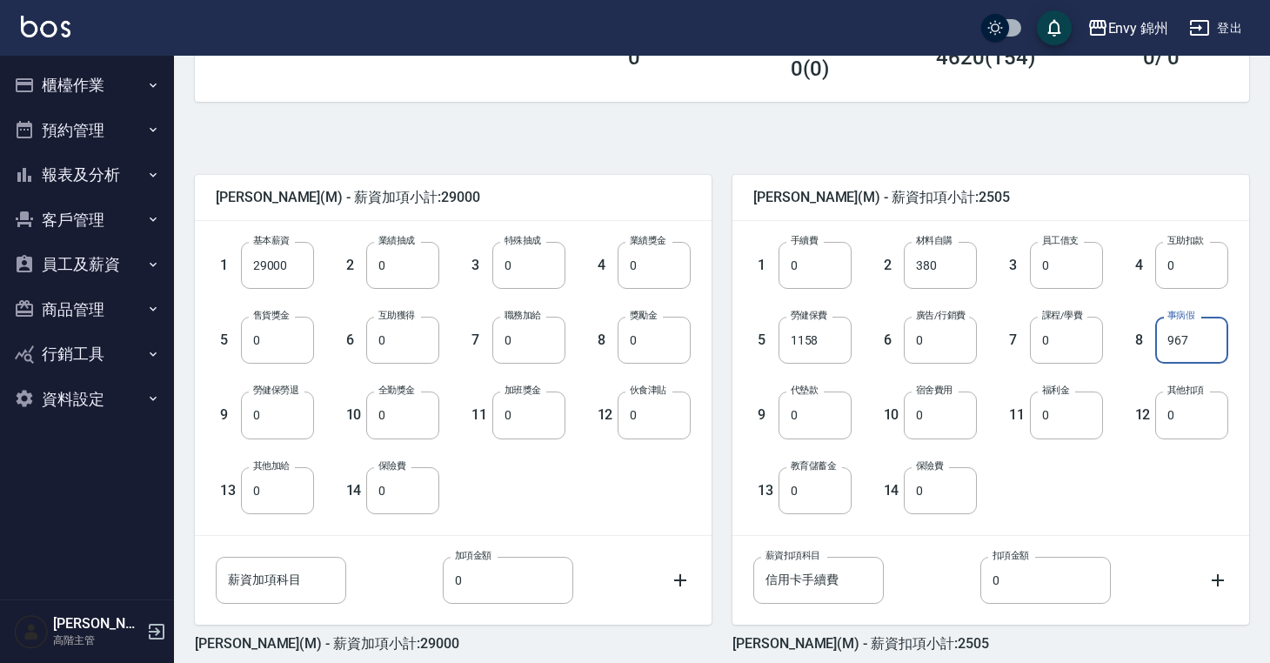
scroll to position [392, 0]
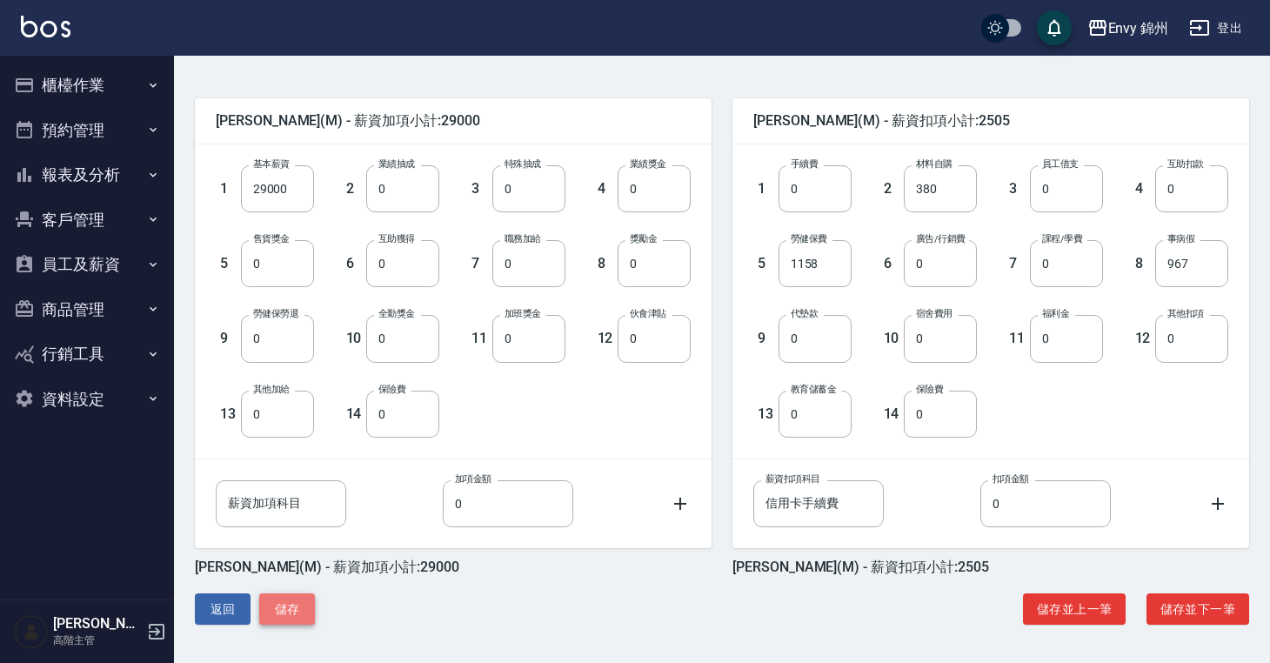
click at [309, 612] on button "儲存" at bounding box center [287, 609] width 56 height 32
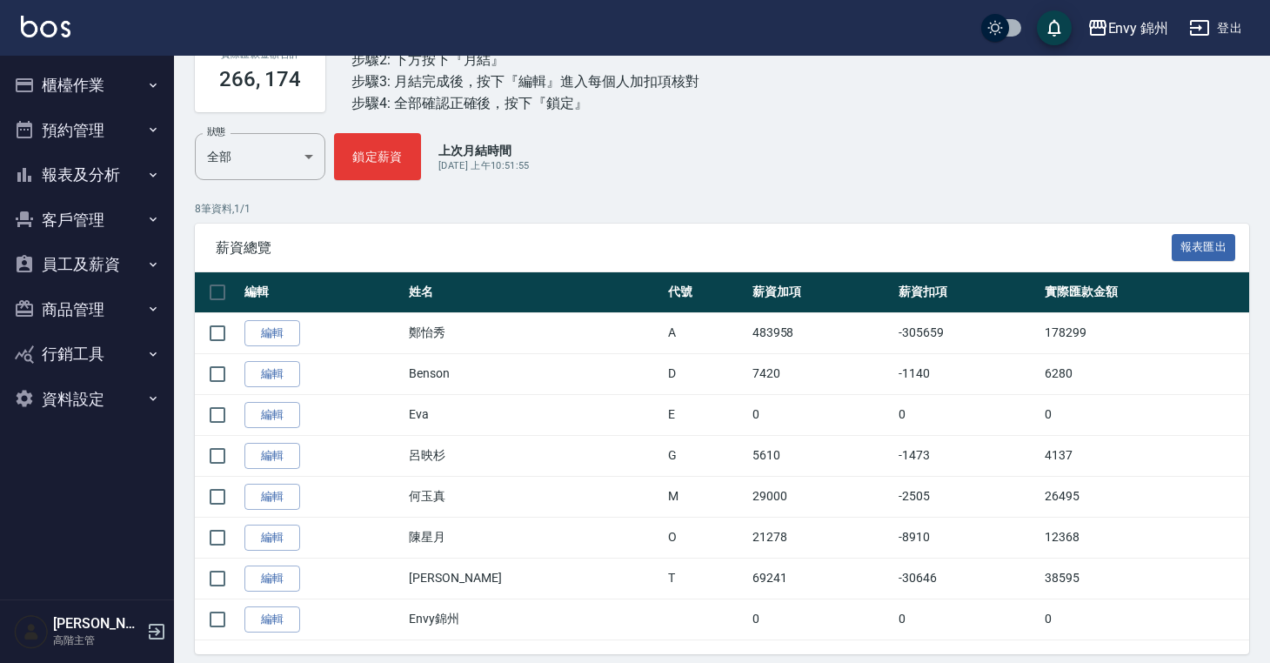
scroll to position [347, 0]
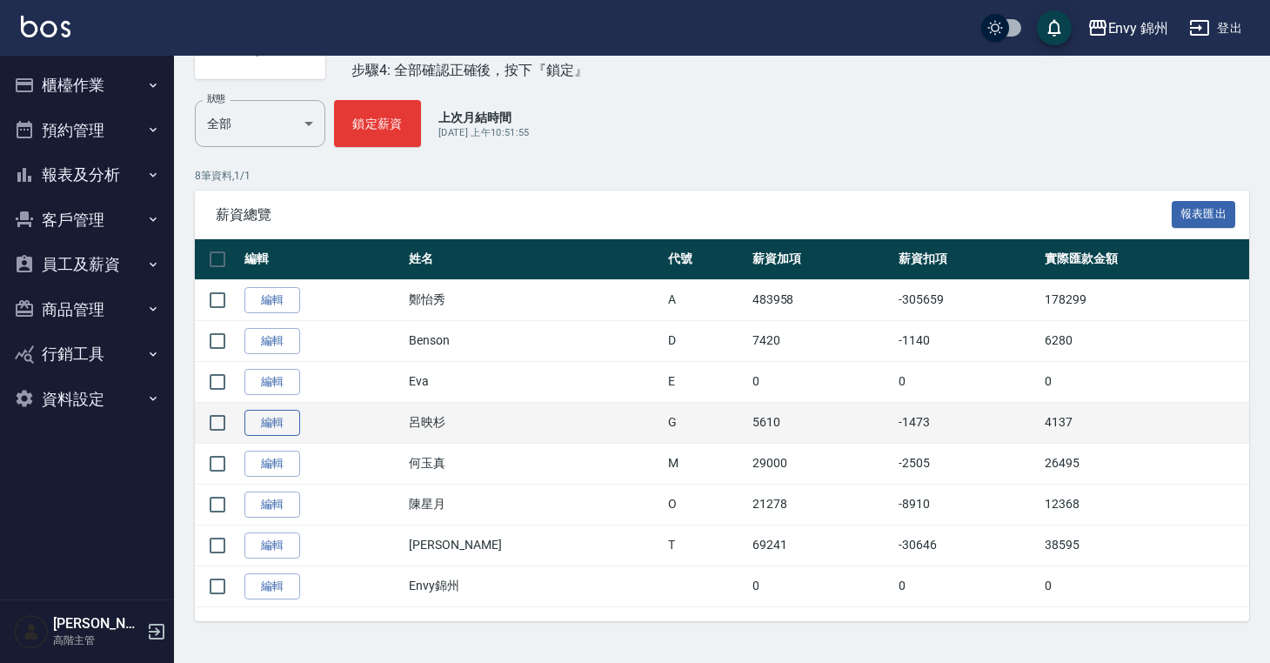
click at [282, 417] on link "編輯" at bounding box center [272, 423] width 56 height 27
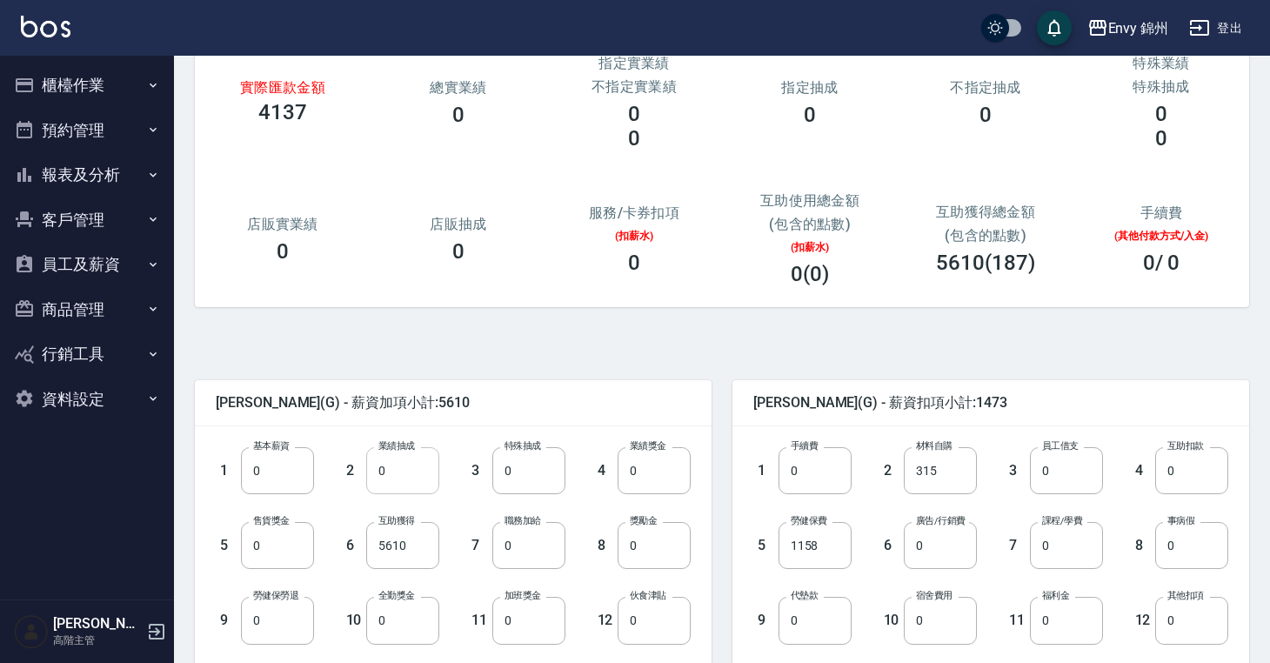
scroll to position [159, 0]
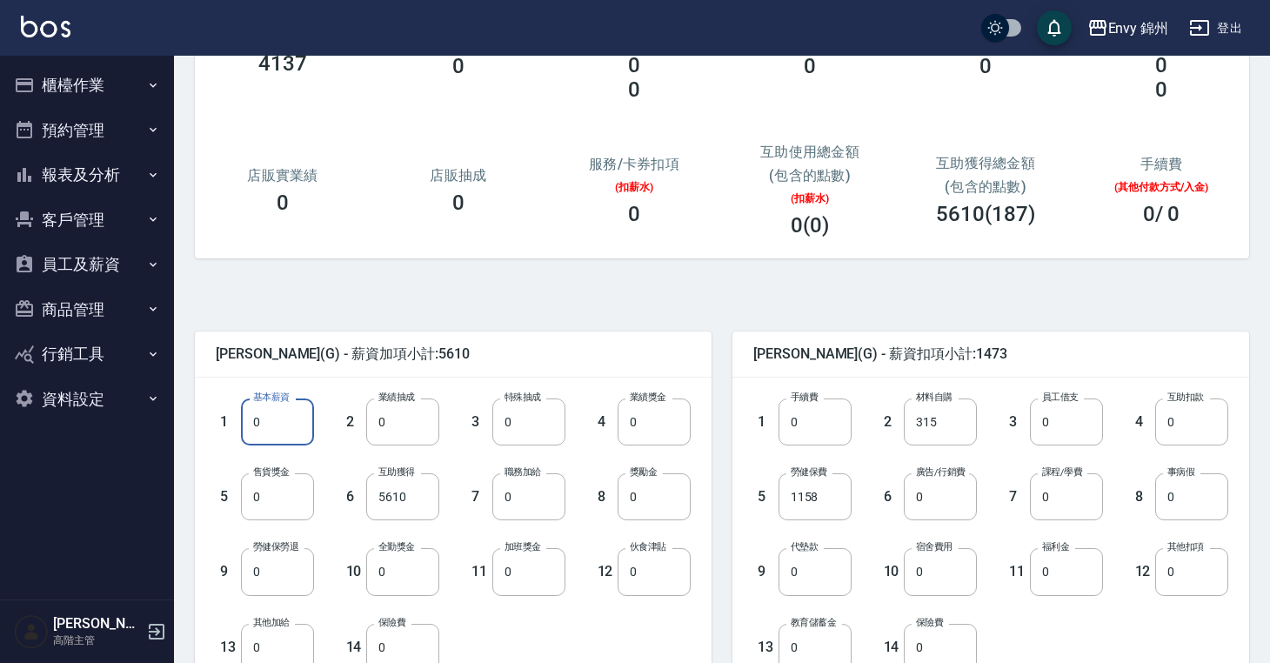
click at [276, 435] on input "0" at bounding box center [277, 421] width 73 height 47
type input "29000"
click at [402, 493] on input "5610" at bounding box center [402, 496] width 73 height 47
type input "0"
click at [1185, 498] on input "0" at bounding box center [1191, 496] width 73 height 47
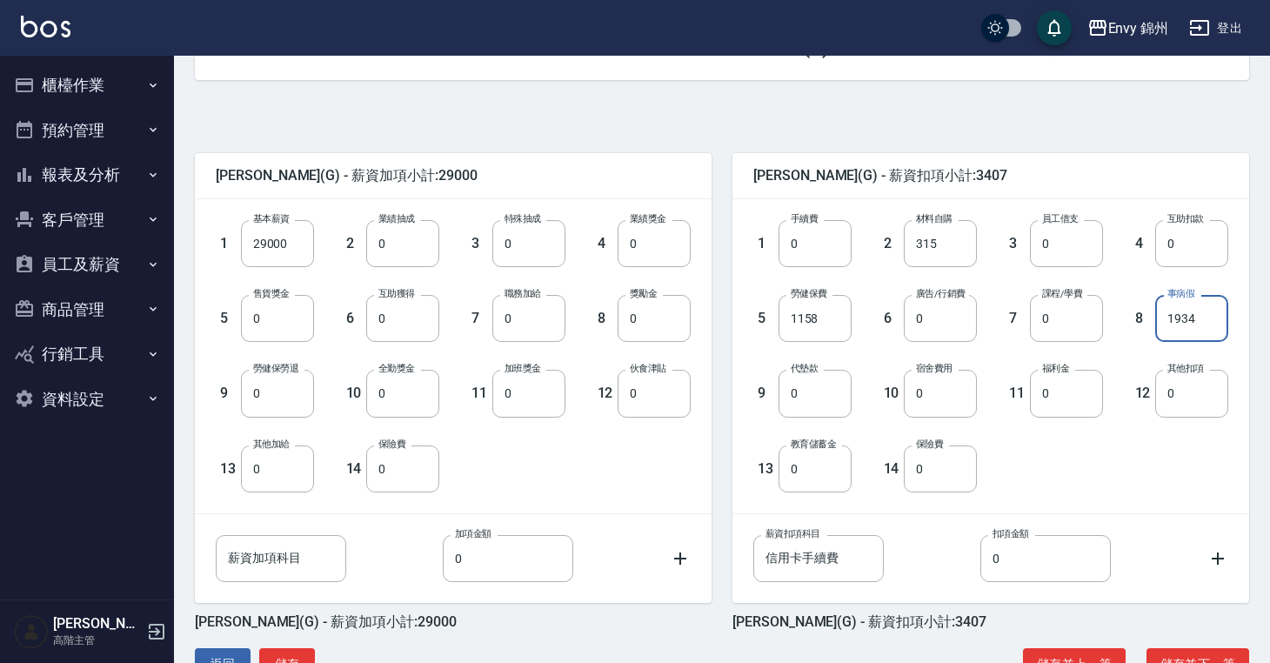
scroll to position [370, 0]
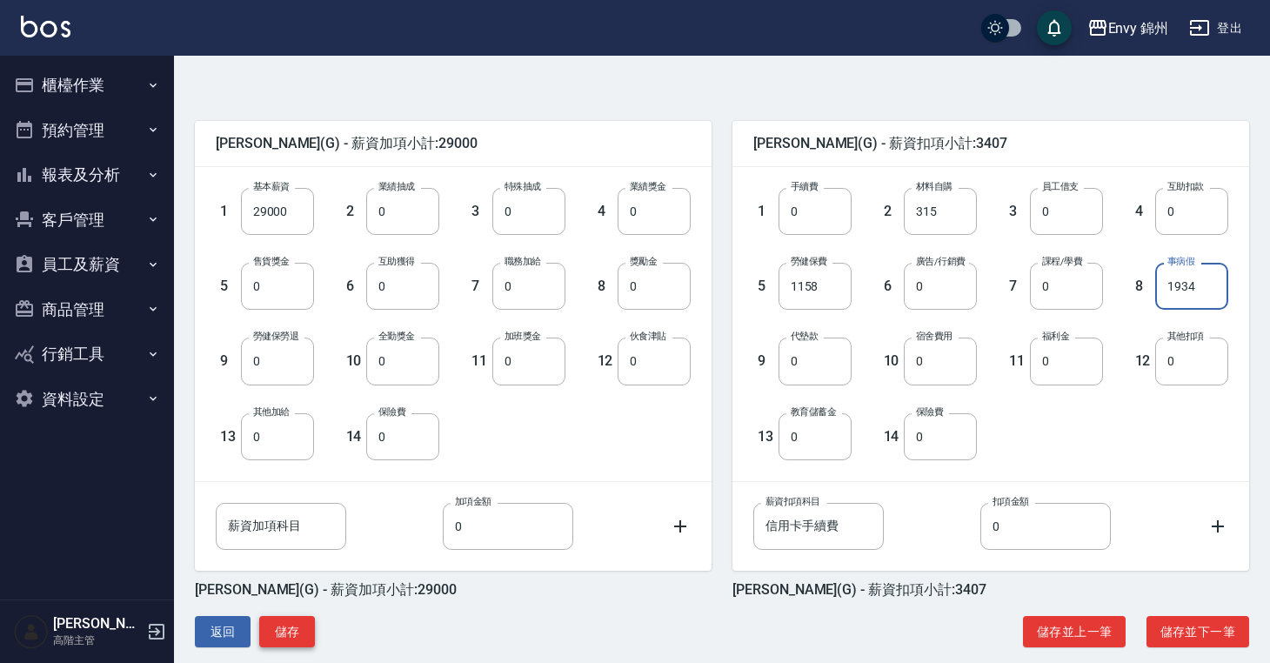
type input "1934"
click at [295, 634] on button "儲存" at bounding box center [287, 632] width 56 height 32
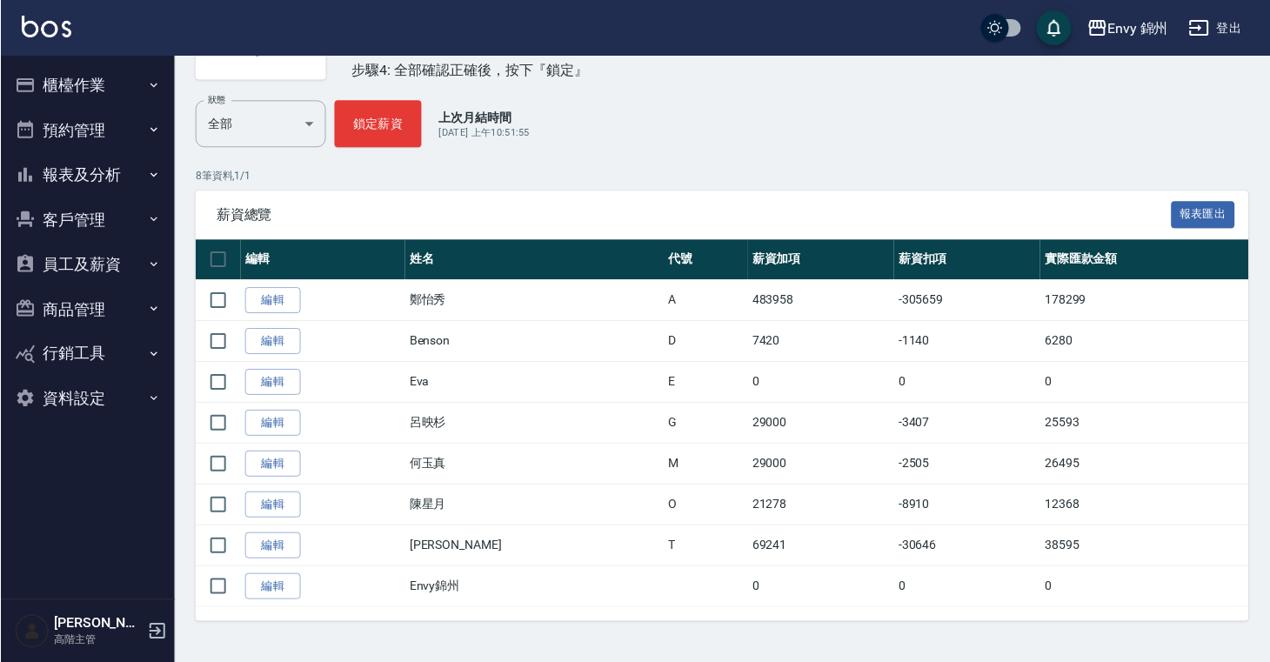
scroll to position [347, 0]
